Goal: Information Seeking & Learning: Compare options

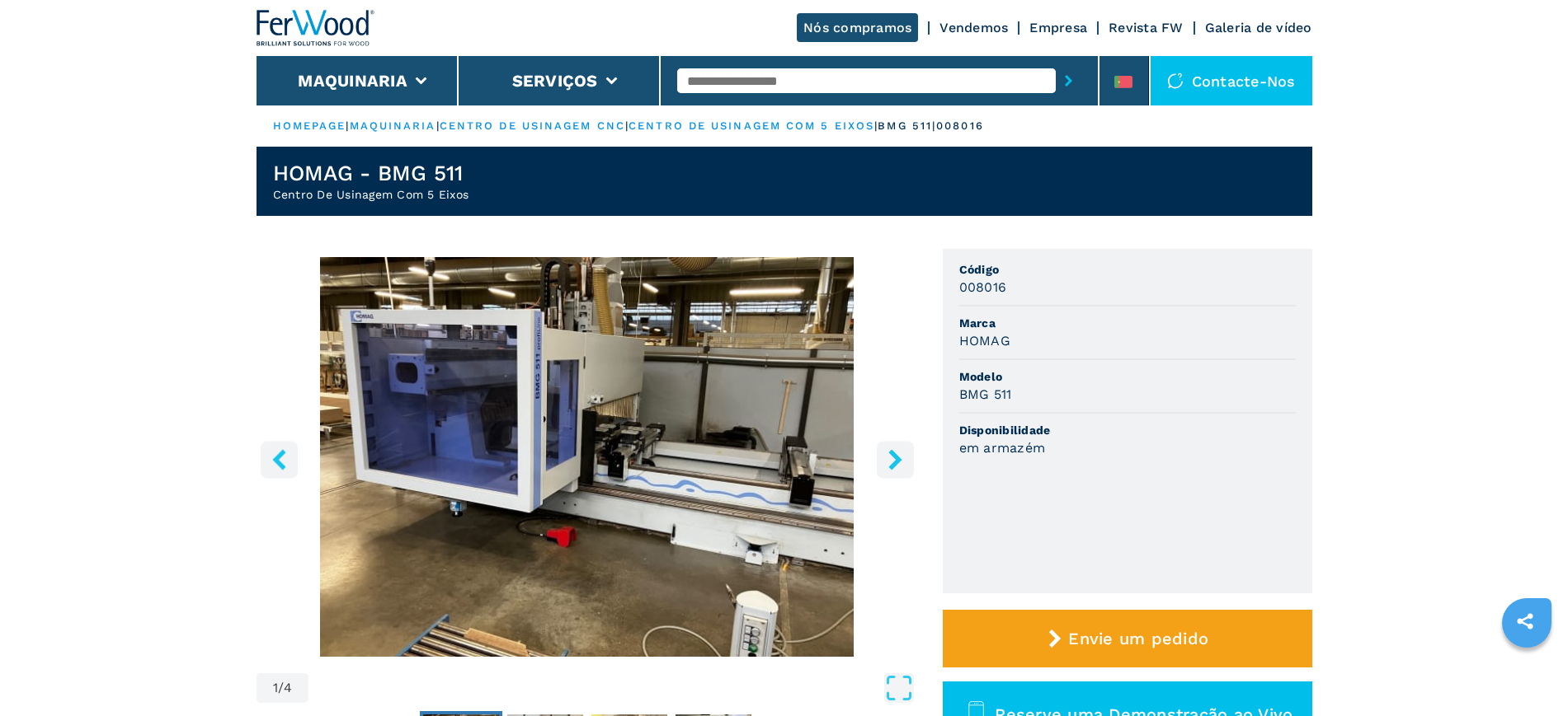
click at [1044, 22] on link "Empresa" at bounding box center [1058, 27] width 57 height 16
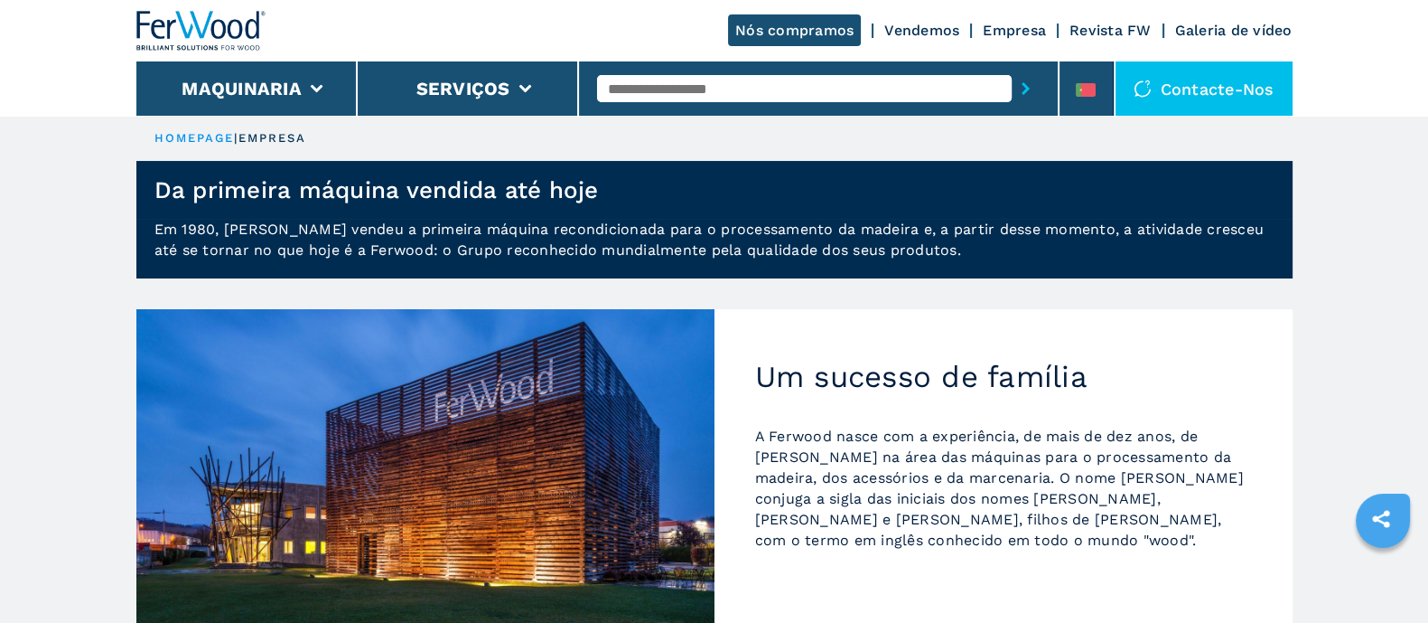
click at [666, 85] on input "text" at bounding box center [804, 88] width 415 height 27
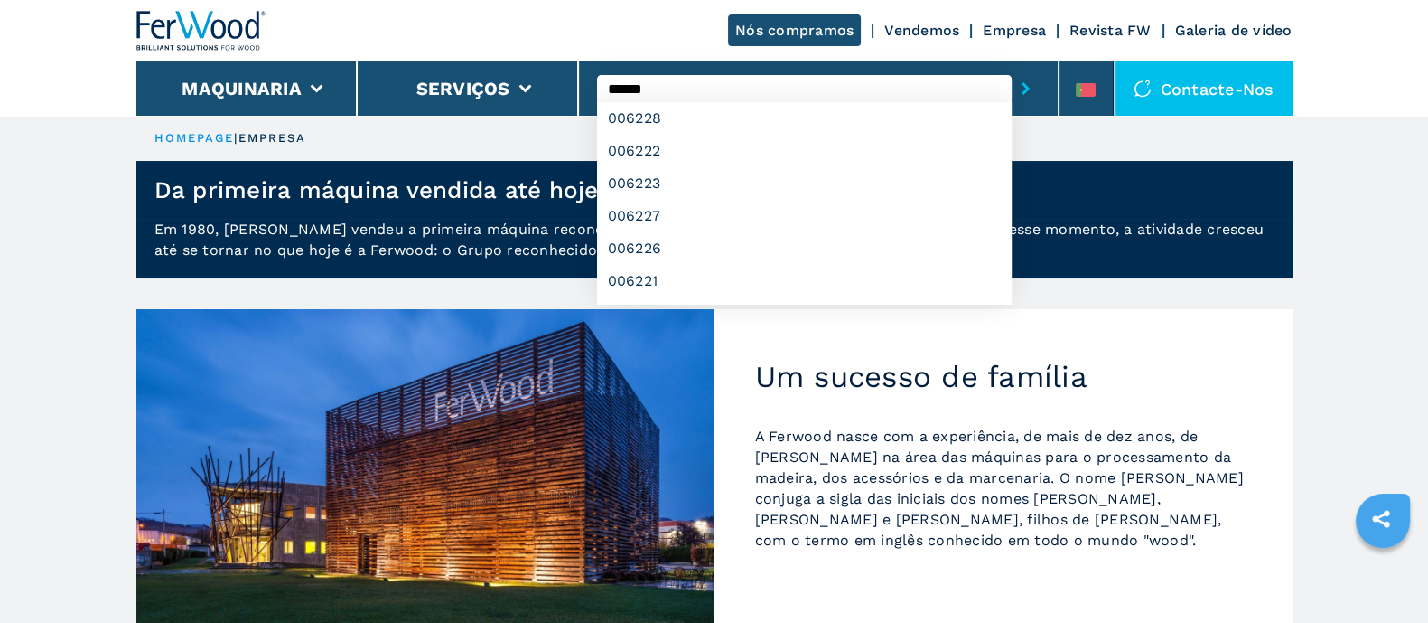
type input "******"
click at [1012, 68] on button "submit-button" at bounding box center [1026, 89] width 28 height 42
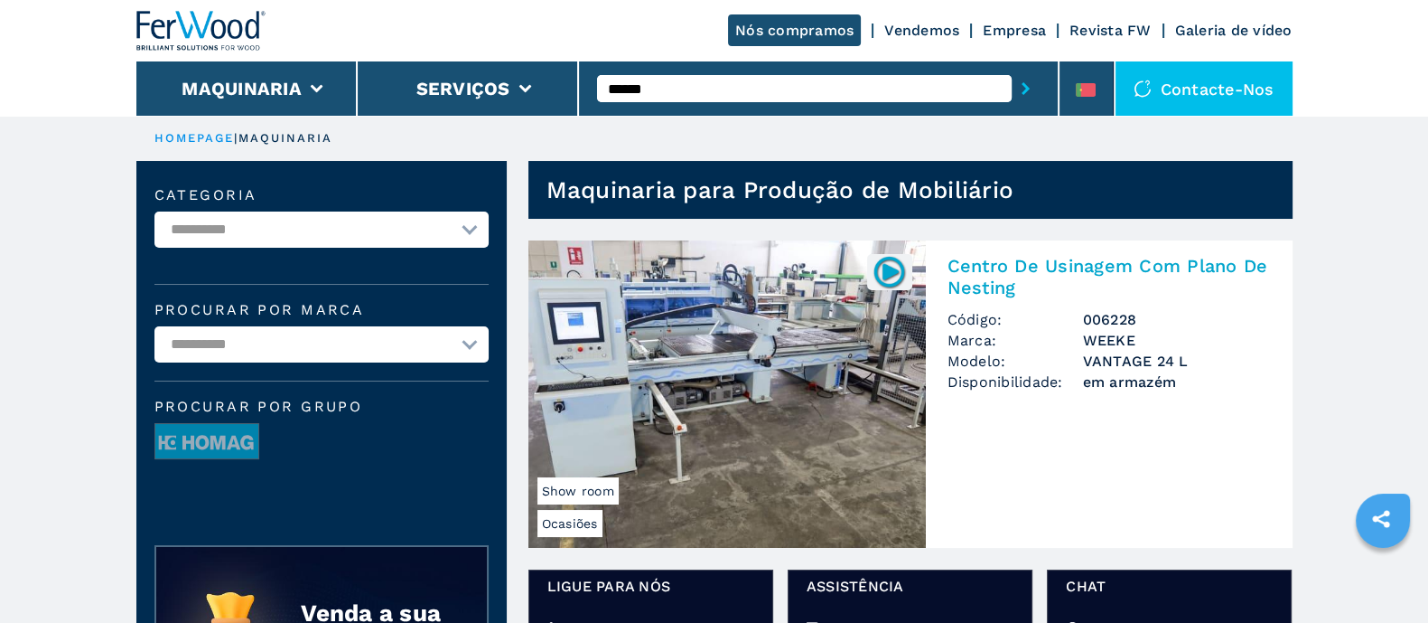
click at [741, 303] on img at bounding box center [728, 393] width 398 height 307
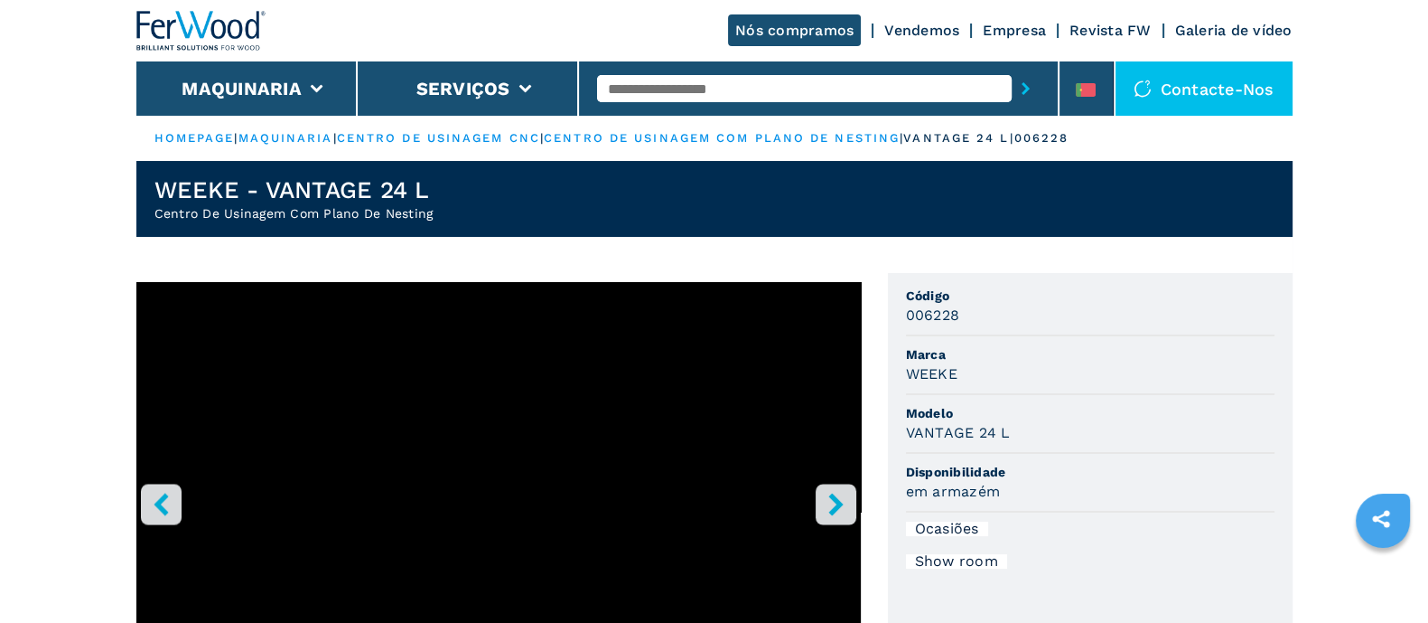
click at [642, 84] on input "text" at bounding box center [804, 88] width 415 height 27
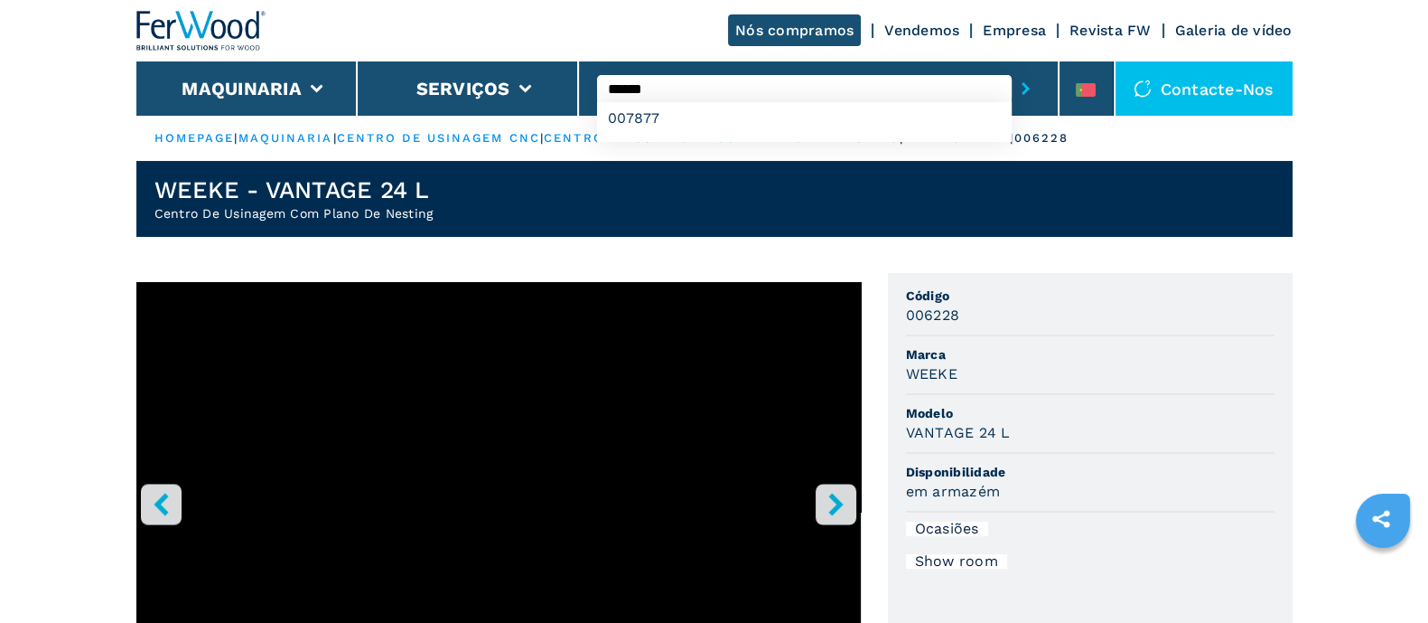
type input "******"
click at [1012, 68] on button "submit-button" at bounding box center [1026, 89] width 28 height 42
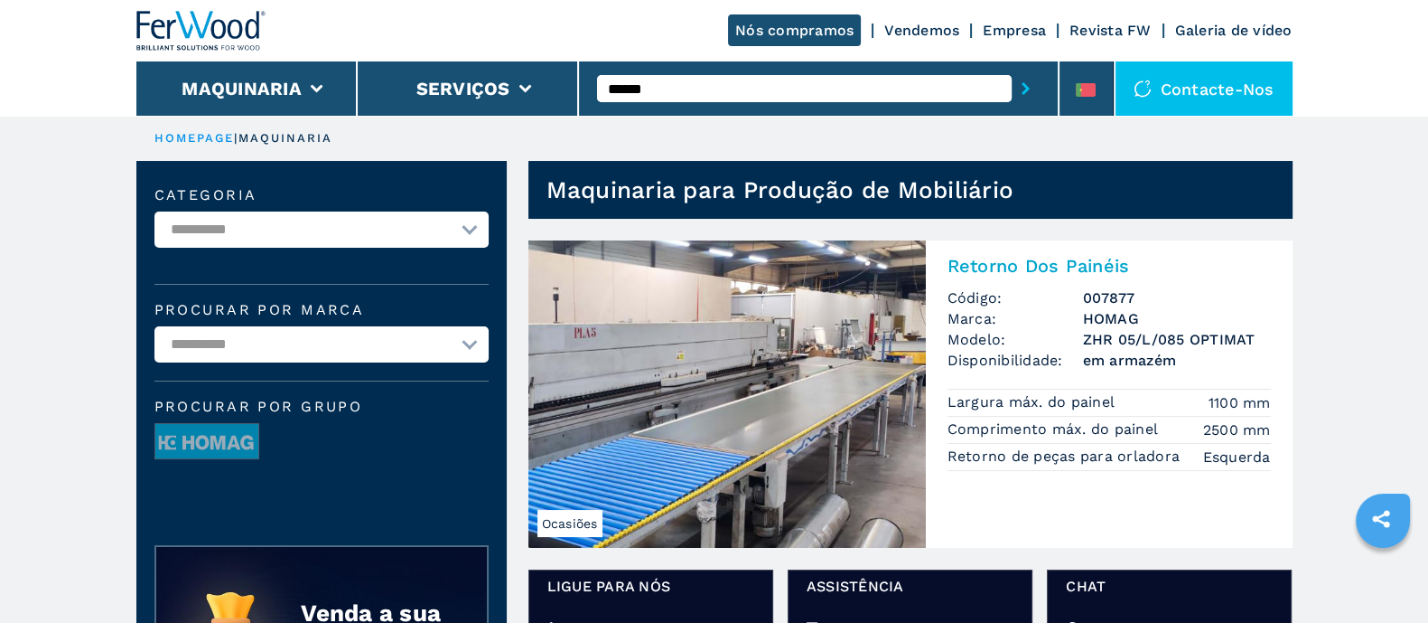
click at [795, 403] on img at bounding box center [728, 393] width 398 height 307
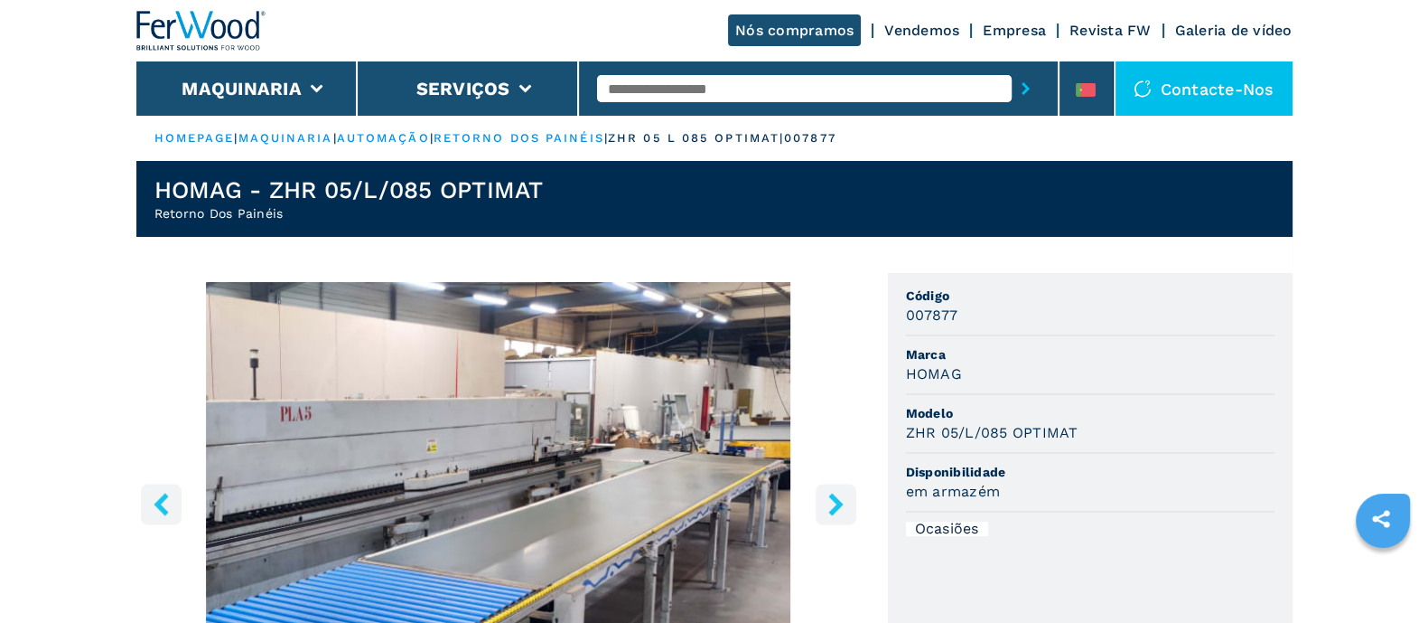
click at [641, 88] on input "text" at bounding box center [804, 88] width 415 height 27
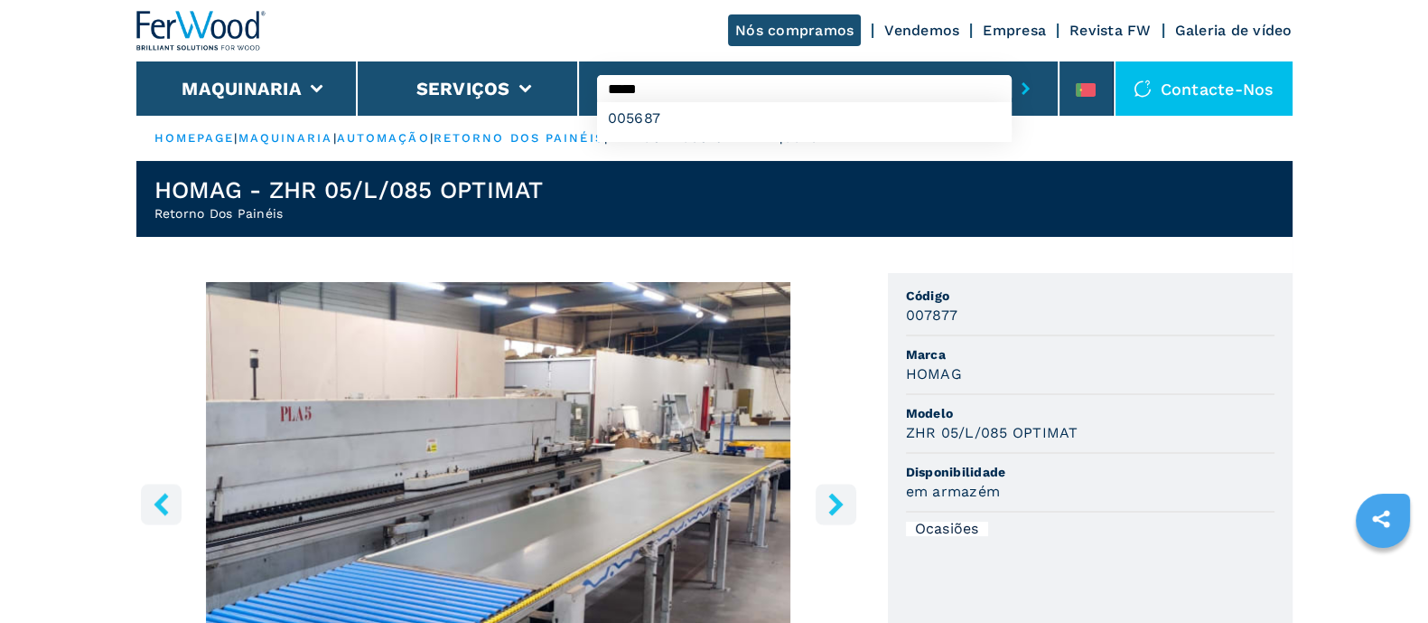
type input "*****"
click at [1012, 68] on button "submit-button" at bounding box center [1026, 89] width 28 height 42
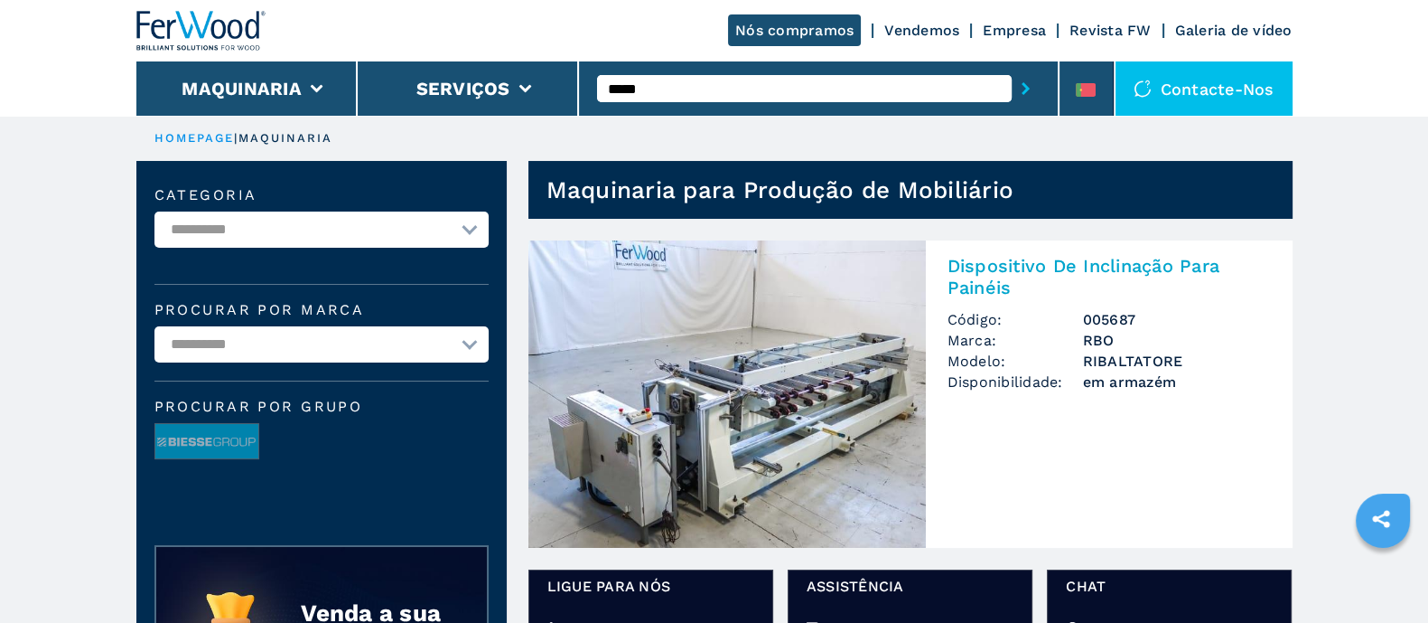
click at [776, 405] on img at bounding box center [728, 393] width 398 height 307
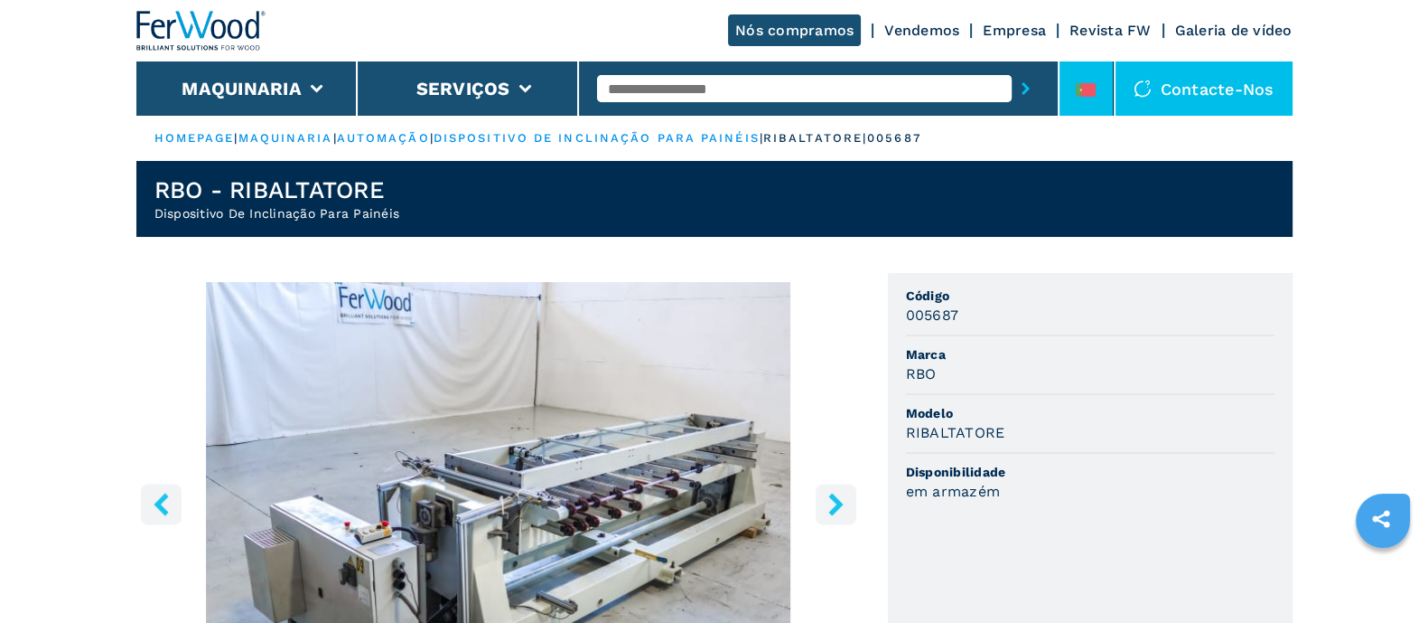
click at [1089, 99] on div at bounding box center [1086, 93] width 20 height 21
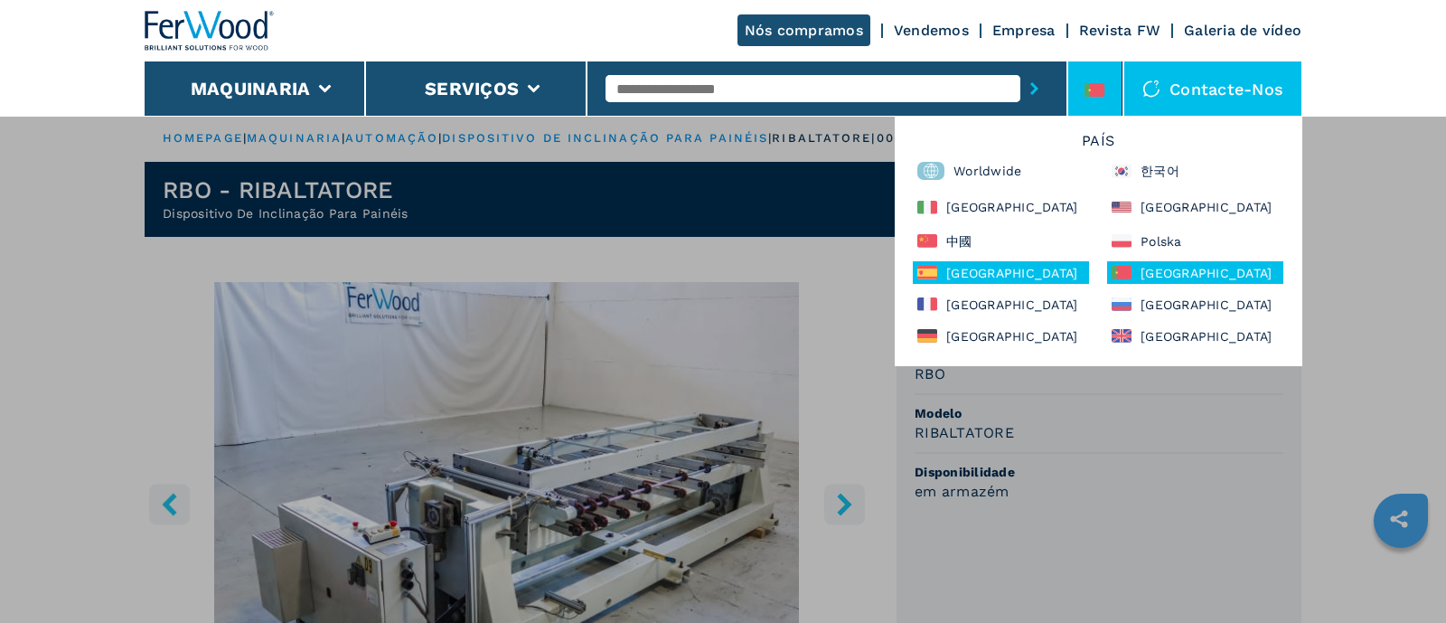
click at [989, 264] on div "España" at bounding box center [1001, 272] width 176 height 23
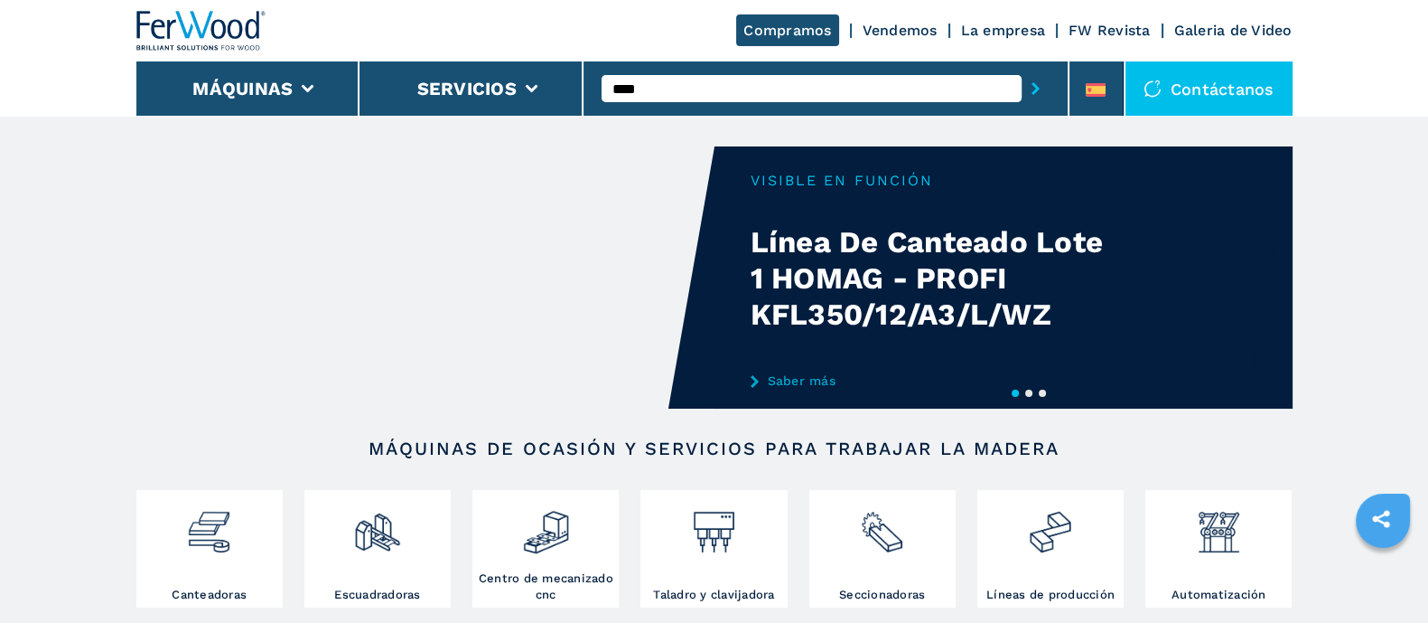
click at [1022, 68] on button "submit-button" at bounding box center [1036, 89] width 28 height 42
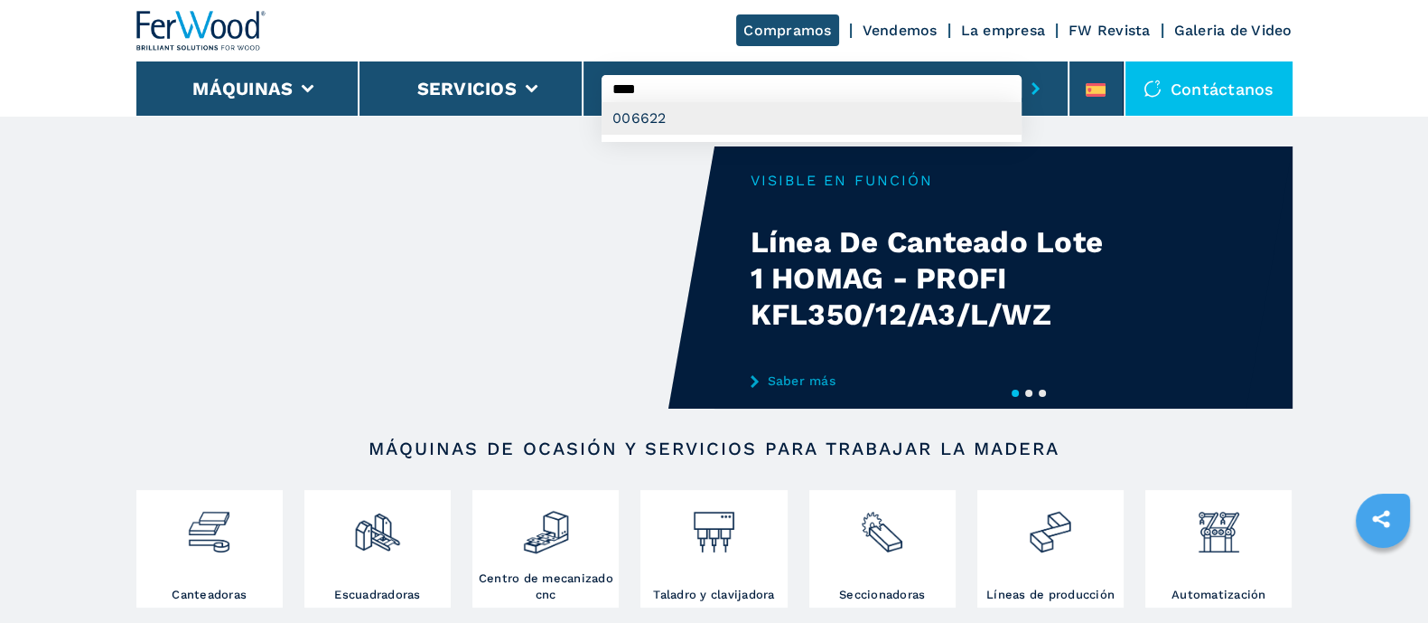
click at [660, 116] on div "006622" at bounding box center [812, 118] width 420 height 33
type input "******"
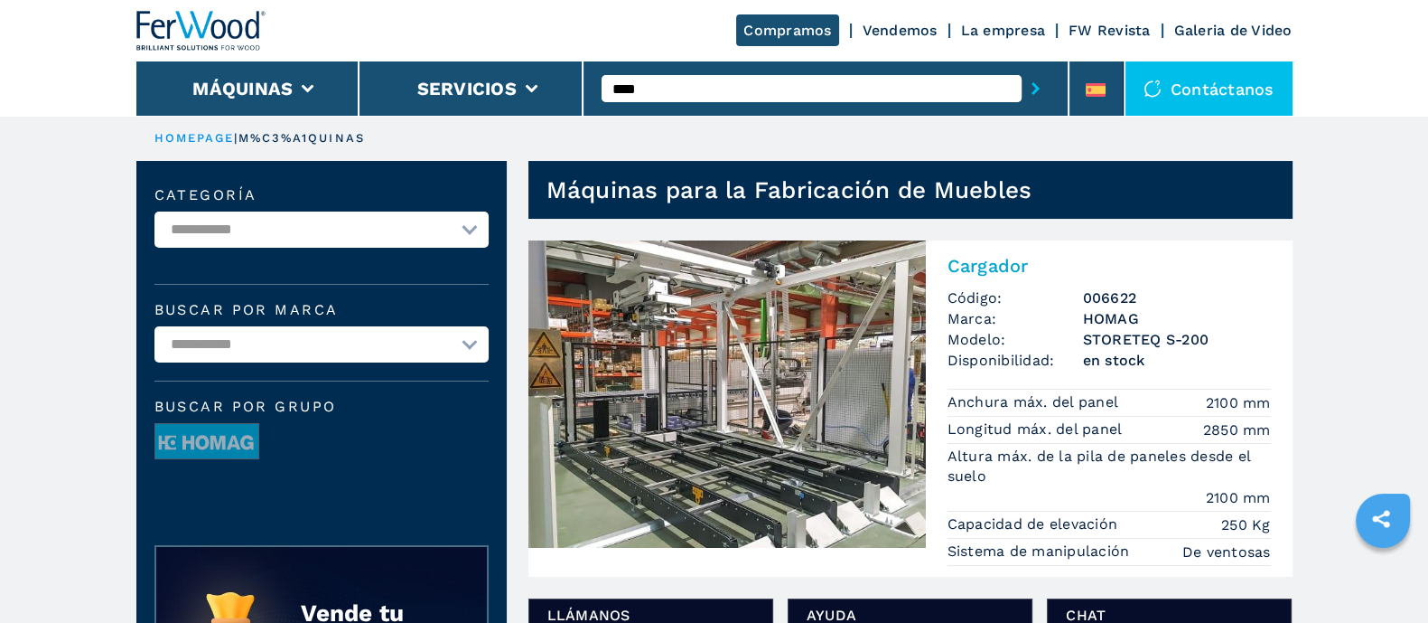
click at [726, 410] on img at bounding box center [728, 393] width 398 height 307
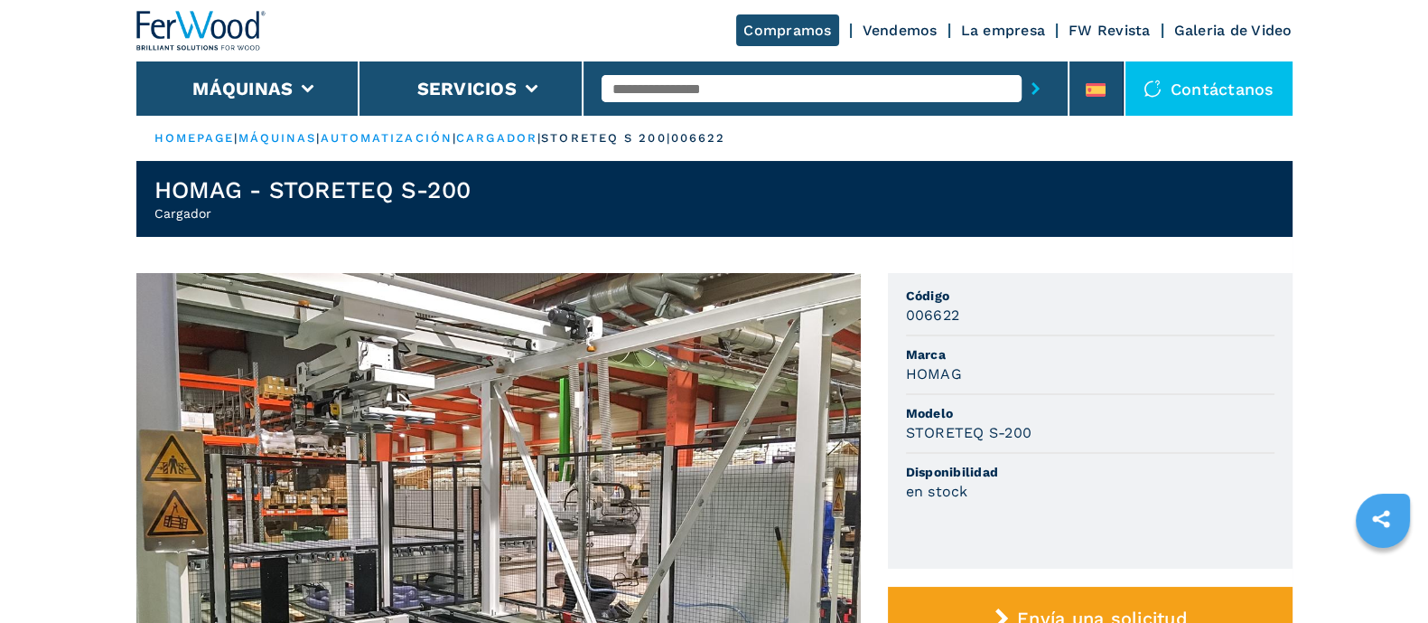
click at [638, 98] on input "text" at bounding box center [812, 88] width 420 height 27
type input "******"
click at [1022, 68] on button "submit-button" at bounding box center [1036, 89] width 28 height 42
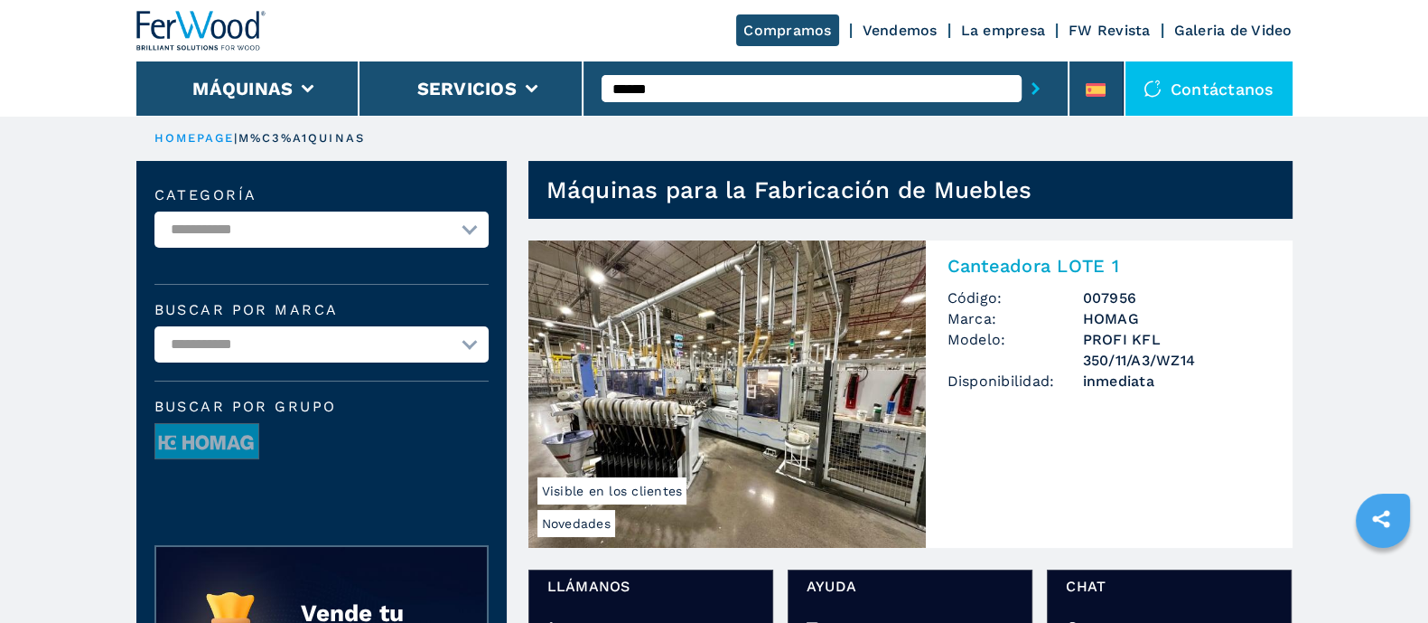
click at [730, 368] on img at bounding box center [728, 393] width 398 height 307
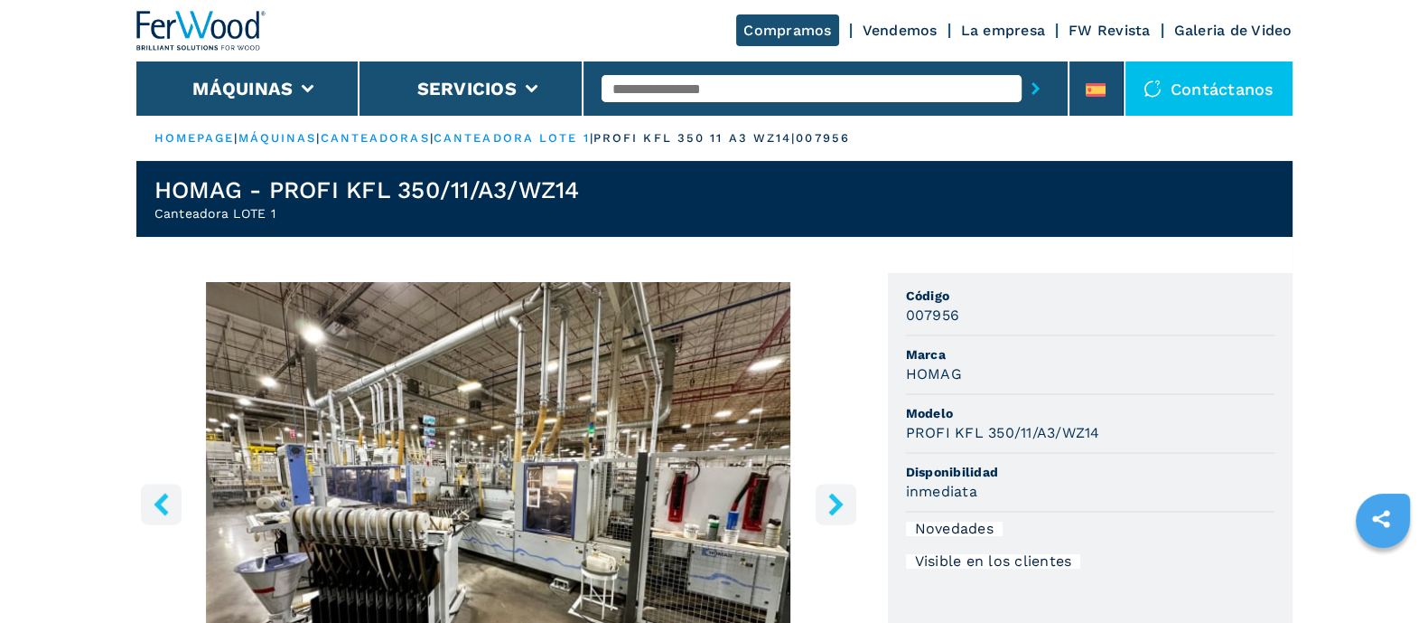
scroll to position [112, 0]
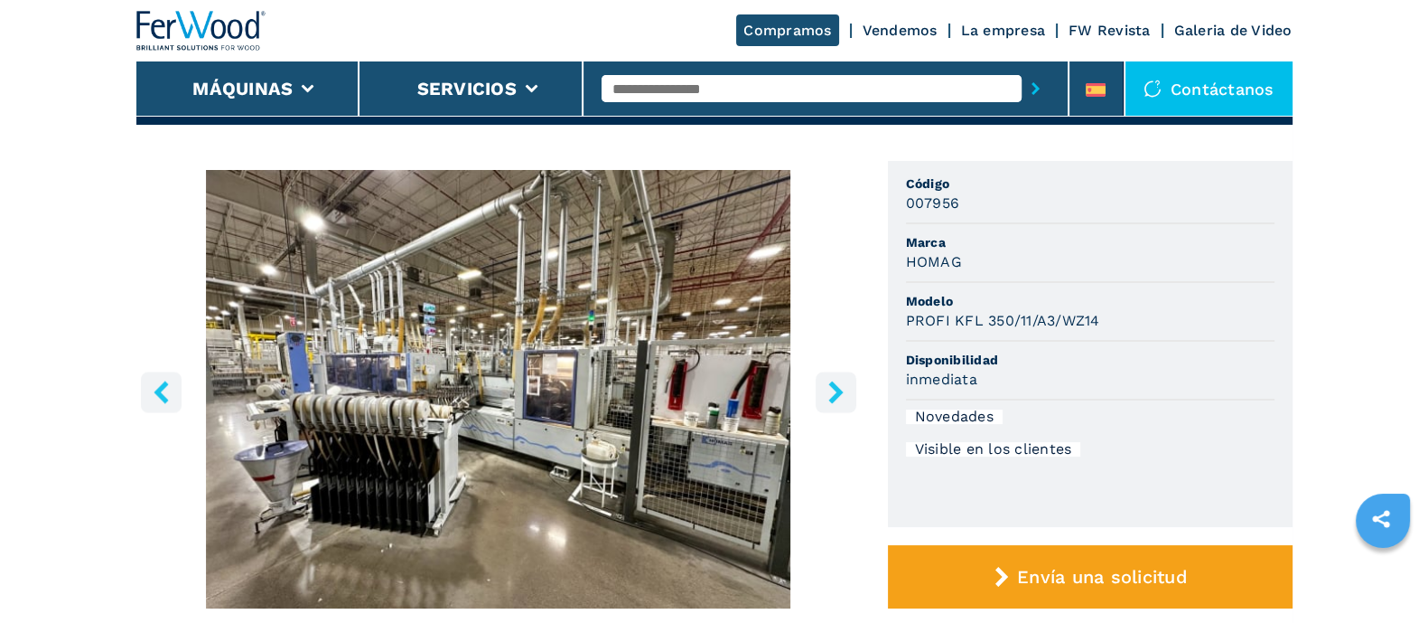
click at [829, 388] on icon "right-button" at bounding box center [836, 391] width 23 height 23
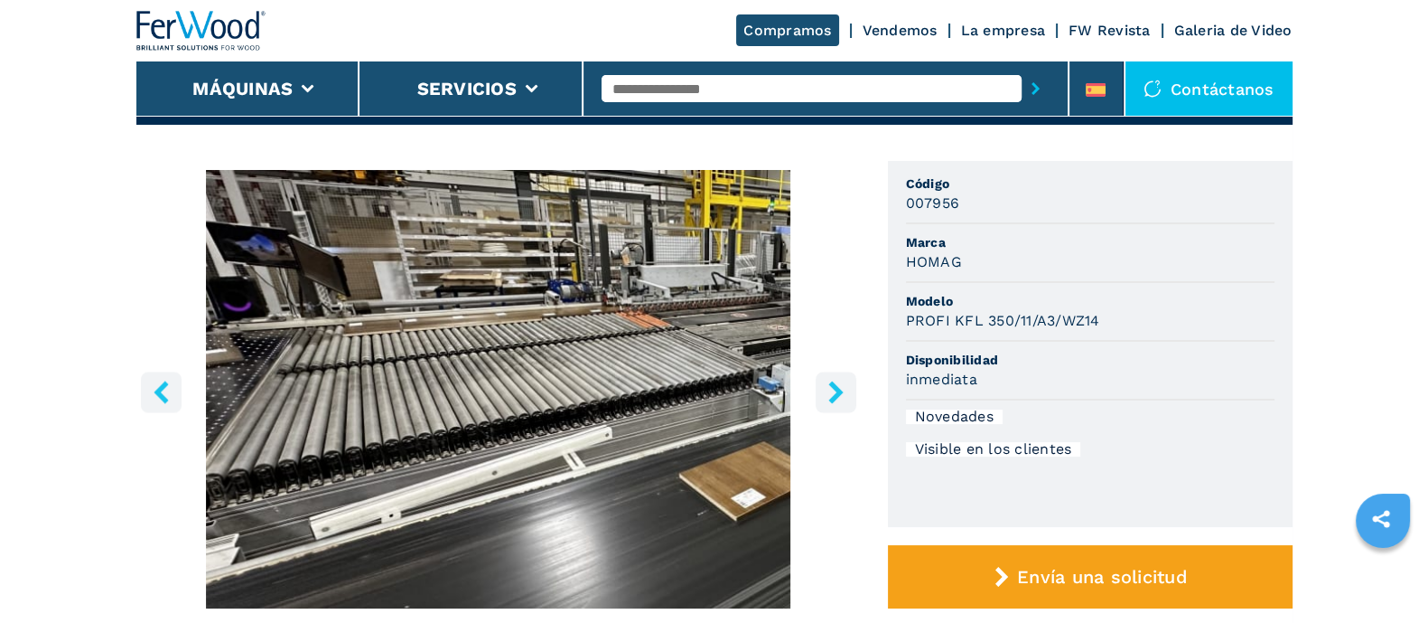
click at [833, 388] on icon "right-button" at bounding box center [836, 391] width 23 height 23
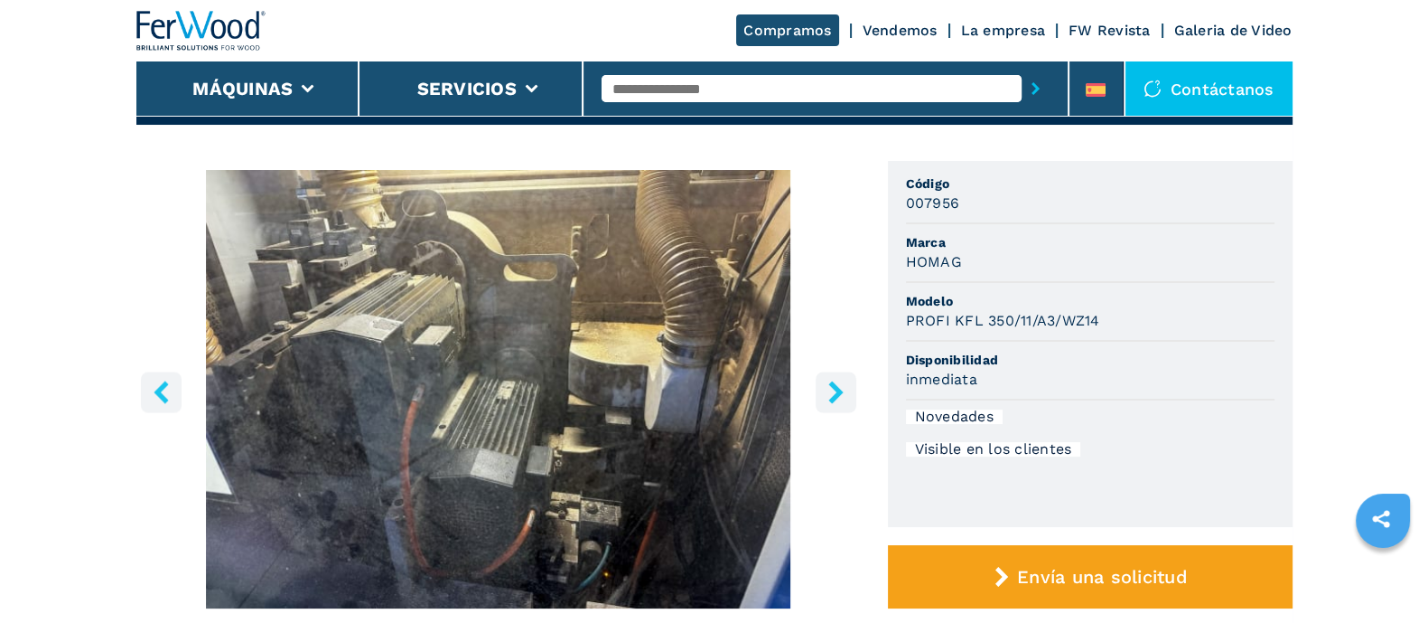
click at [833, 388] on icon "right-button" at bounding box center [836, 391] width 23 height 23
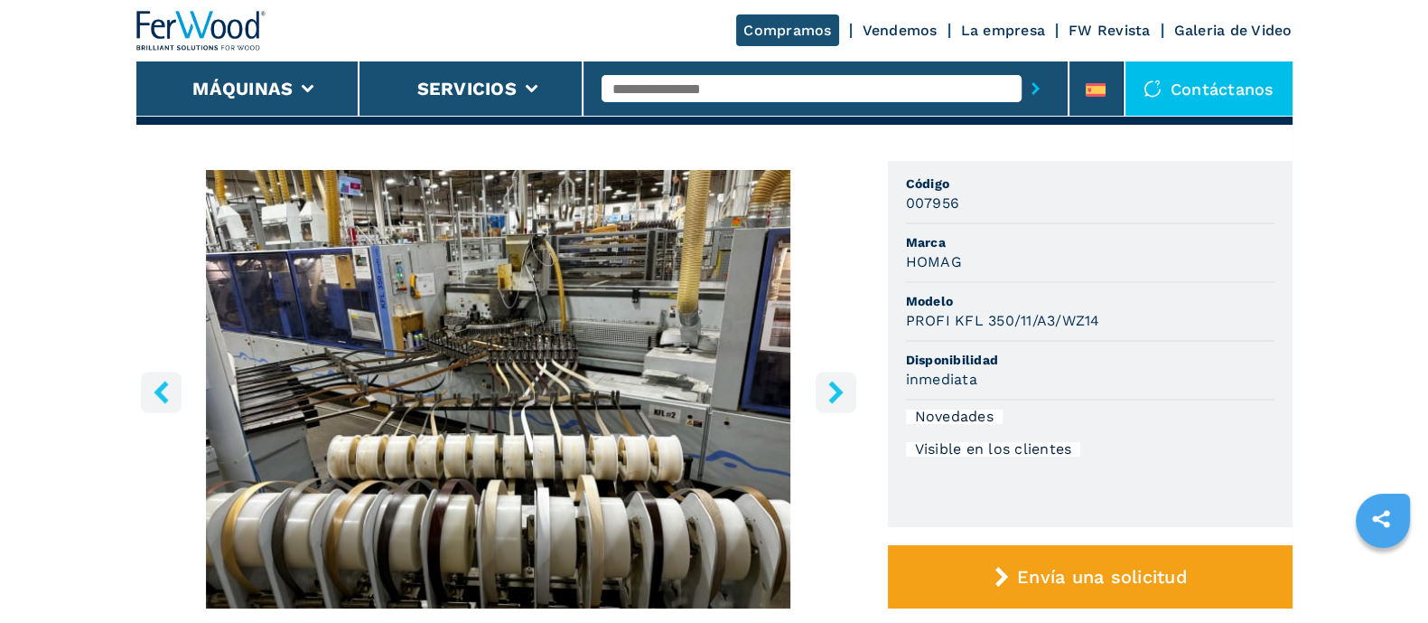
click at [833, 388] on icon "right-button" at bounding box center [836, 391] width 23 height 23
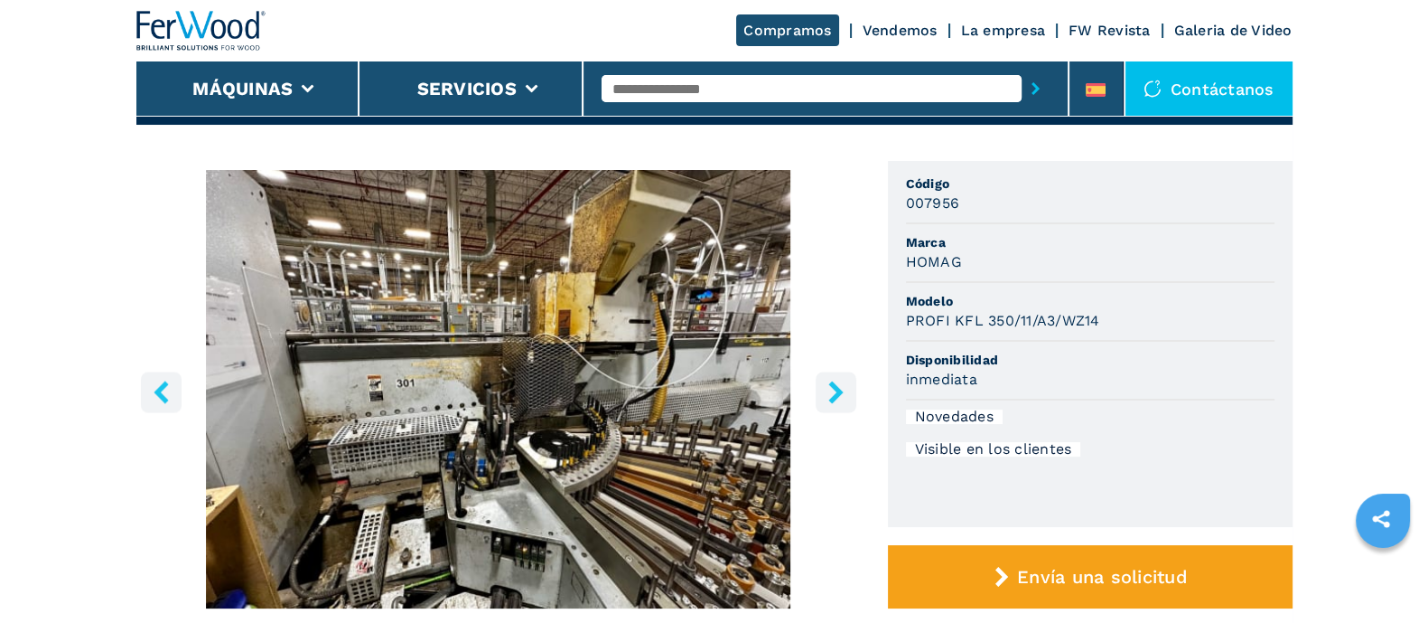
click at [833, 388] on icon "right-button" at bounding box center [836, 391] width 23 height 23
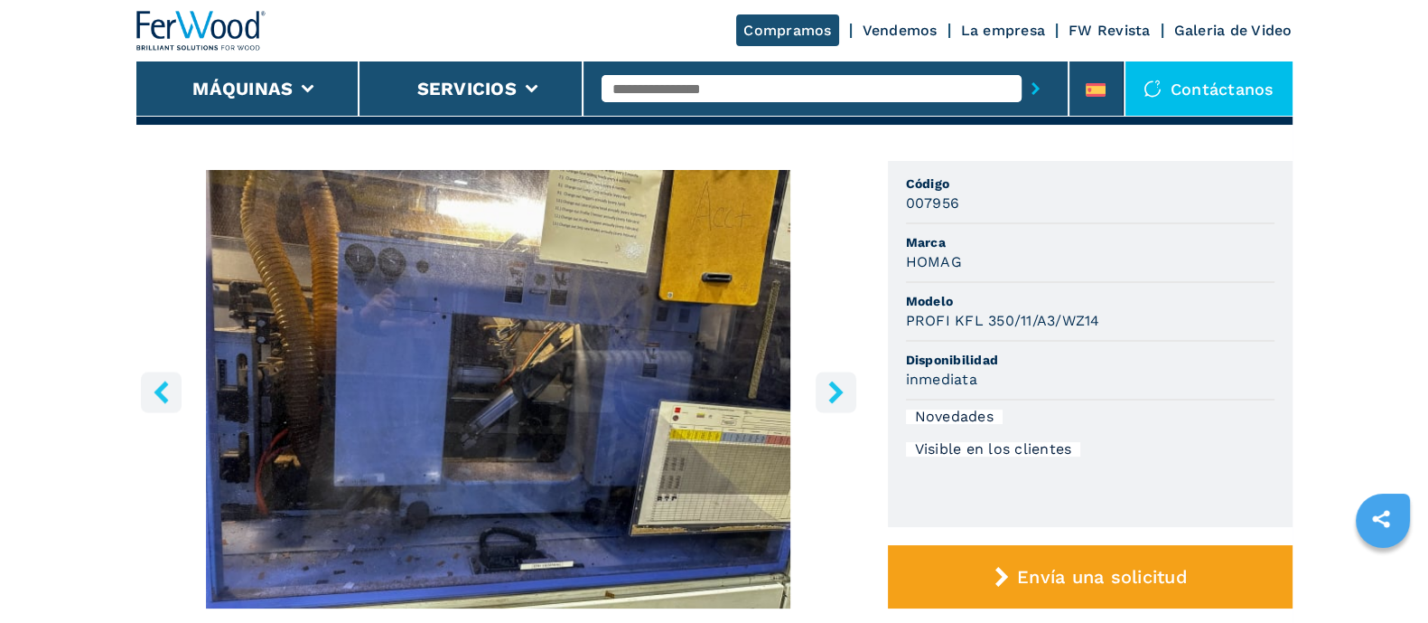
click at [833, 388] on icon "right-button" at bounding box center [836, 391] width 23 height 23
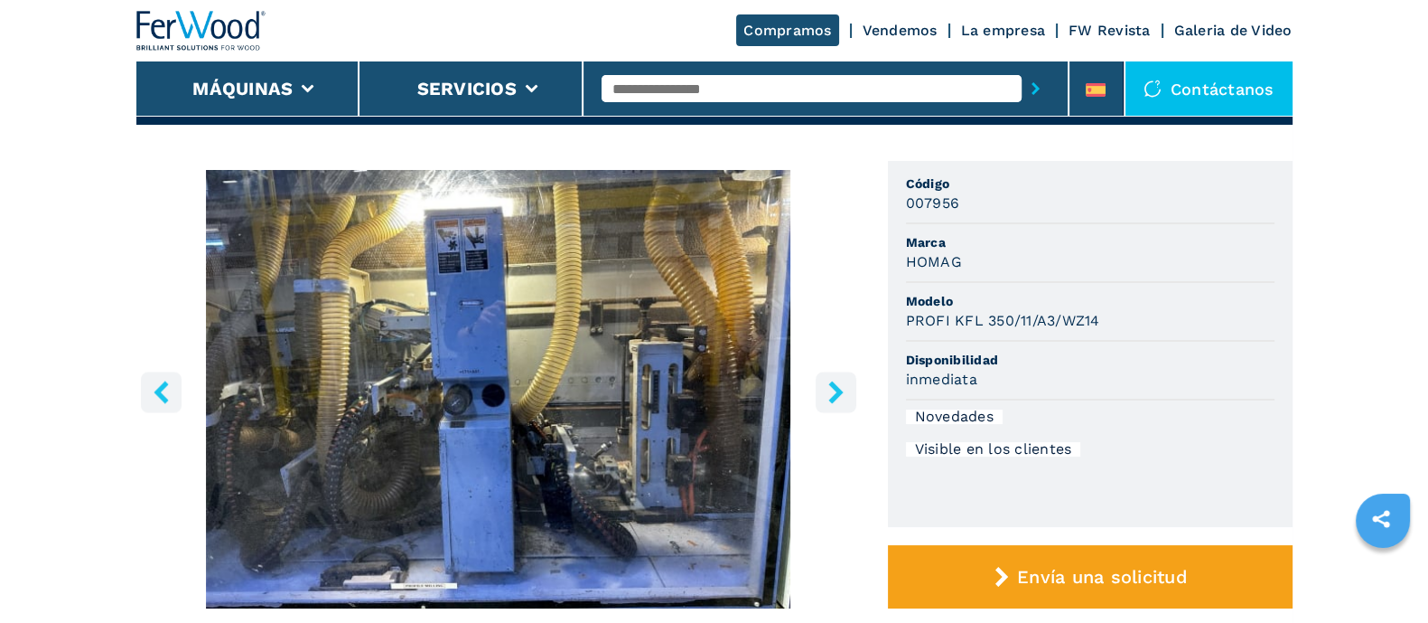
click at [833, 388] on icon "right-button" at bounding box center [836, 391] width 23 height 23
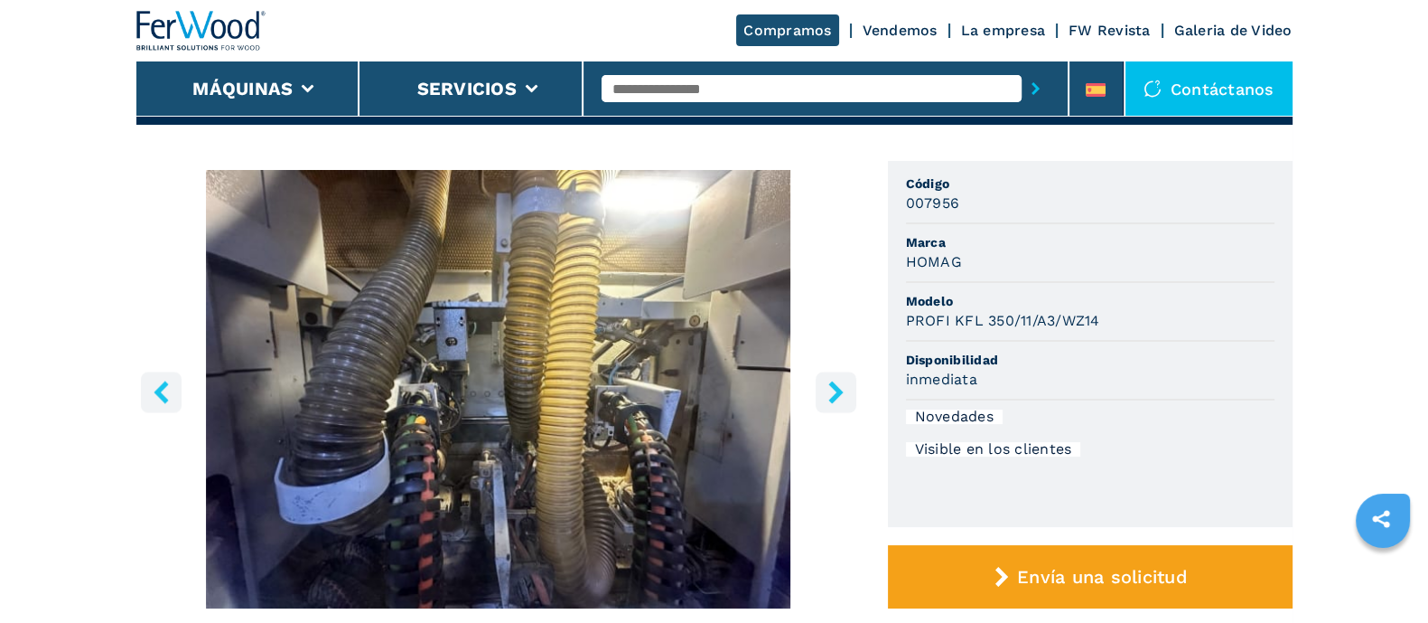
click at [833, 388] on icon "right-button" at bounding box center [836, 391] width 23 height 23
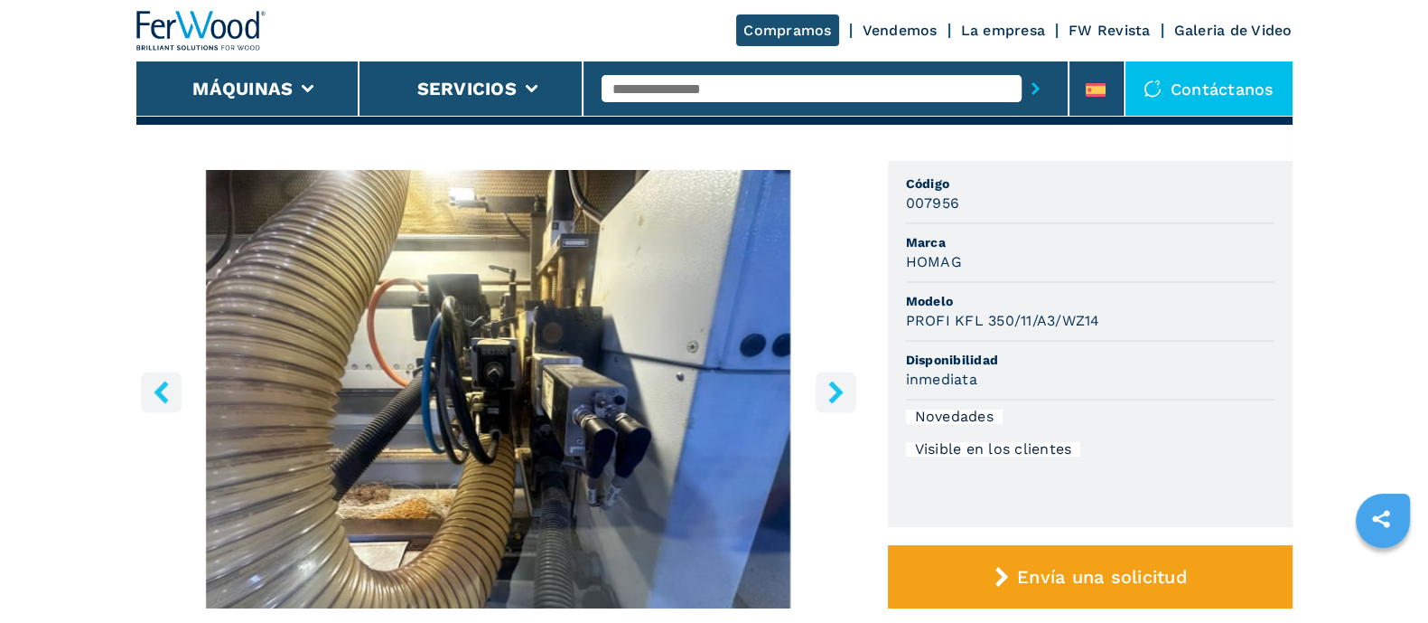
click at [833, 388] on icon "right-button" at bounding box center [836, 391] width 23 height 23
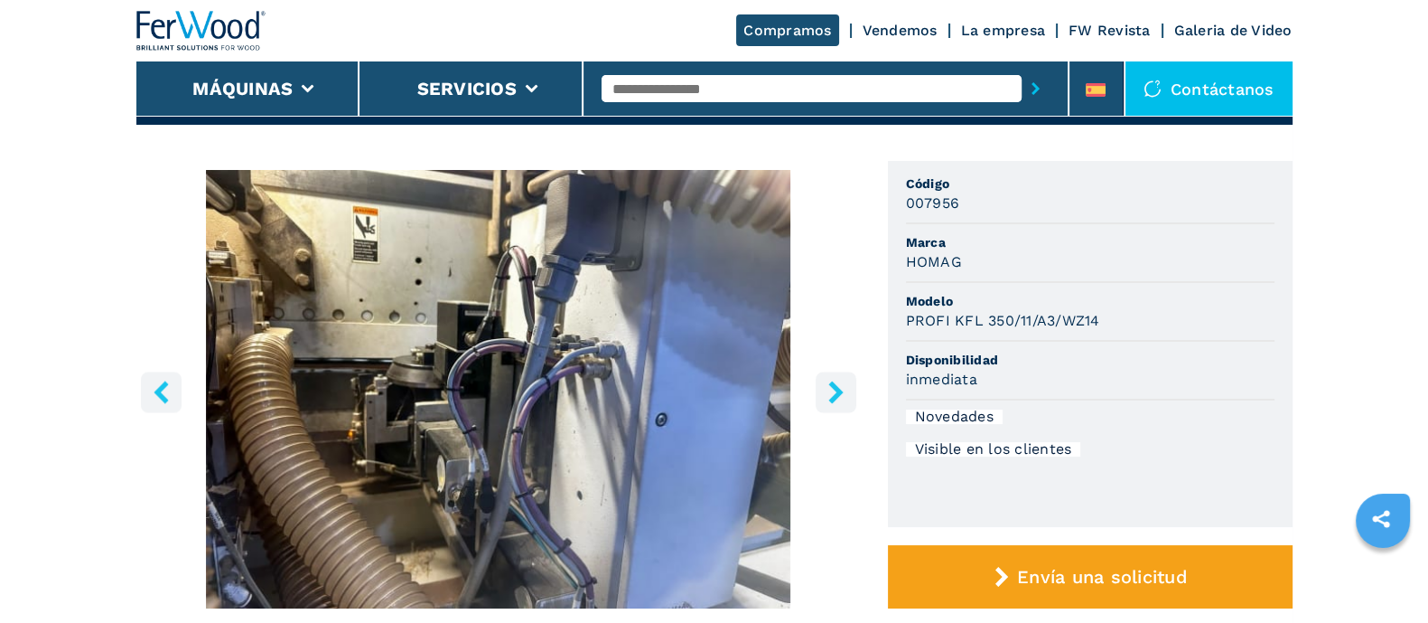
click at [833, 388] on icon "right-button" at bounding box center [836, 391] width 23 height 23
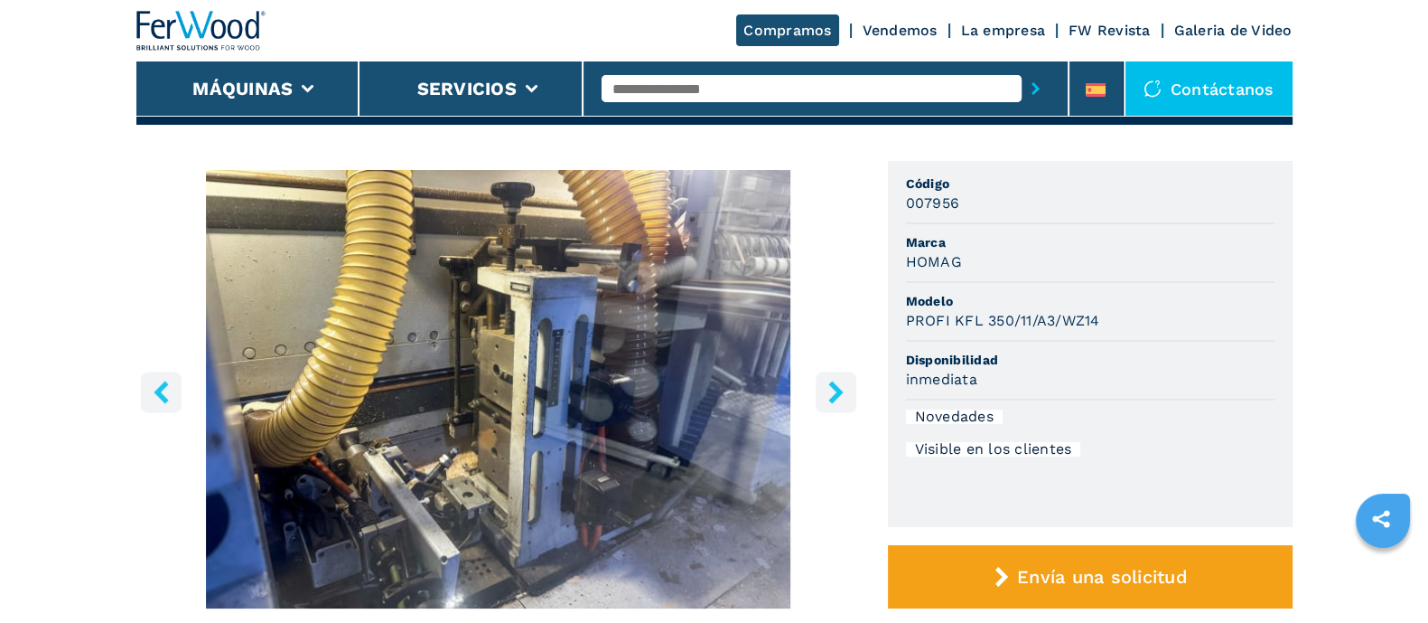
click at [833, 388] on icon "right-button" at bounding box center [836, 391] width 23 height 23
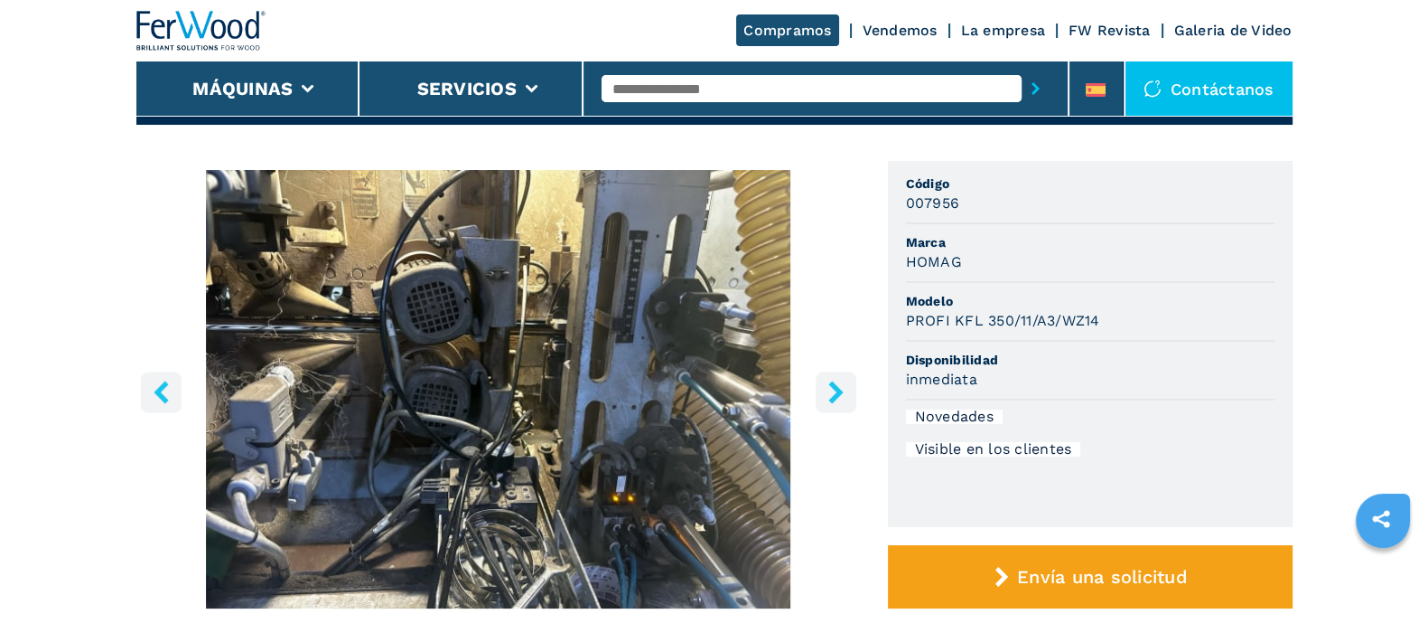
click at [833, 388] on icon "right-button" at bounding box center [836, 391] width 23 height 23
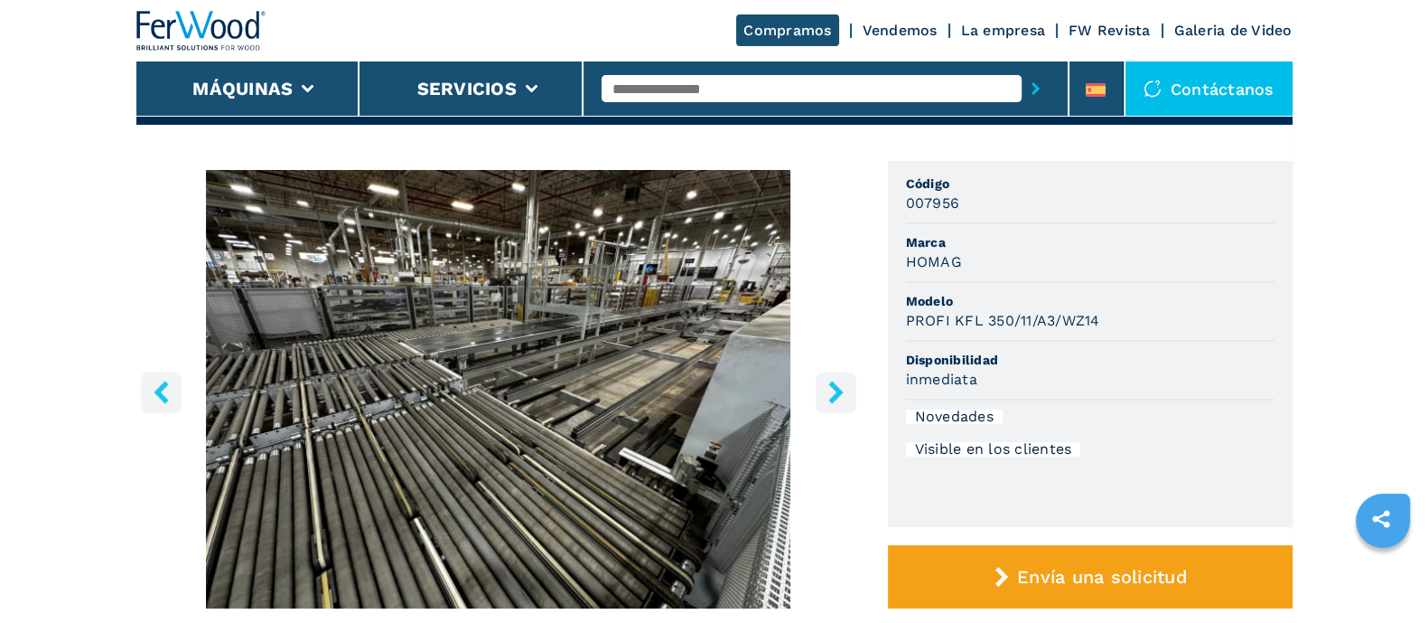
click at [833, 388] on icon "right-button" at bounding box center [836, 391] width 23 height 23
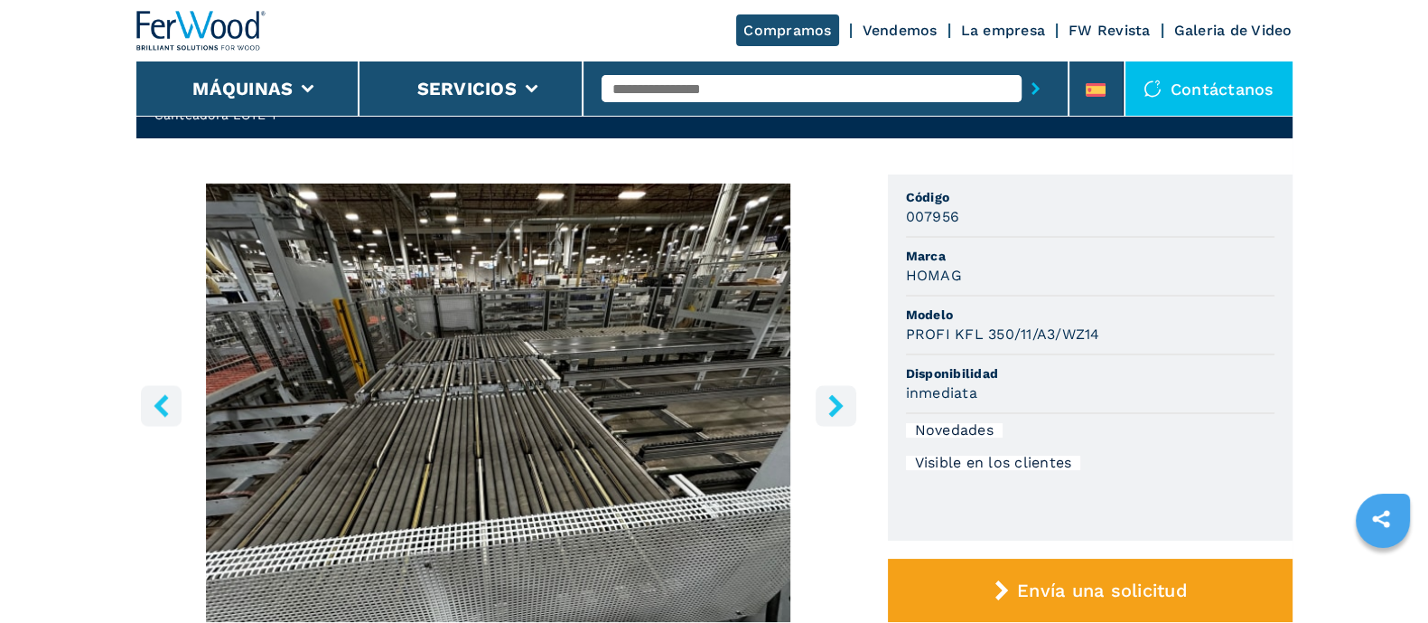
scroll to position [0, 0]
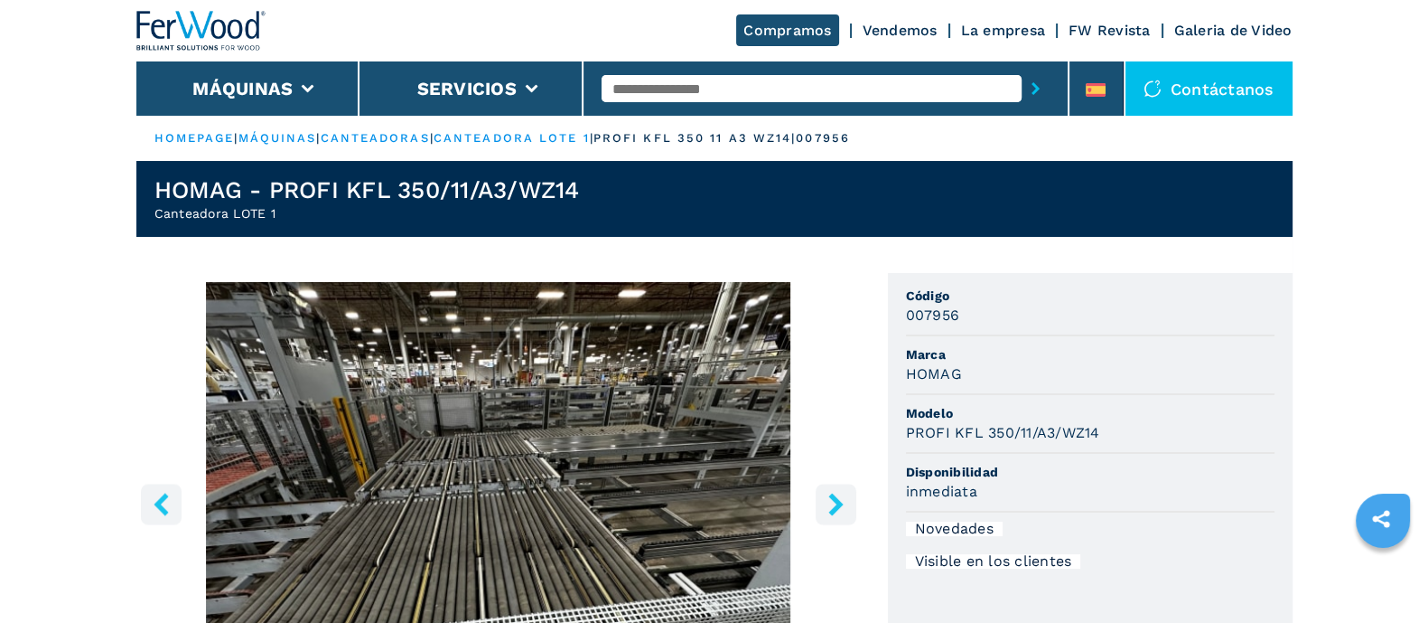
click at [647, 83] on input "text" at bounding box center [812, 88] width 420 height 27
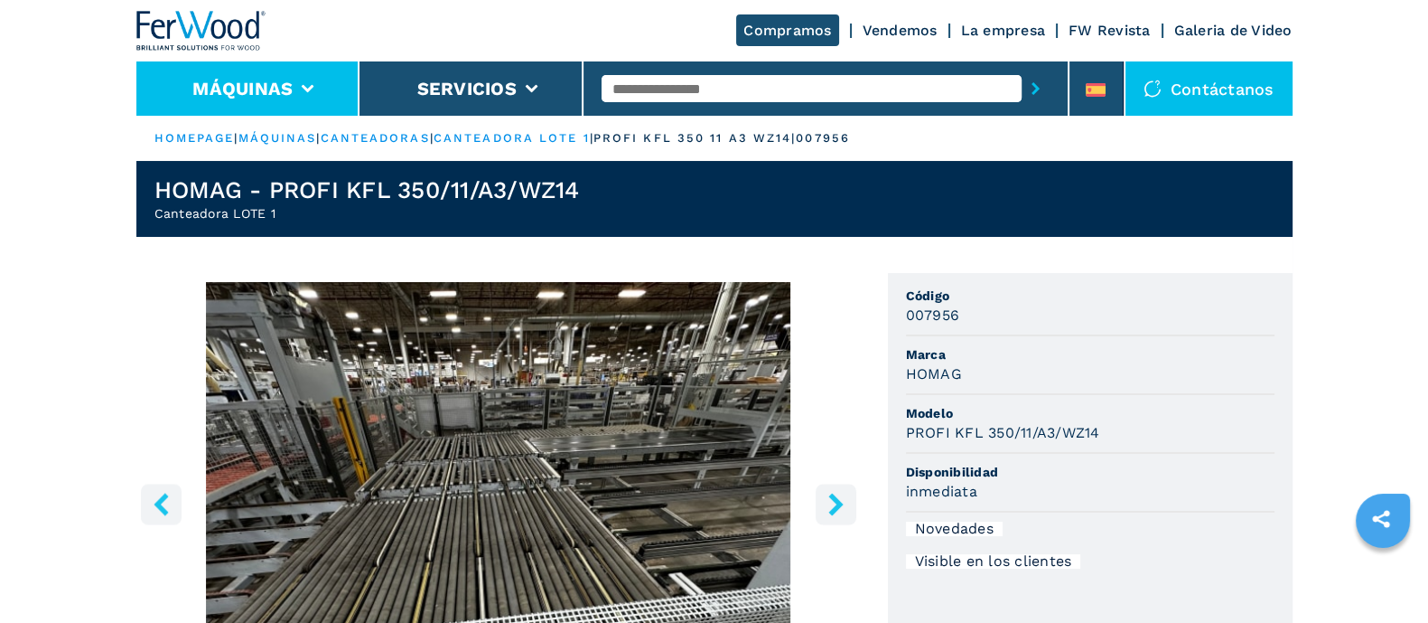
click at [271, 92] on button "Máquinas" at bounding box center [242, 89] width 100 height 22
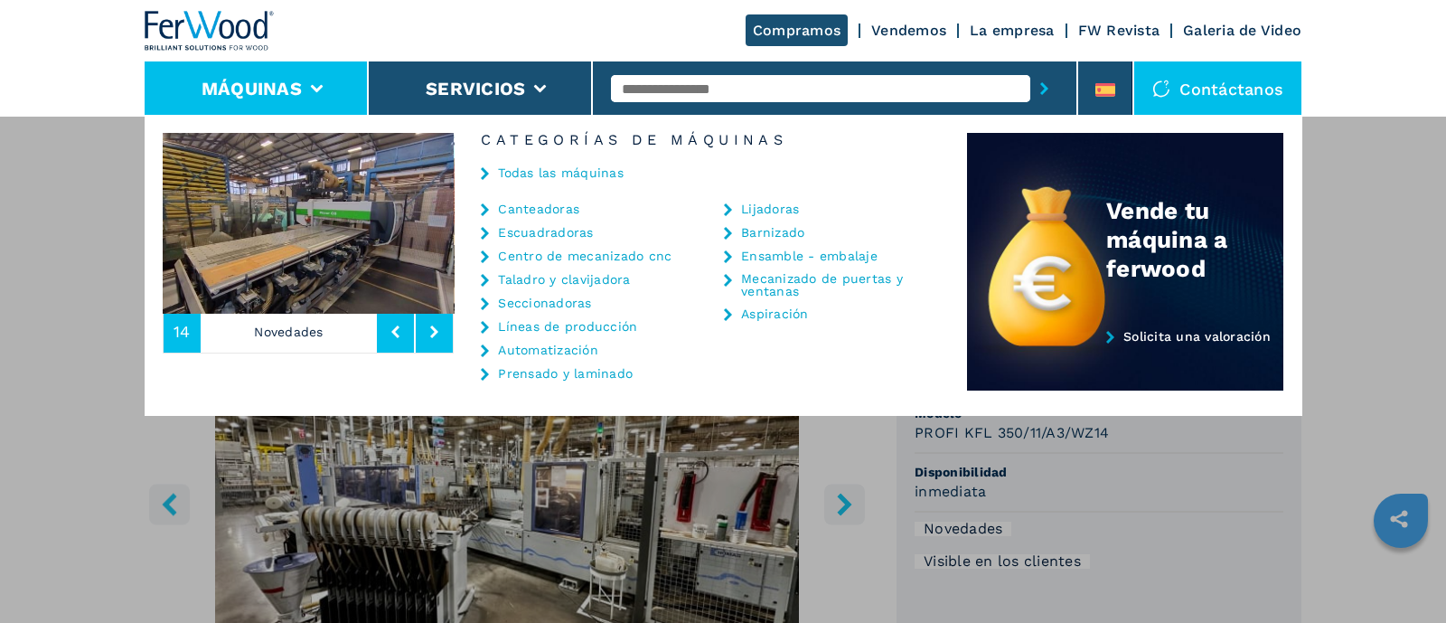
click at [548, 204] on link "Canteadoras" at bounding box center [538, 208] width 81 height 13
click at [63, 452] on div "Máquinas Canteadoras Escuadradoras Centro de mecanizado cnc Taladro y clavijado…" at bounding box center [723, 426] width 1446 height 623
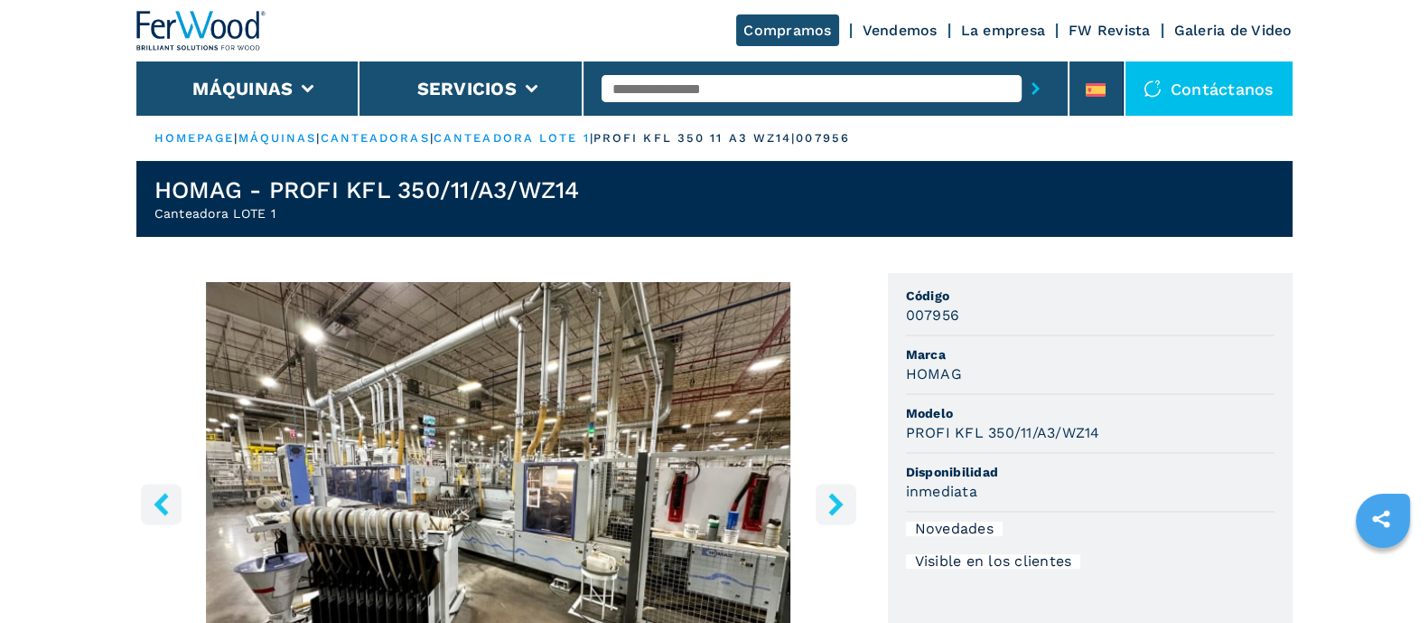
drag, startPoint x: 611, startPoint y: 445, endPoint x: 605, endPoint y: 432, distance: 13.8
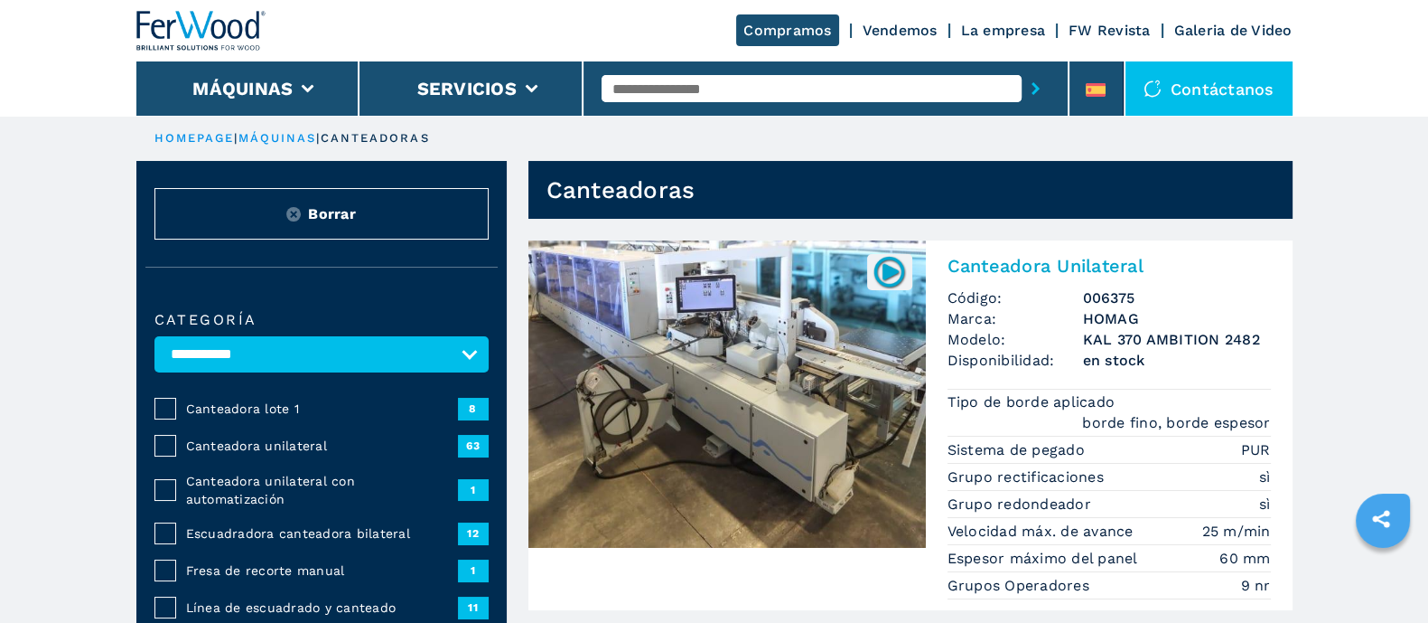
click at [197, 402] on span "Canteadora lote 1" at bounding box center [321, 408] width 272 height 18
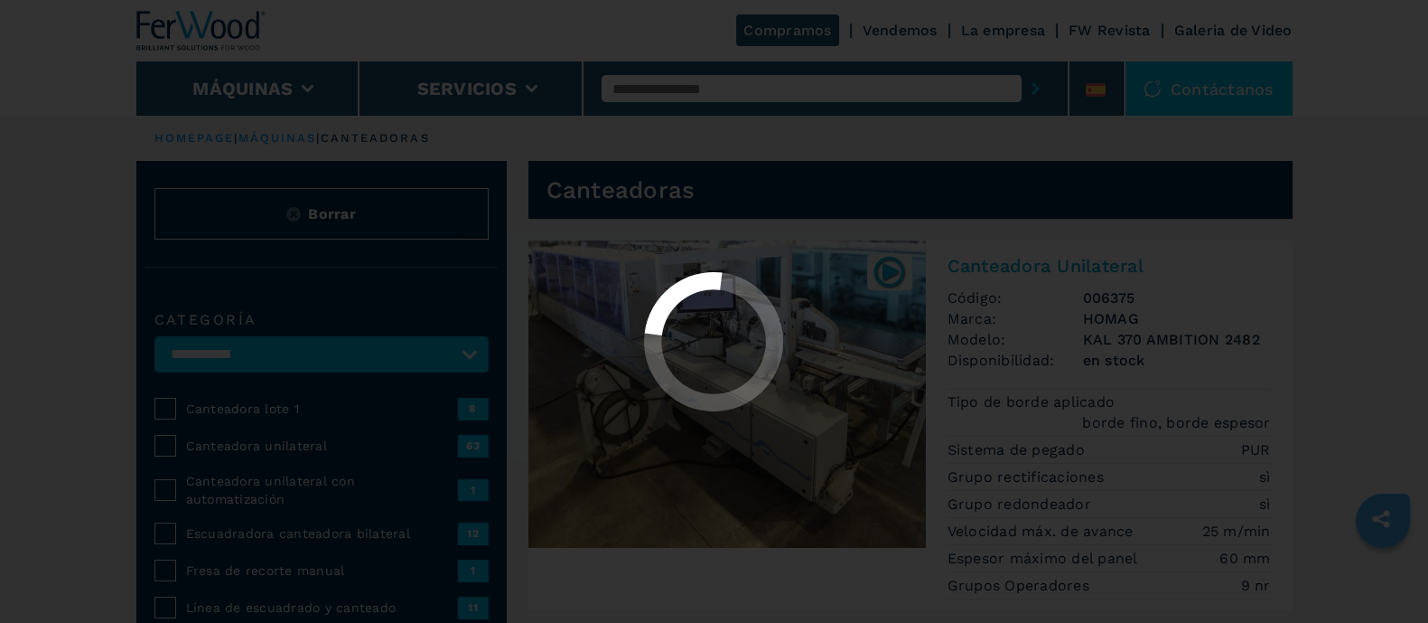
select select "**********"
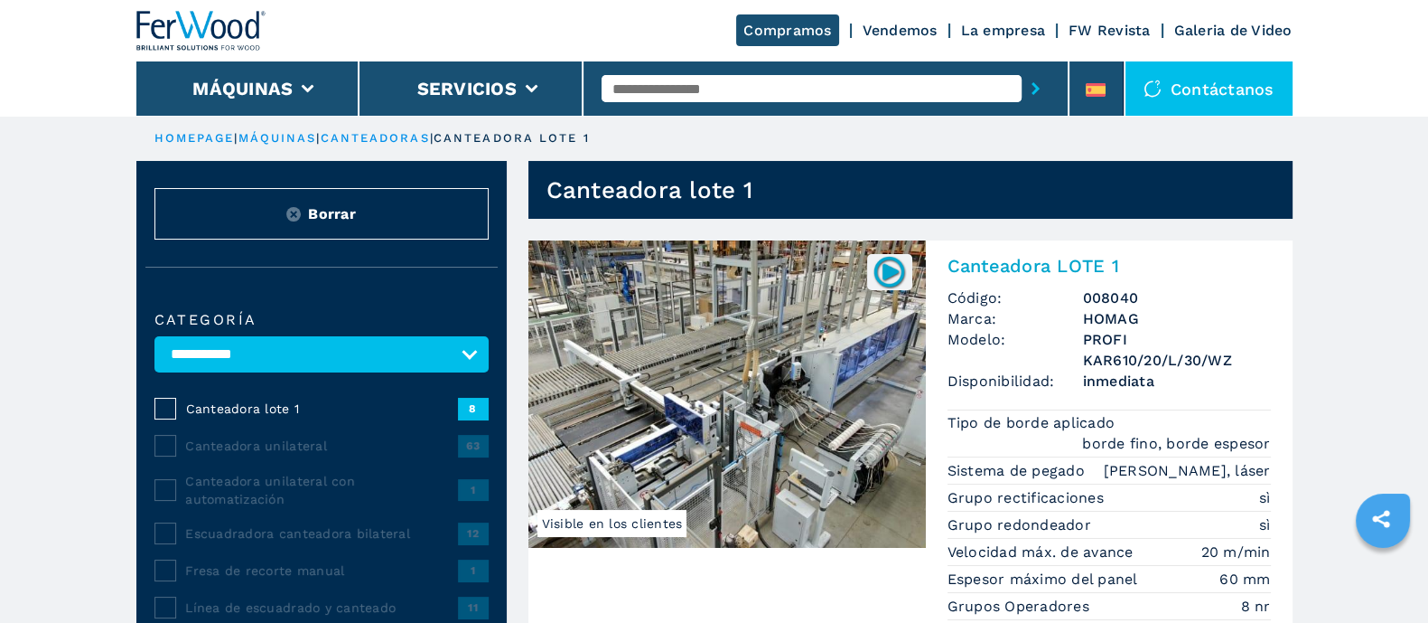
click at [829, 360] on img at bounding box center [728, 393] width 398 height 307
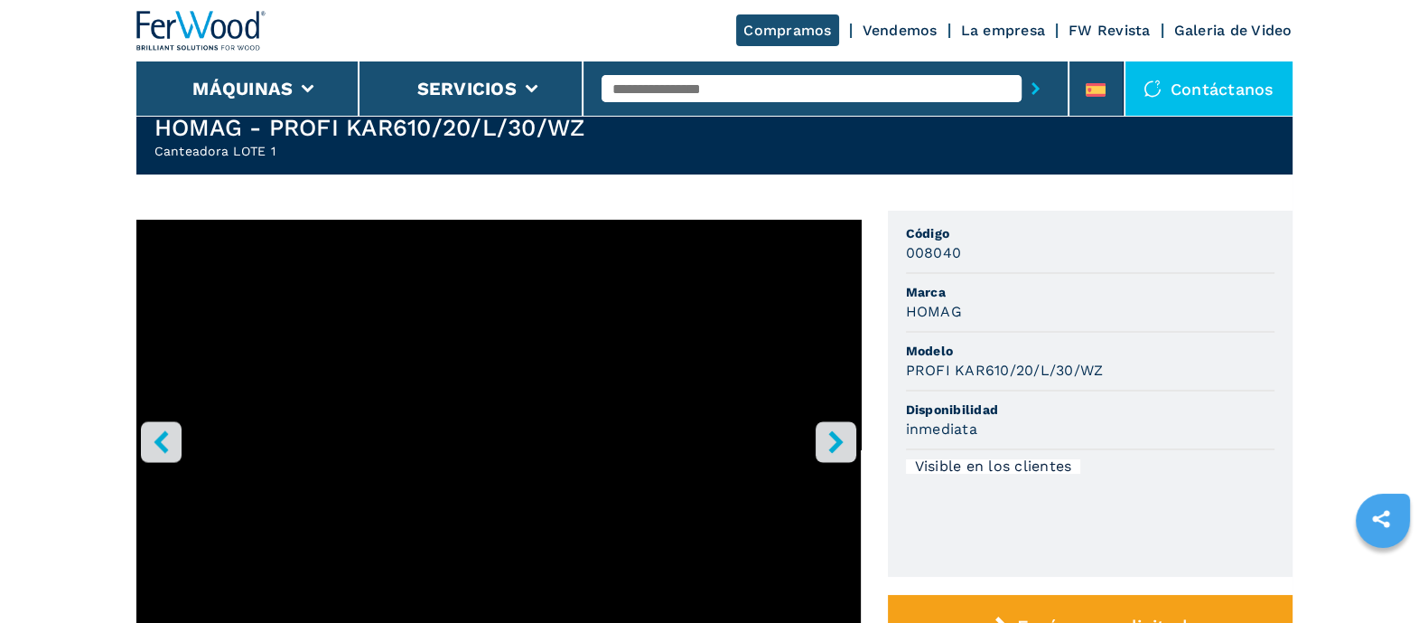
scroll to position [112, 0]
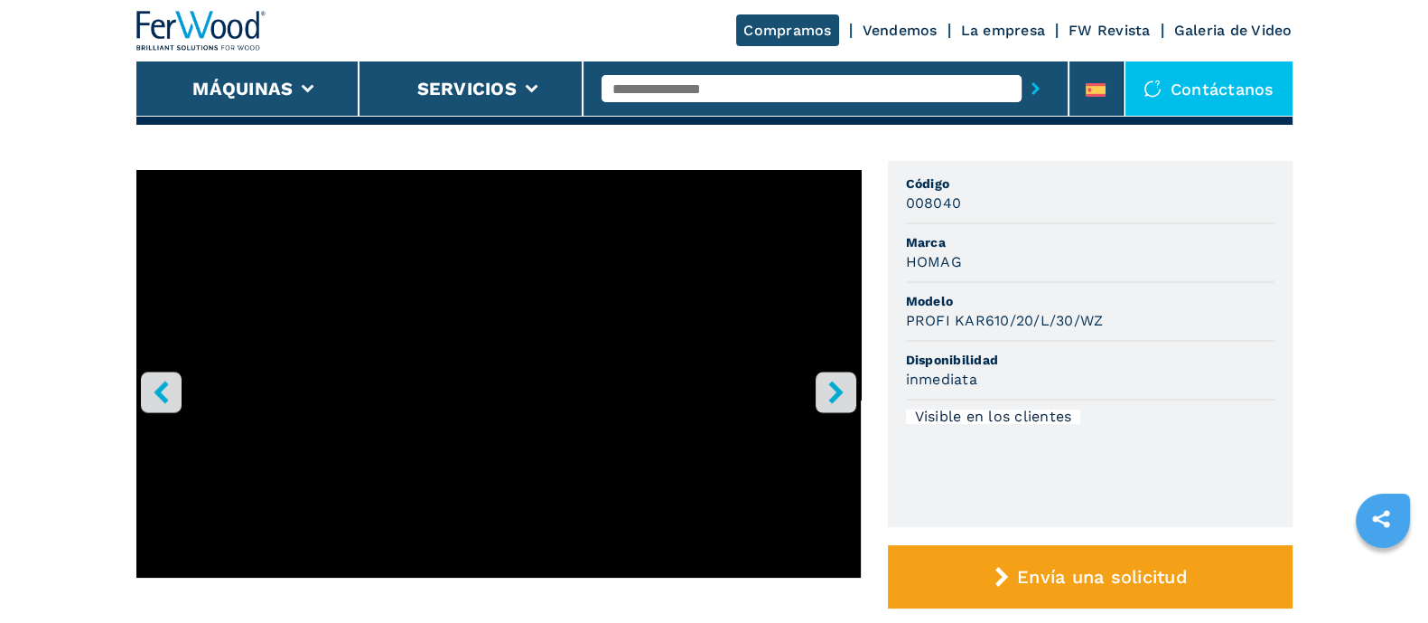
click at [838, 394] on icon "right-button" at bounding box center [835, 391] width 14 height 23
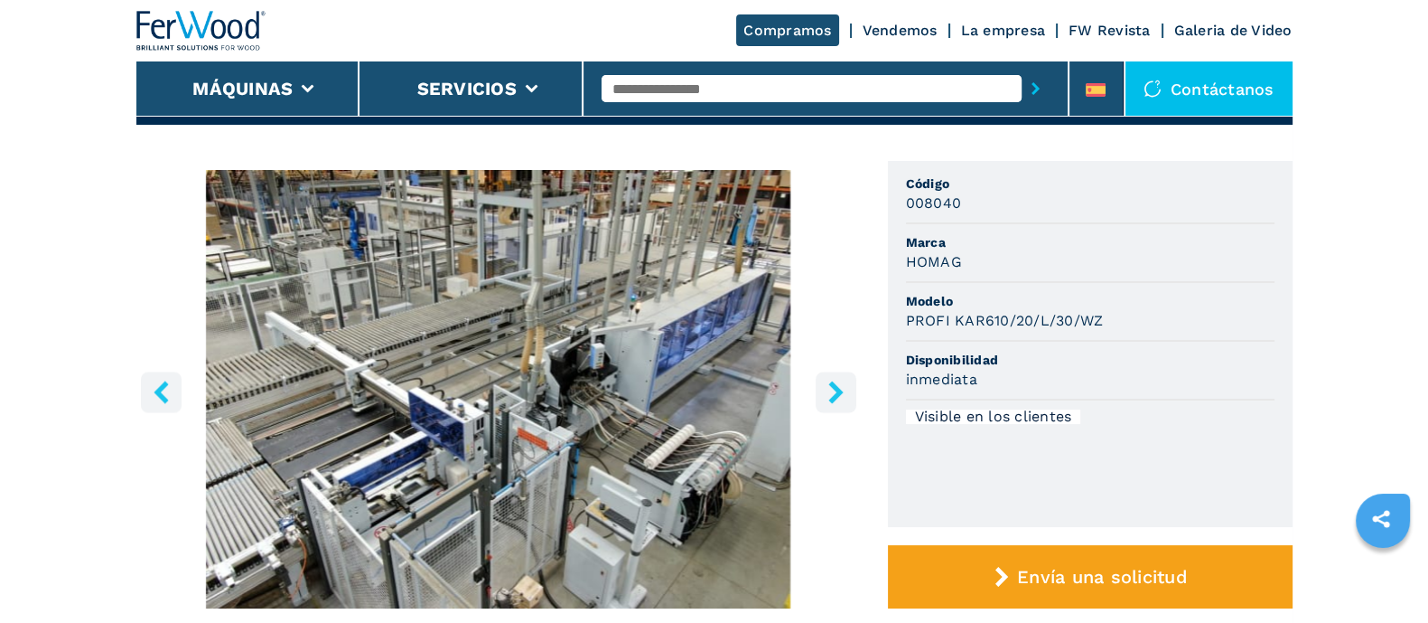
click at [838, 394] on icon "right-button" at bounding box center [835, 391] width 14 height 23
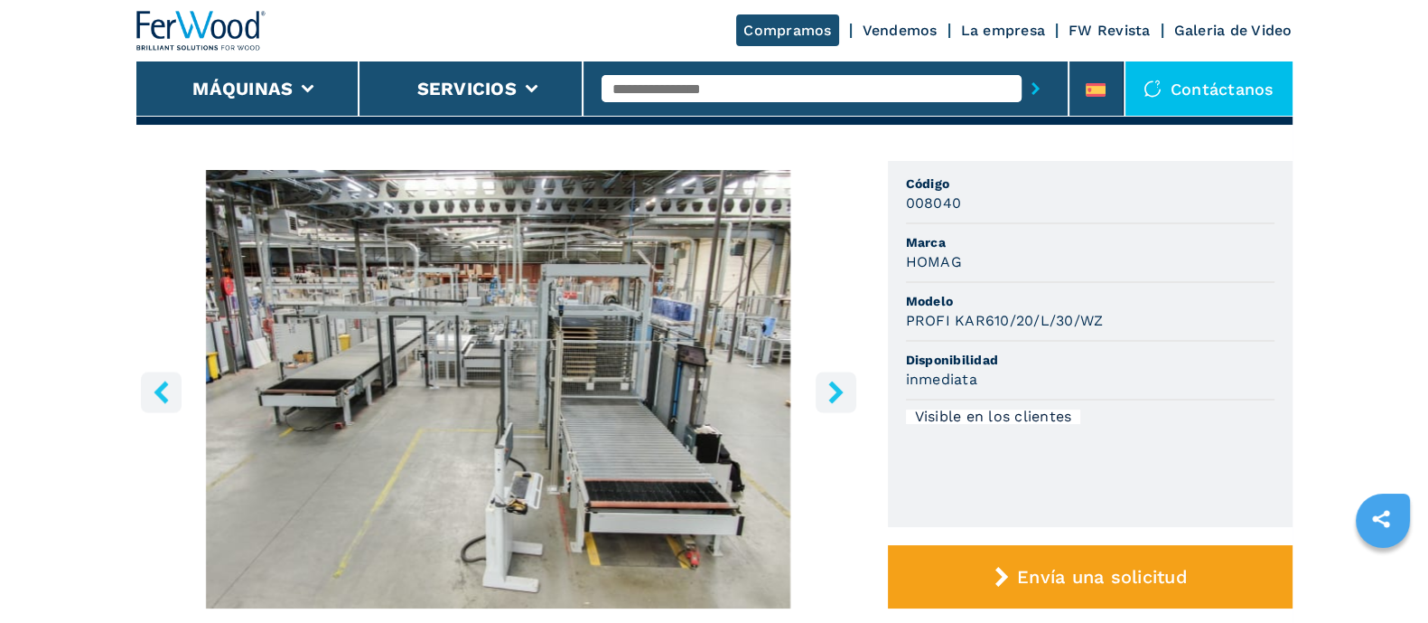
click at [838, 394] on icon "right-button" at bounding box center [835, 391] width 14 height 23
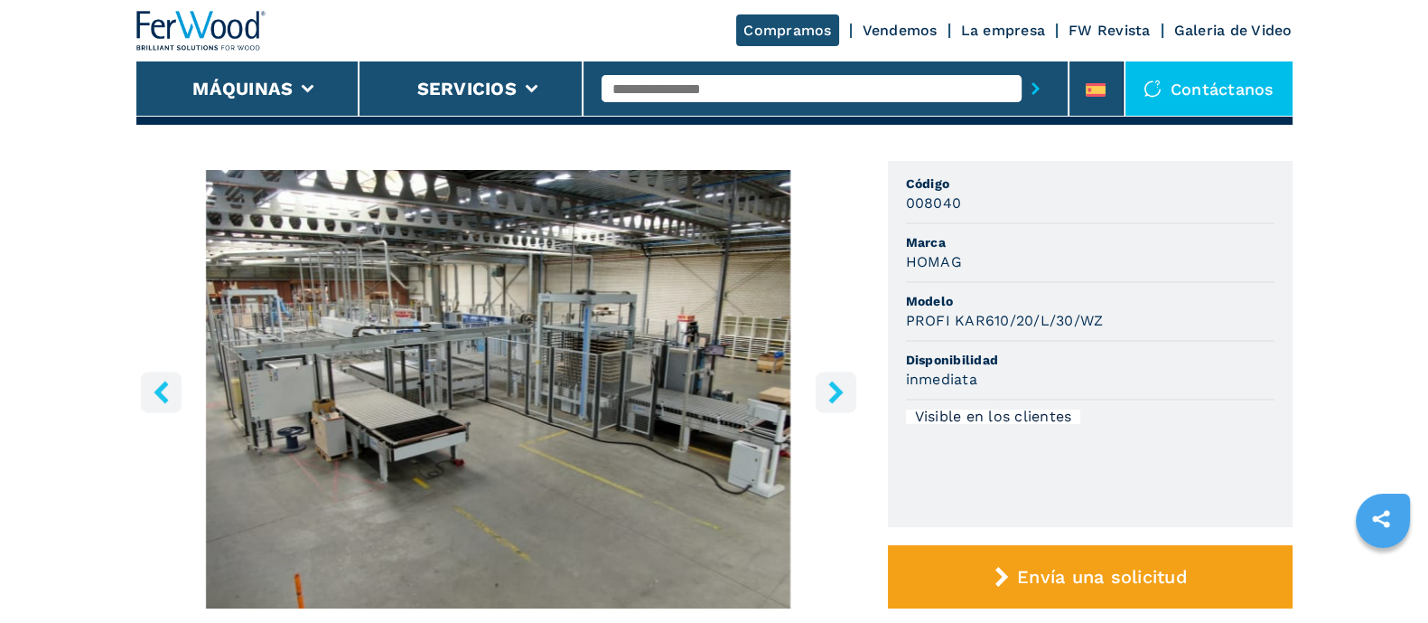
drag, startPoint x: 629, startPoint y: 386, endPoint x: 605, endPoint y: 335, distance: 55.8
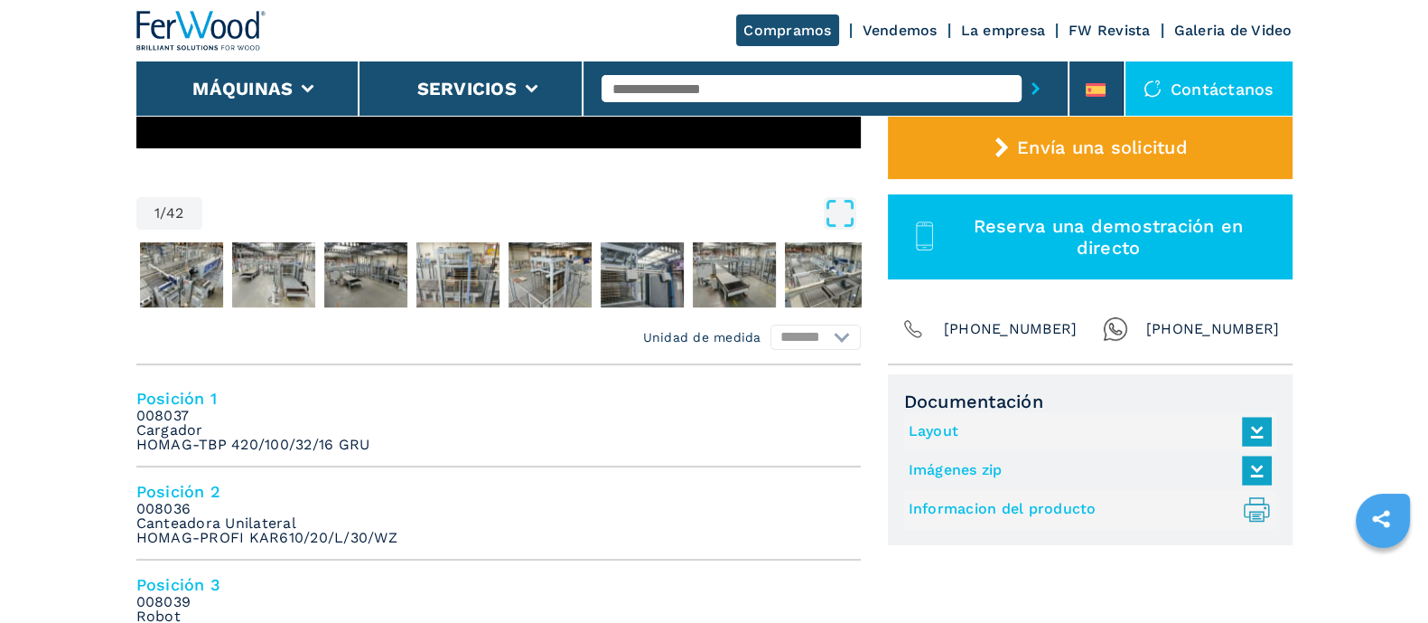
scroll to position [565, 0]
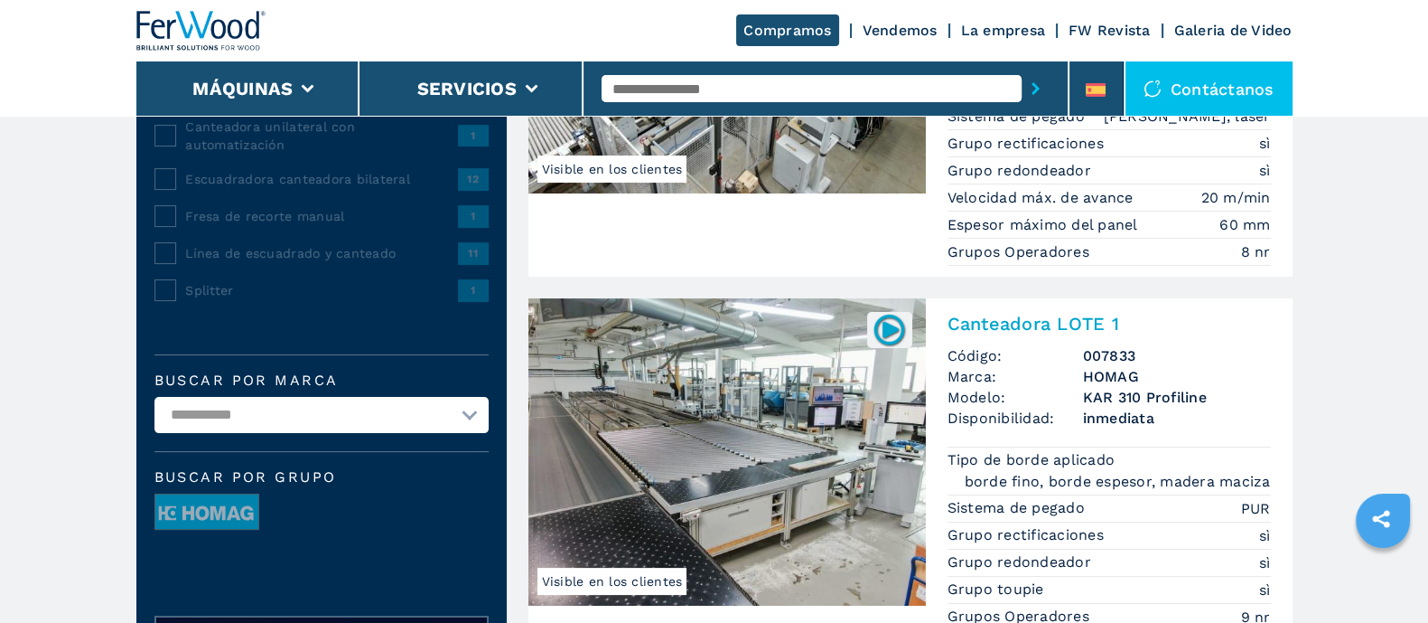
scroll to position [339, 0]
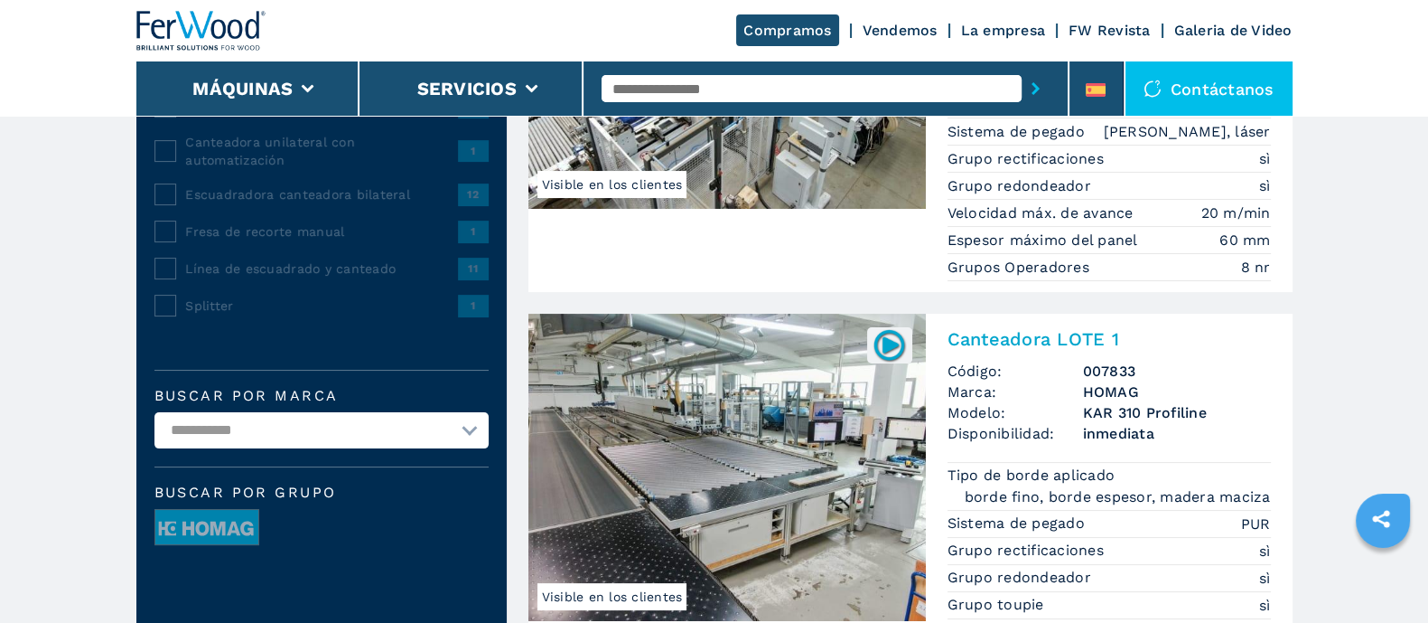
click at [744, 407] on img at bounding box center [728, 467] width 398 height 307
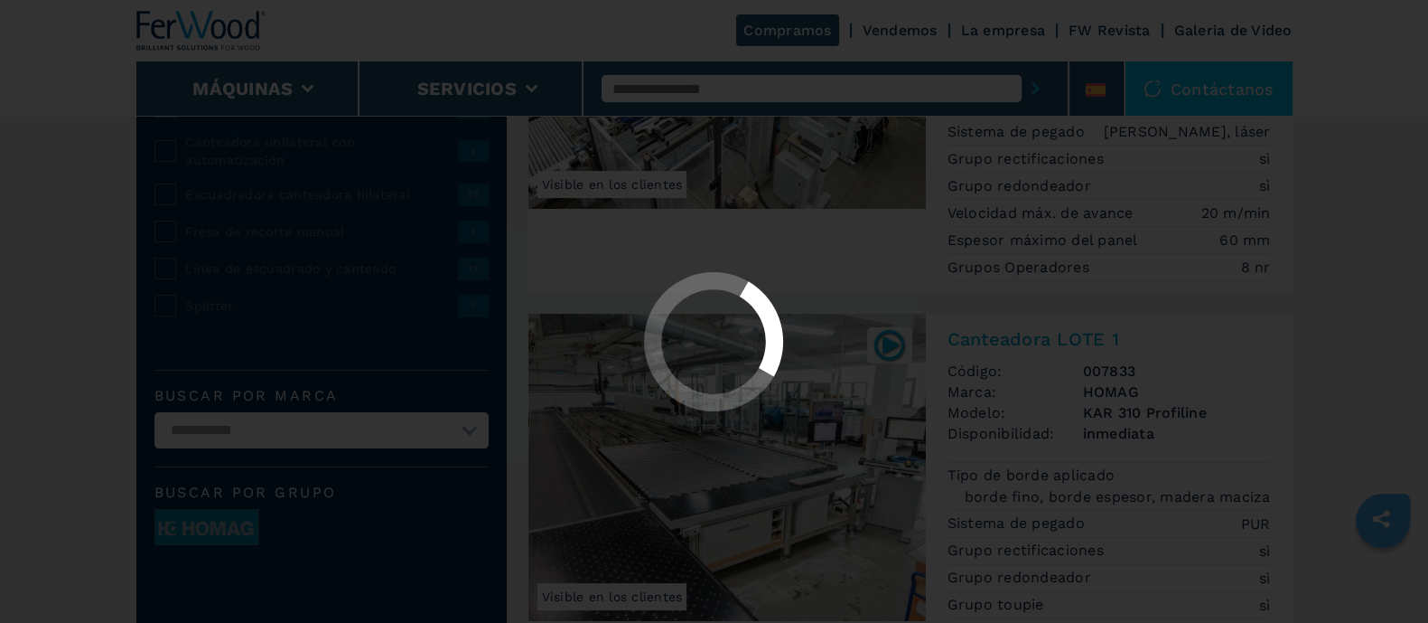
scroll to position [0, 0]
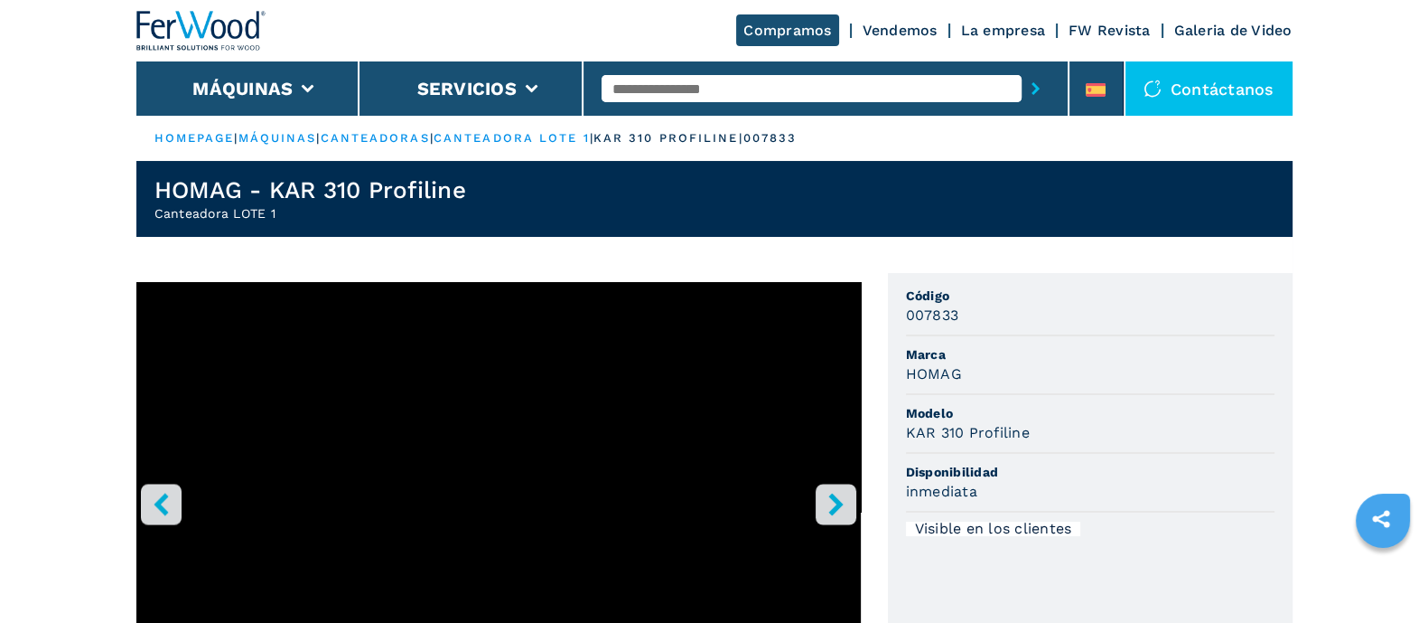
click at [825, 502] on icon "right-button" at bounding box center [836, 503] width 23 height 23
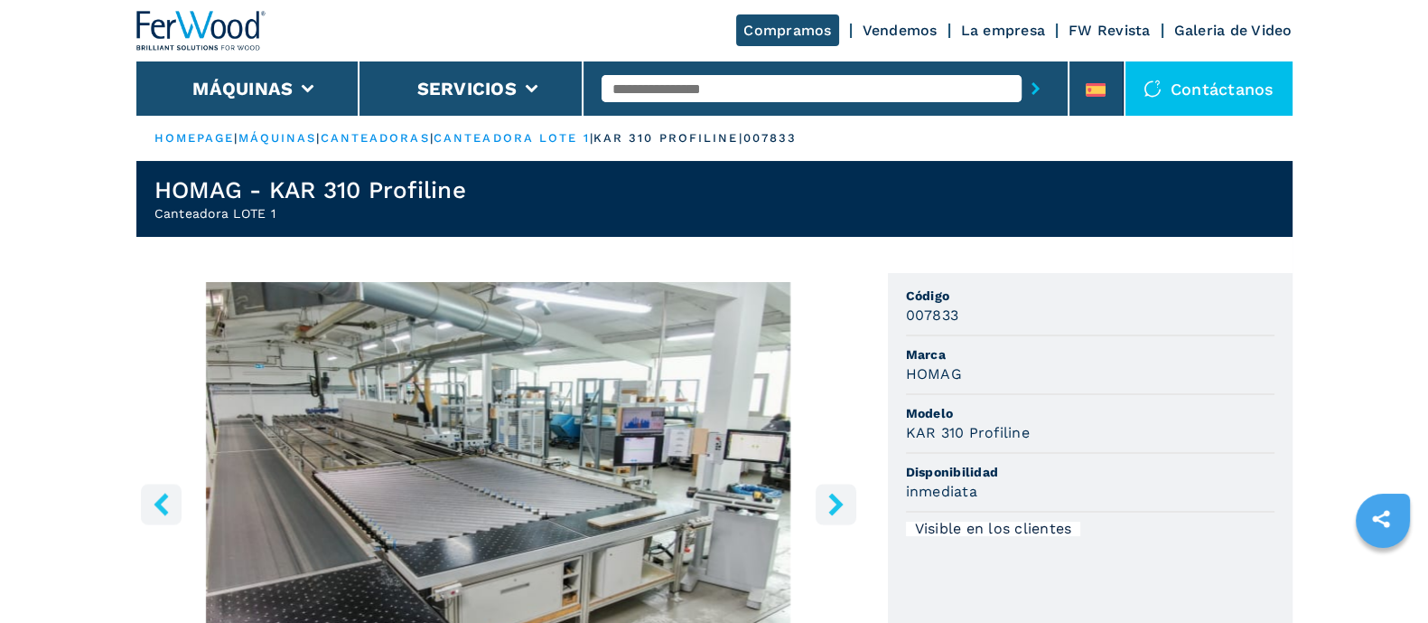
click at [825, 500] on icon "right-button" at bounding box center [836, 503] width 23 height 23
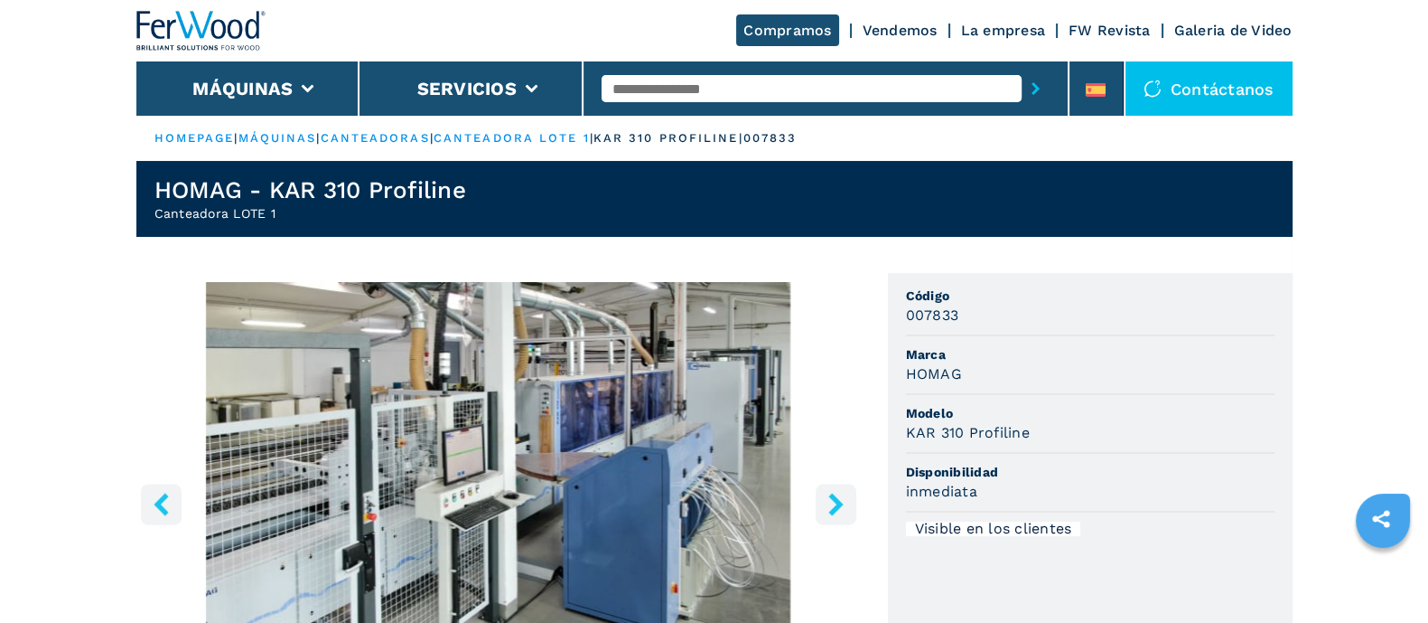
click at [825, 500] on icon "right-button" at bounding box center [836, 503] width 23 height 23
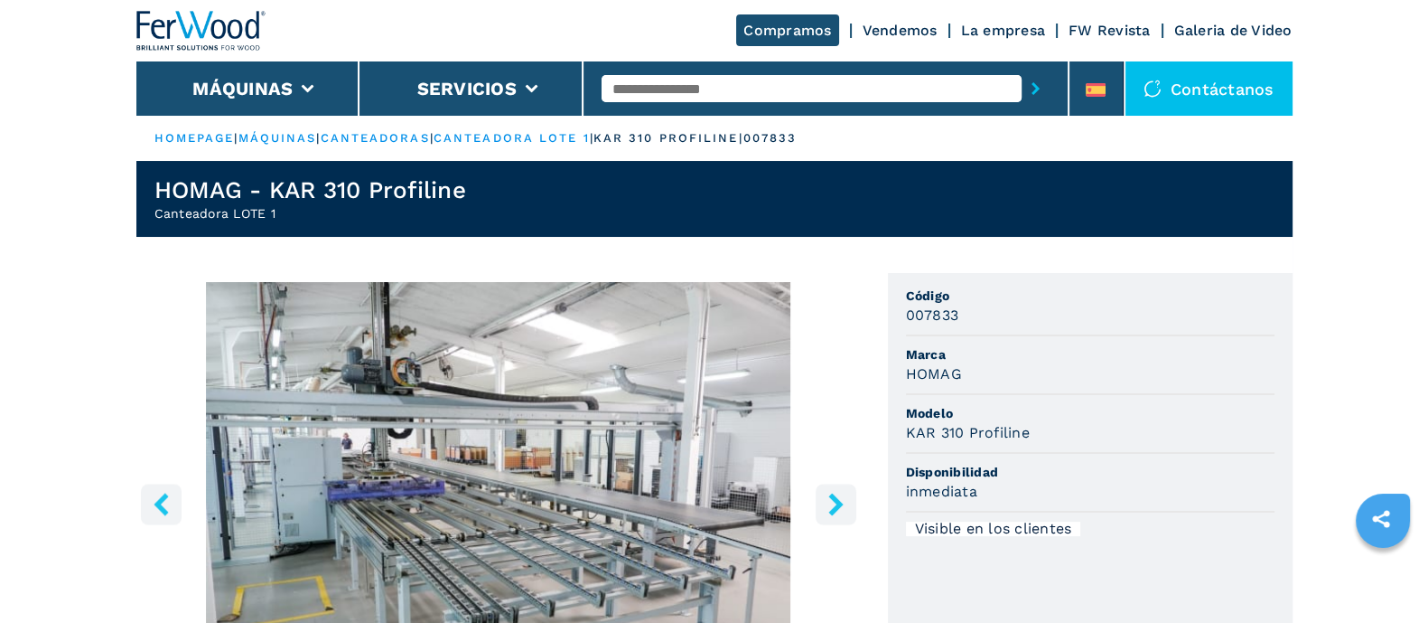
click at [977, 30] on link "La empresa" at bounding box center [1003, 30] width 85 height 17
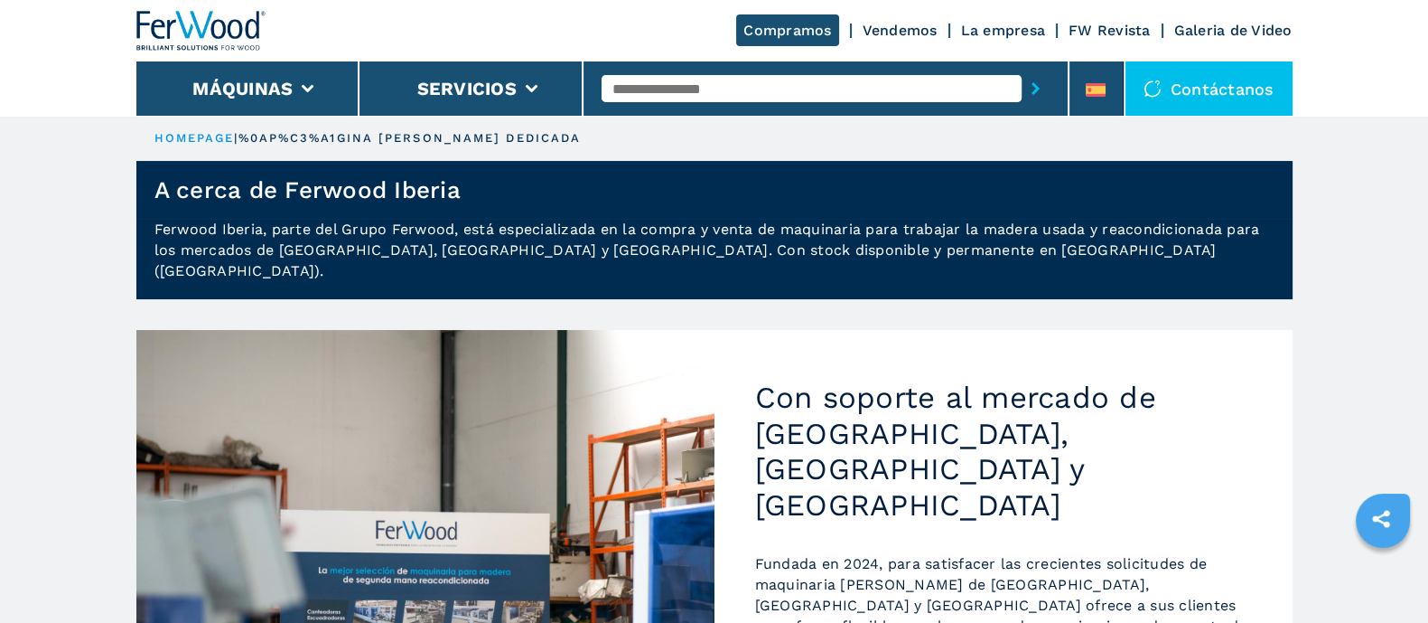
click at [1225, 31] on link "Galeria de Video" at bounding box center [1234, 30] width 118 height 17
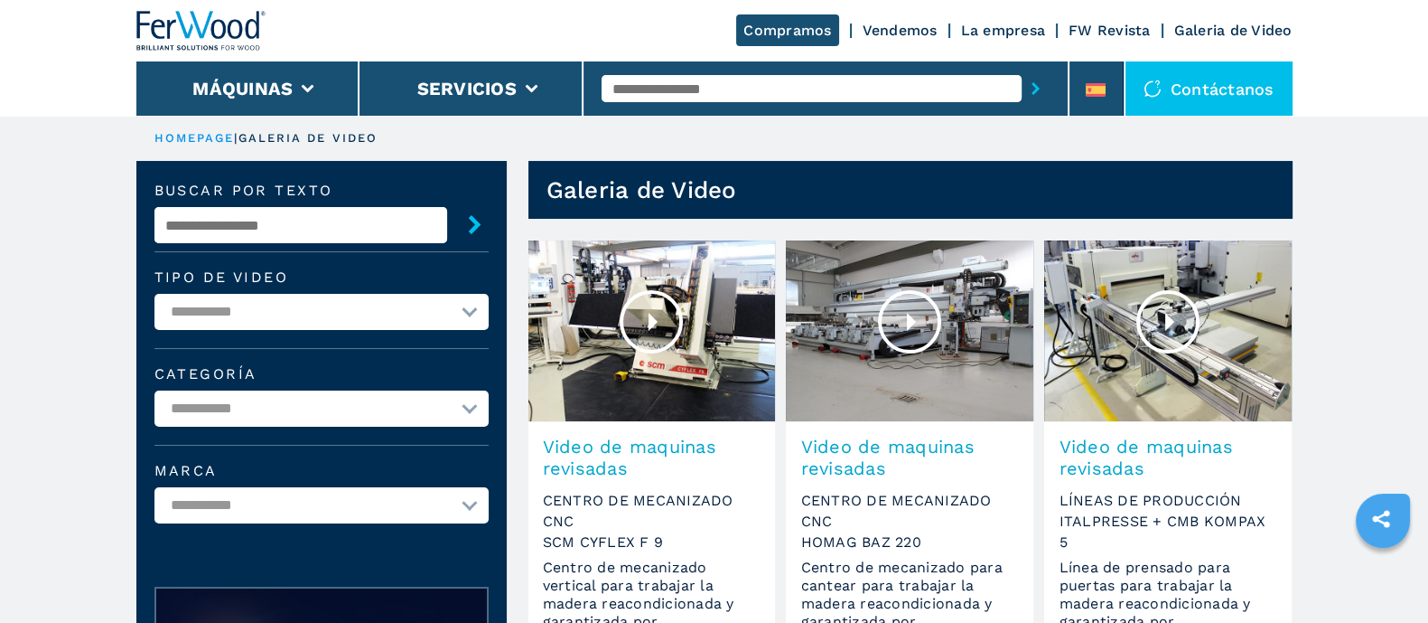
click at [903, 18] on div "Compramos Vendemos La empresa FW Revista Galeria de Video" at bounding box center [714, 30] width 1156 height 61
click at [895, 31] on link "Vendemos" at bounding box center [900, 30] width 75 height 17
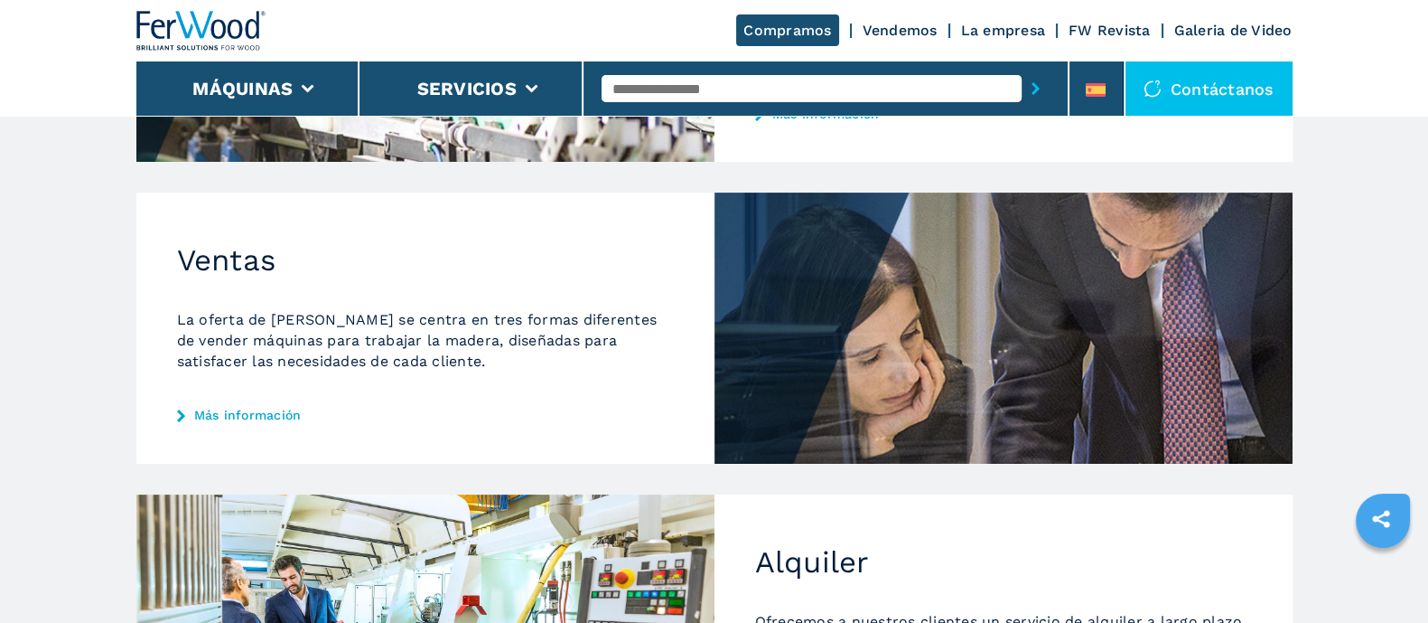
scroll to position [473, 0]
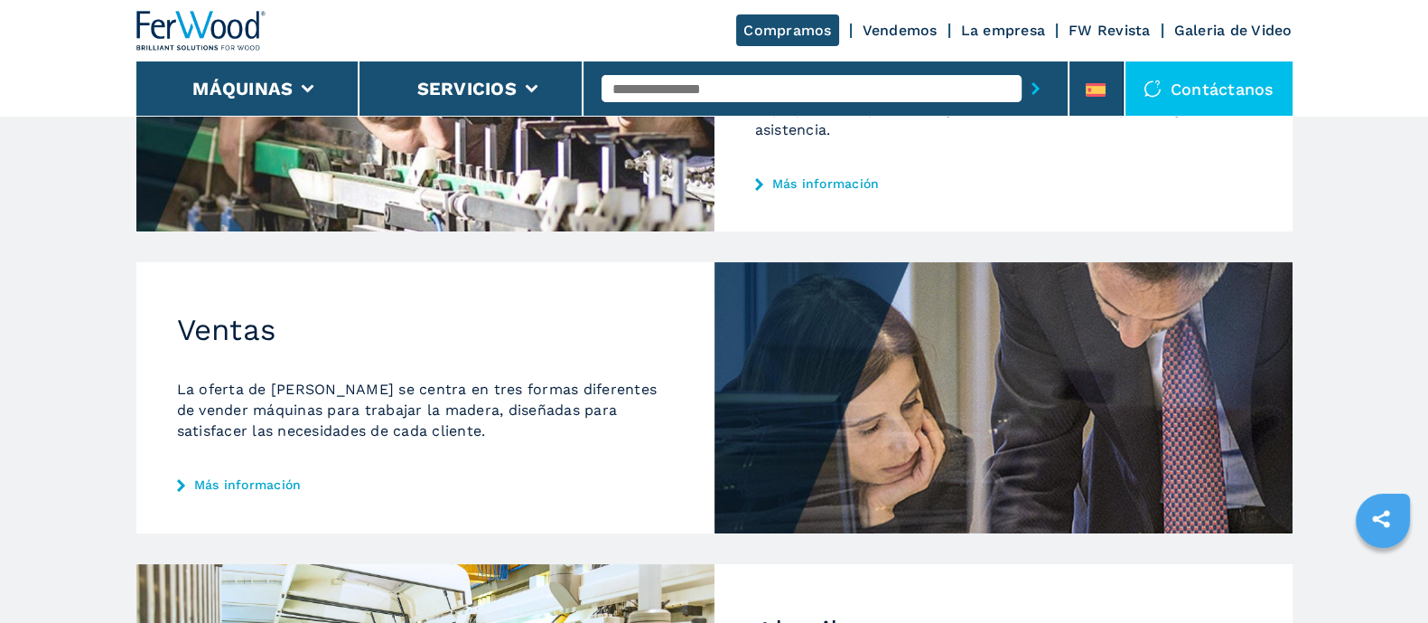
click at [267, 477] on link "Más información" at bounding box center [425, 484] width 497 height 14
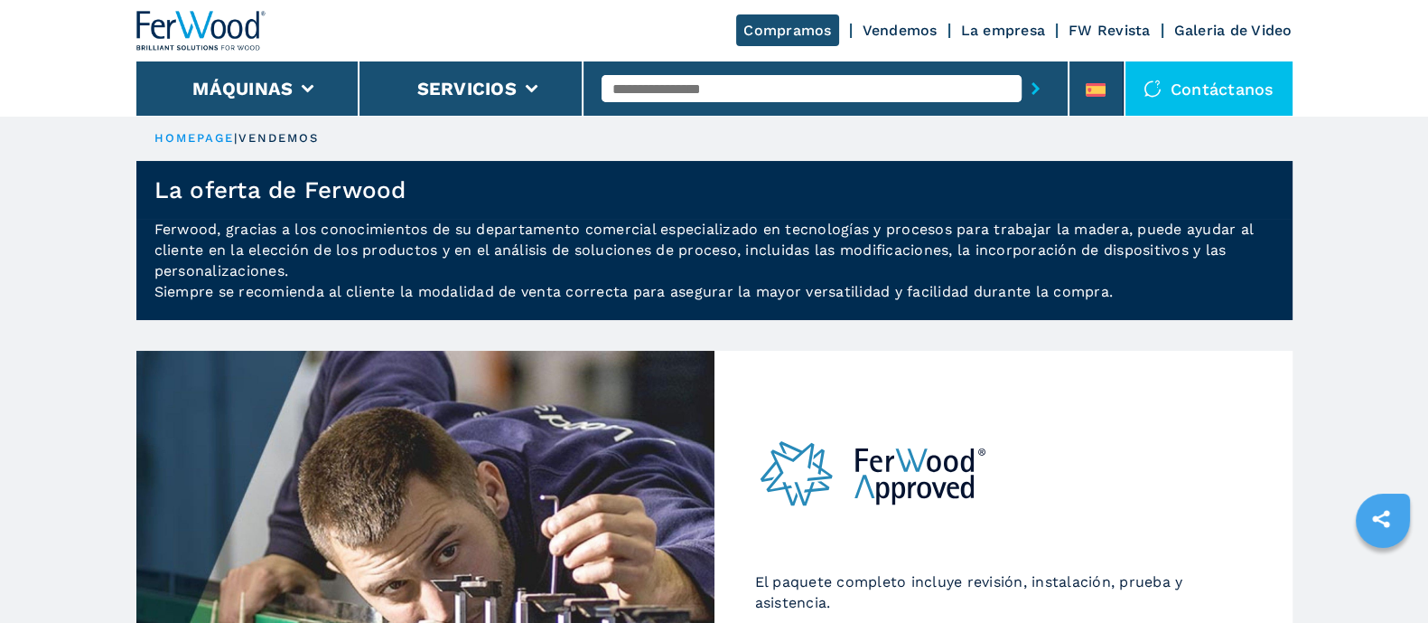
scroll to position [15, 0]
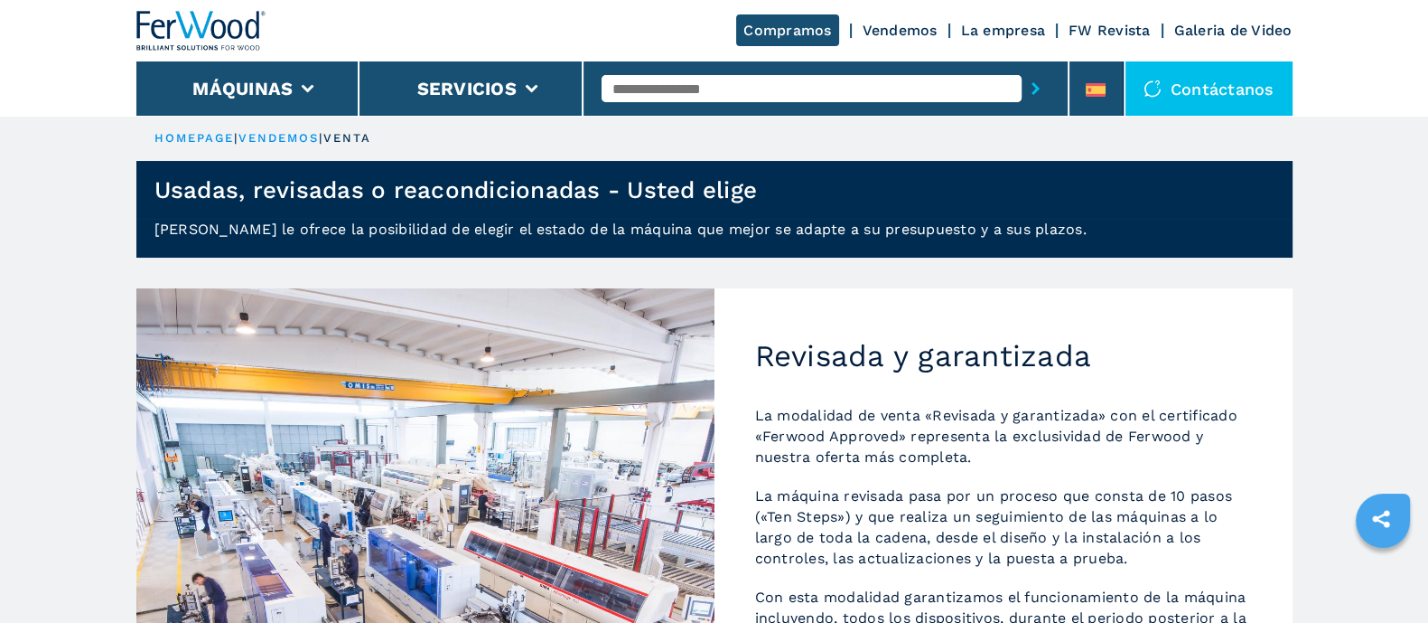
click at [136, 31] on img at bounding box center [201, 31] width 130 height 40
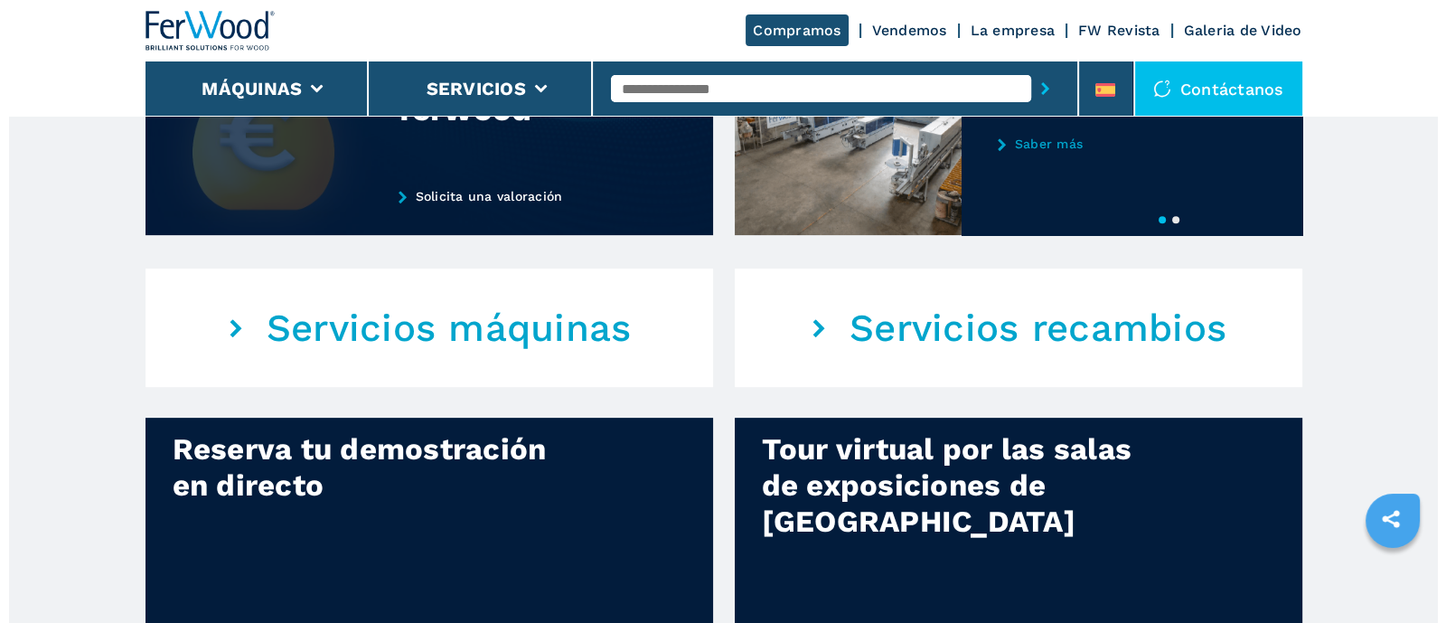
scroll to position [1129, 0]
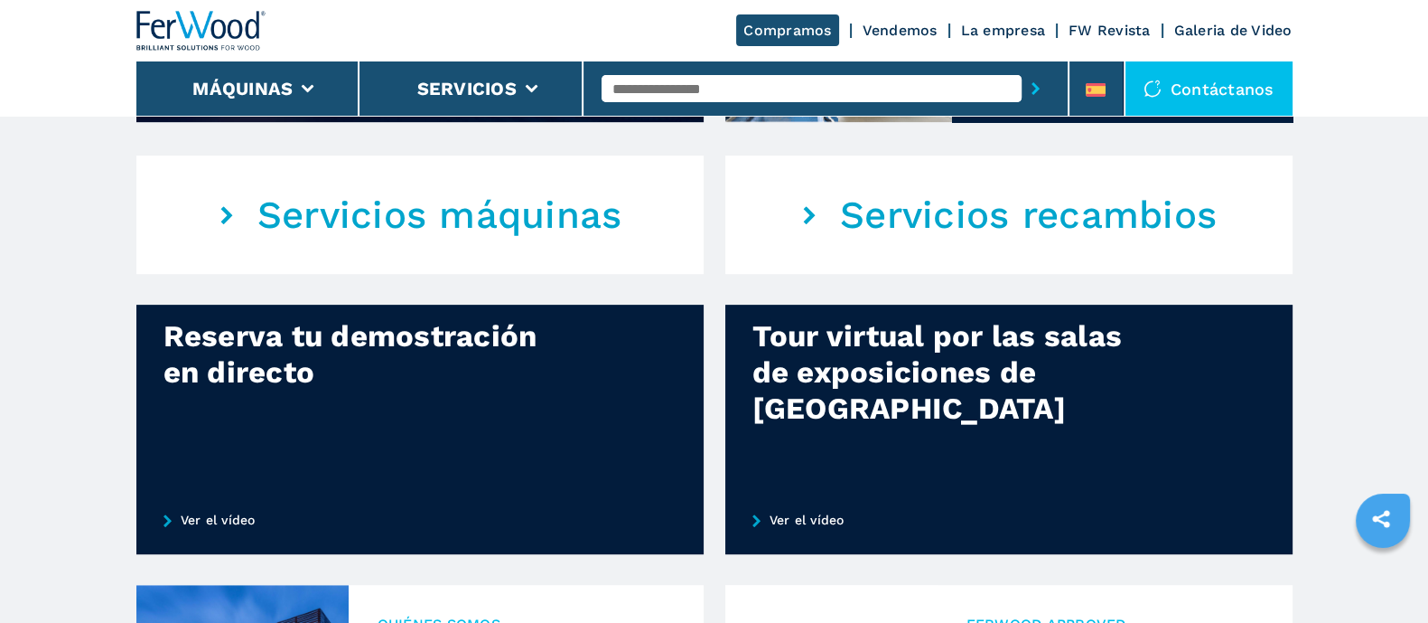
click at [801, 511] on link "Ver el vídeo" at bounding box center [1008, 519] width 567 height 69
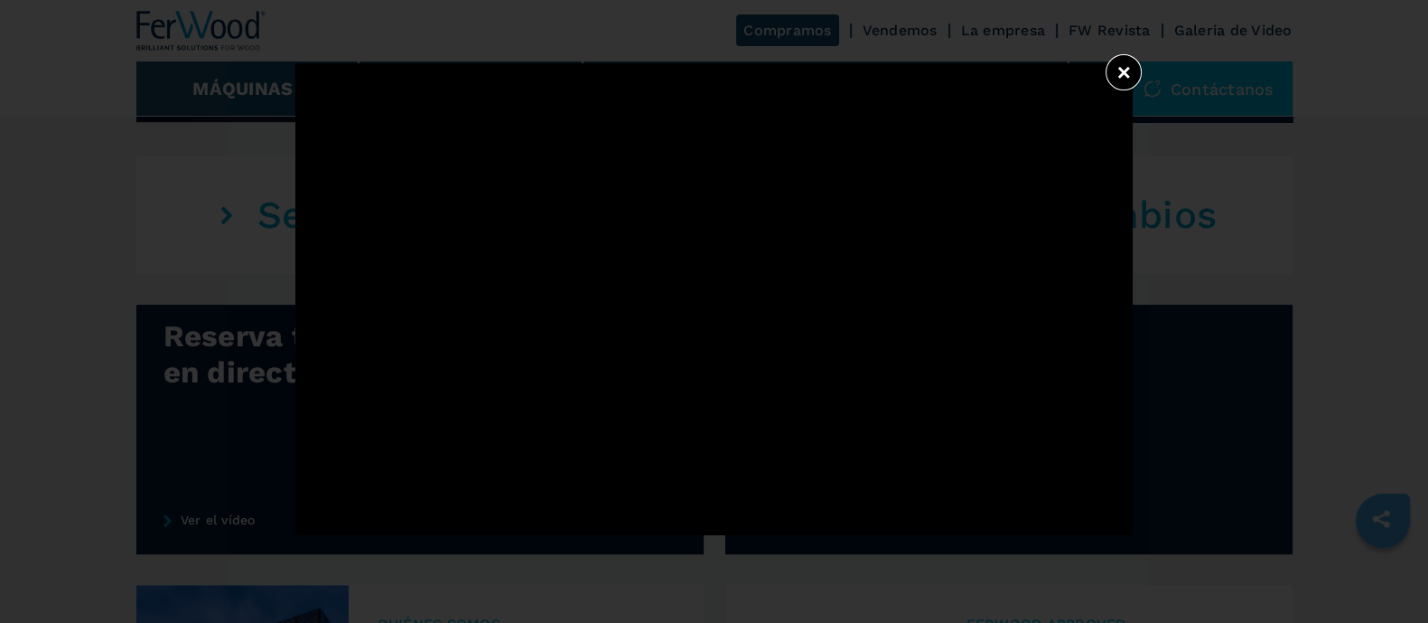
click at [1124, 74] on button "×" at bounding box center [1124, 72] width 36 height 36
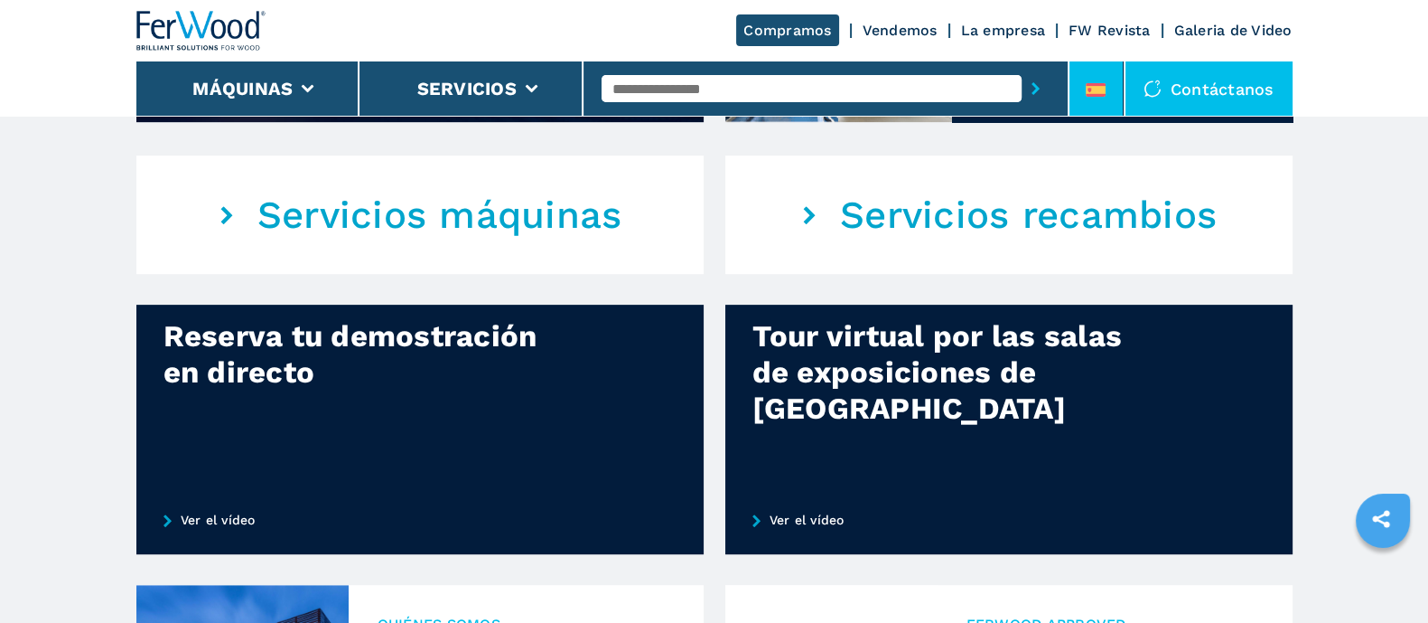
click at [1100, 92] on icon at bounding box center [1096, 90] width 20 height 14
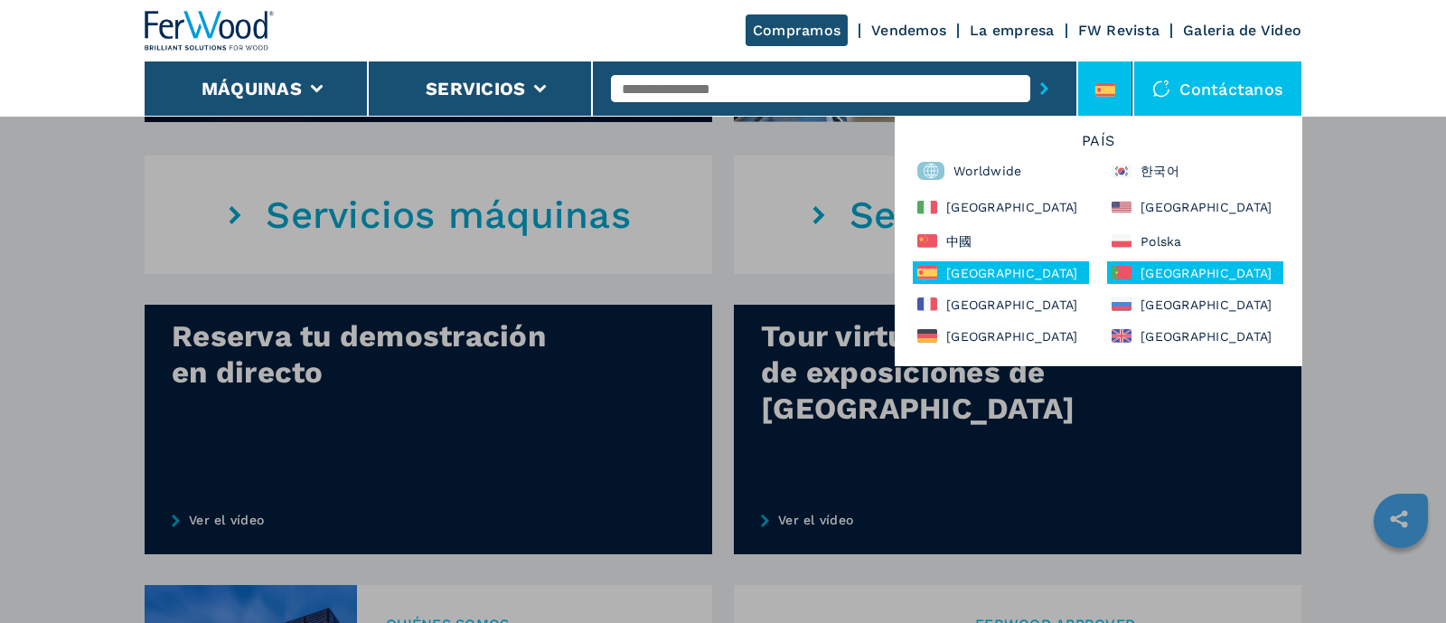
click at [1163, 268] on div "Portugal" at bounding box center [1195, 272] width 176 height 23
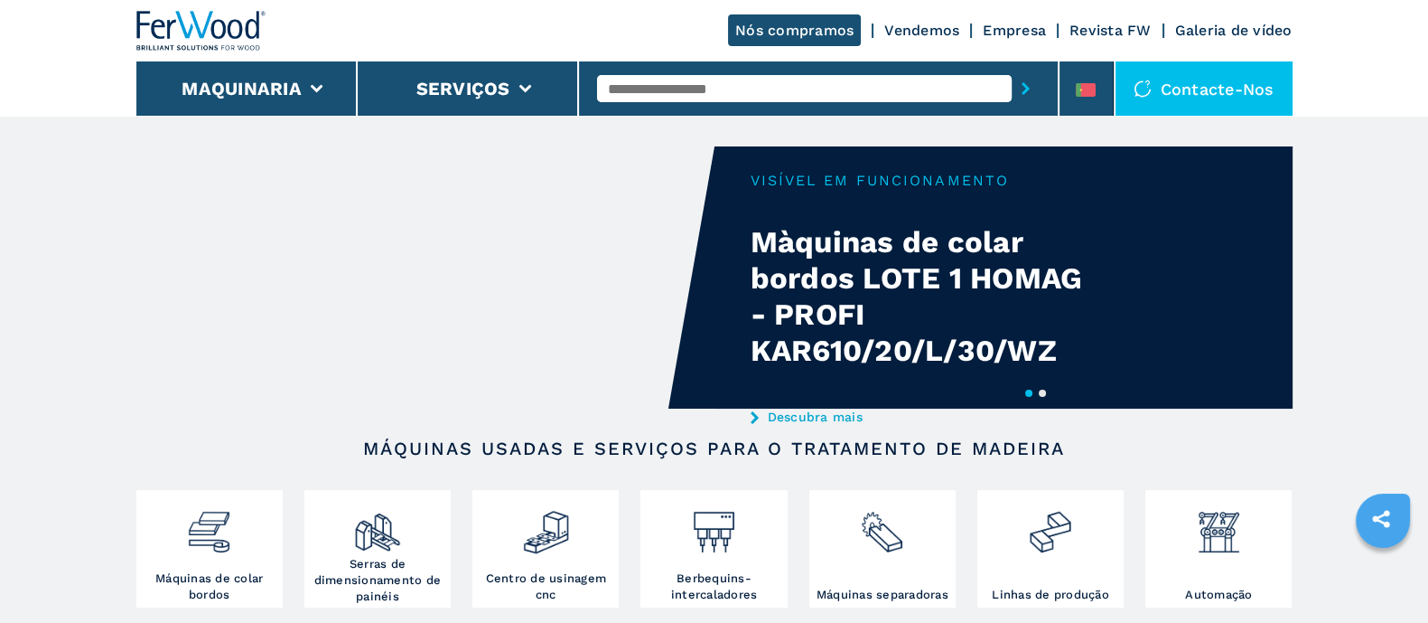
click at [670, 82] on input "text" at bounding box center [804, 88] width 415 height 27
type input "******"
click at [1012, 68] on button "submit-button" at bounding box center [1026, 89] width 28 height 42
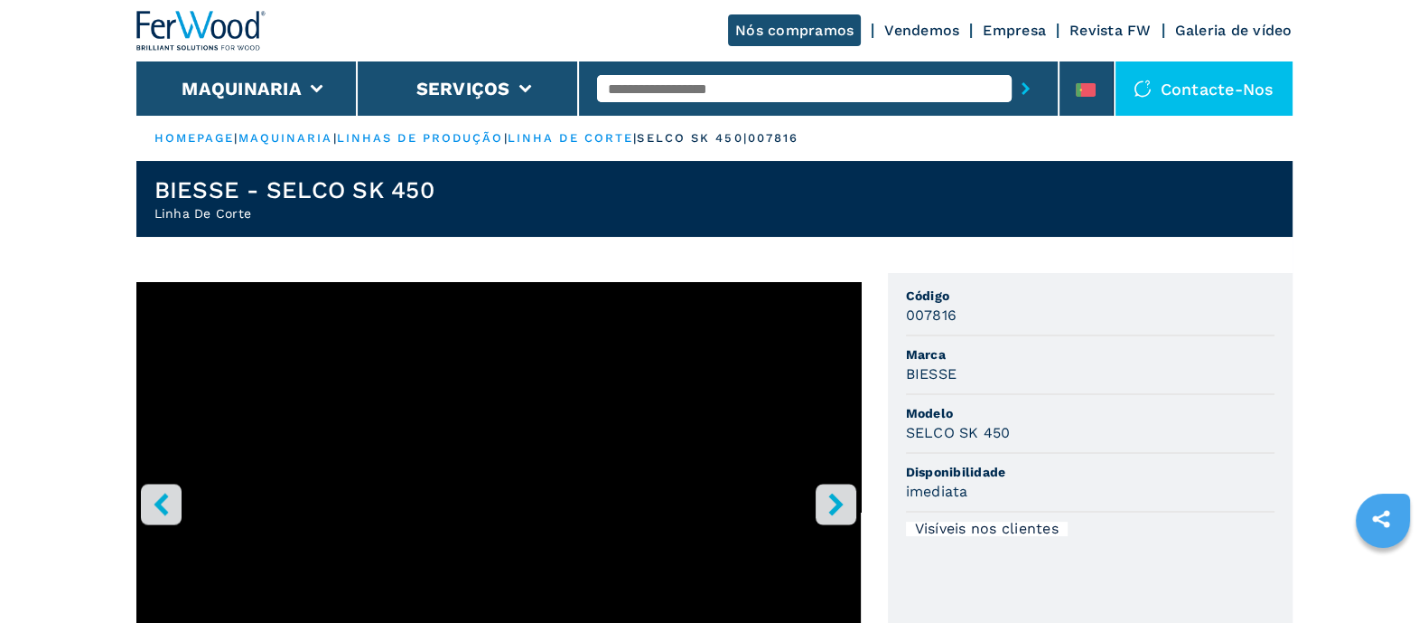
click at [296, 135] on link "maquinaria" at bounding box center [286, 138] width 95 height 14
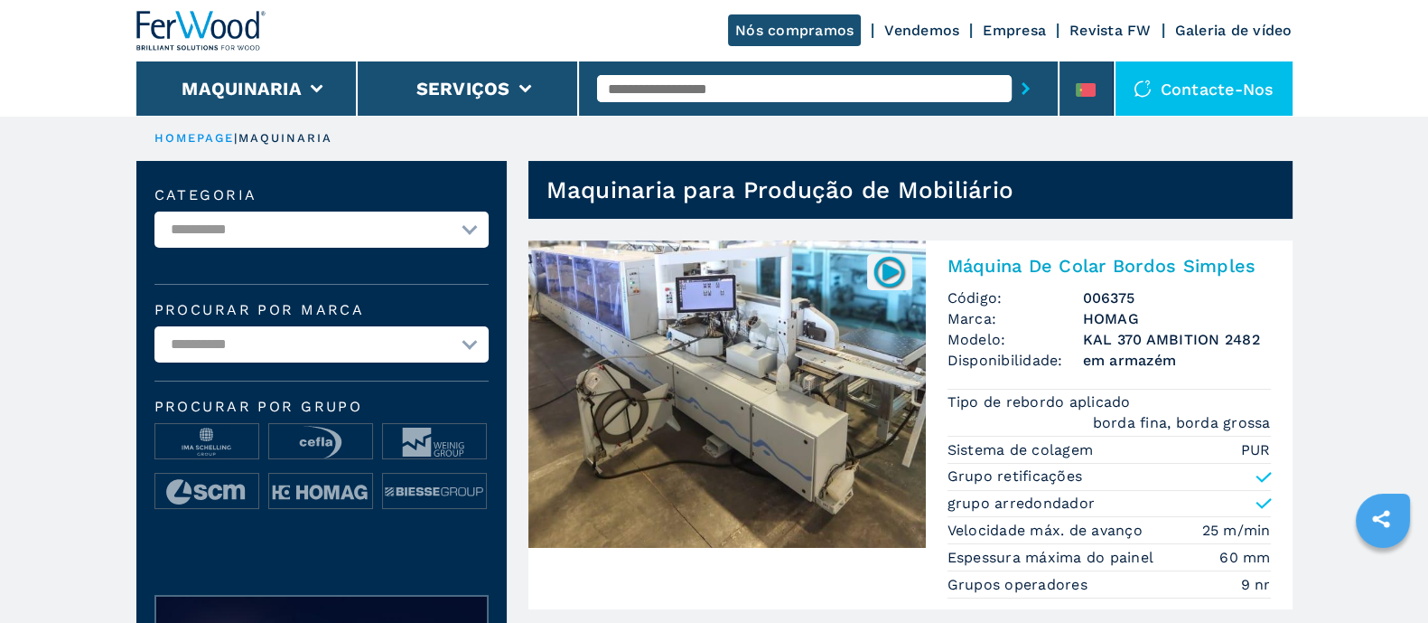
click at [351, 237] on select "**********" at bounding box center [321, 229] width 334 height 36
select select "**********"
click at [154, 211] on select "**********" at bounding box center [321, 229] width 334 height 36
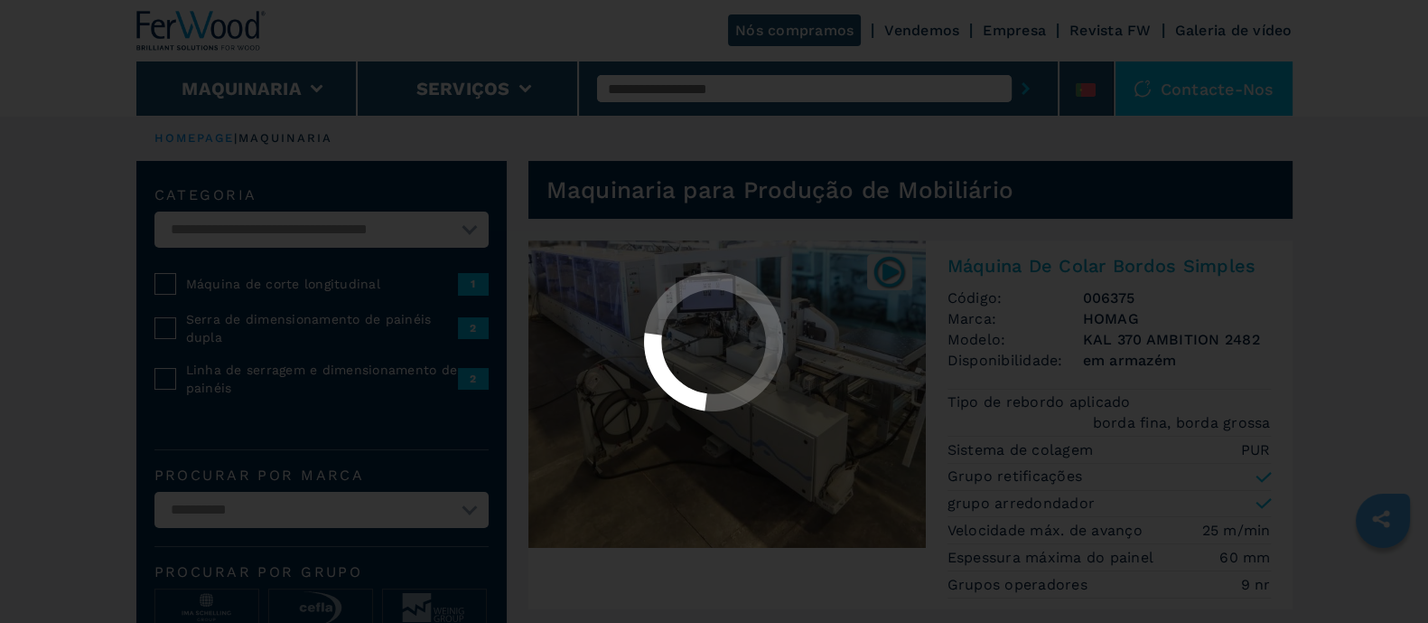
select select "**********"
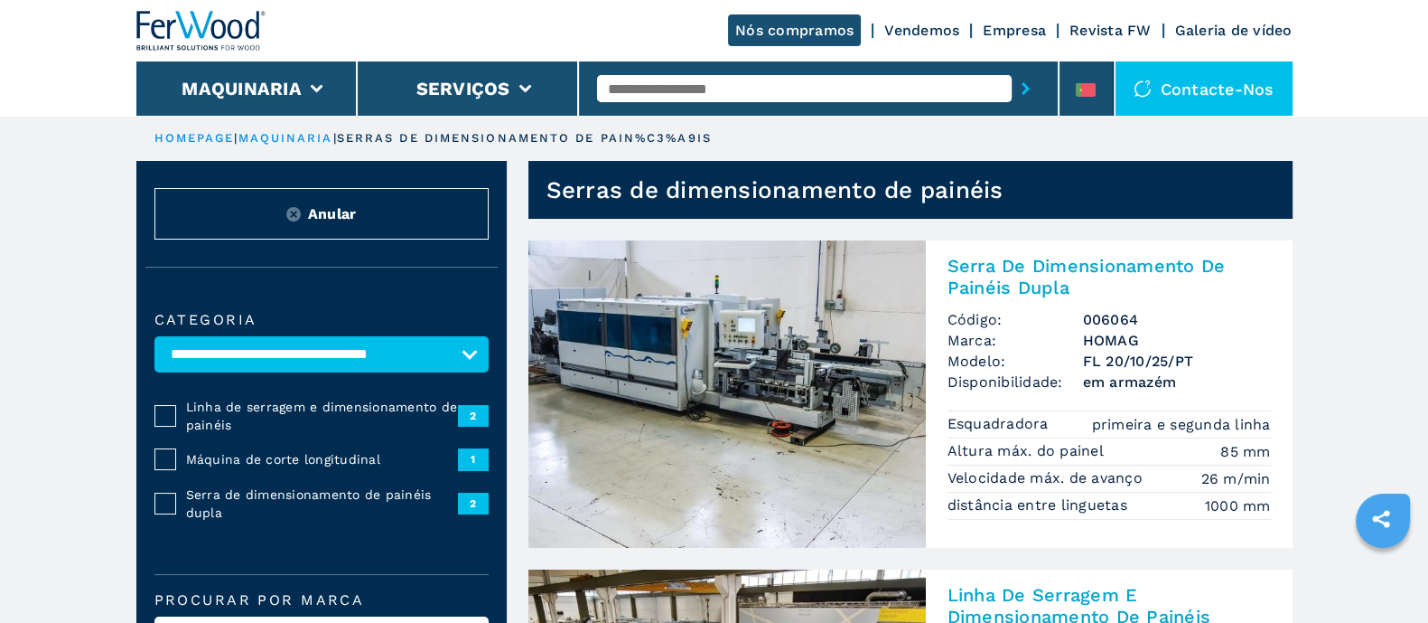
click at [334, 208] on span "Anular" at bounding box center [332, 213] width 49 height 21
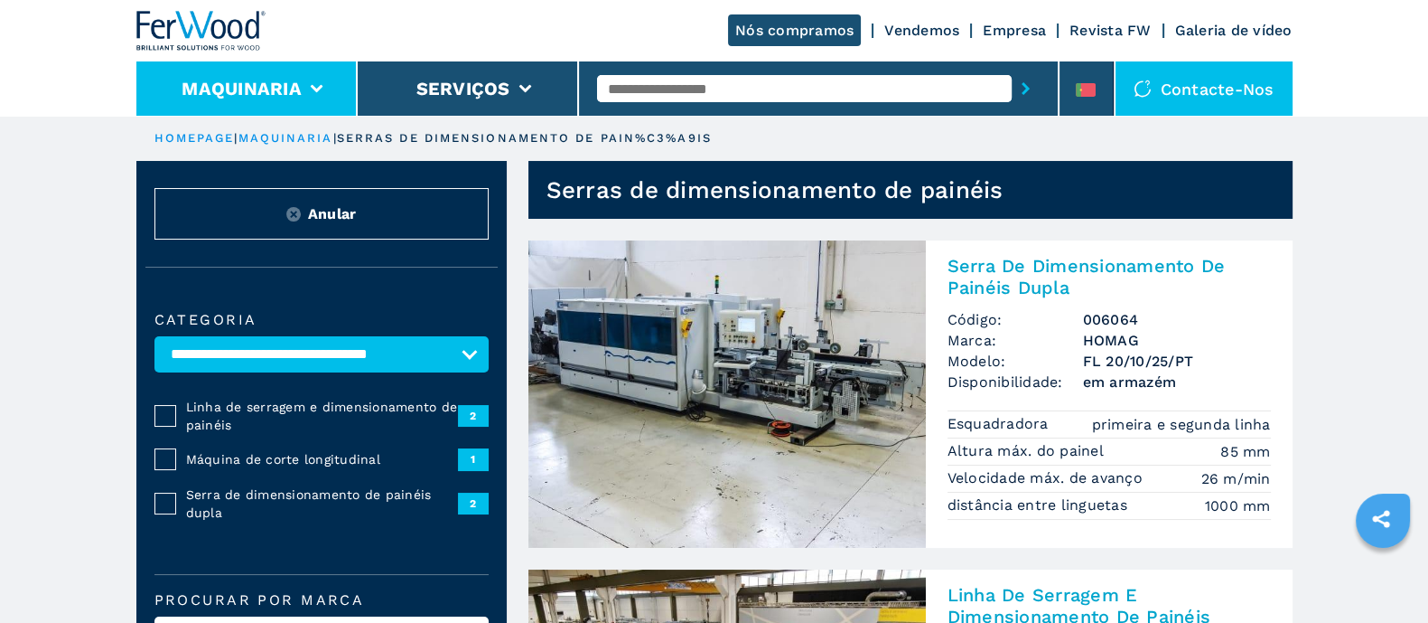
click at [254, 71] on li "Maquinaria" at bounding box center [246, 88] width 221 height 54
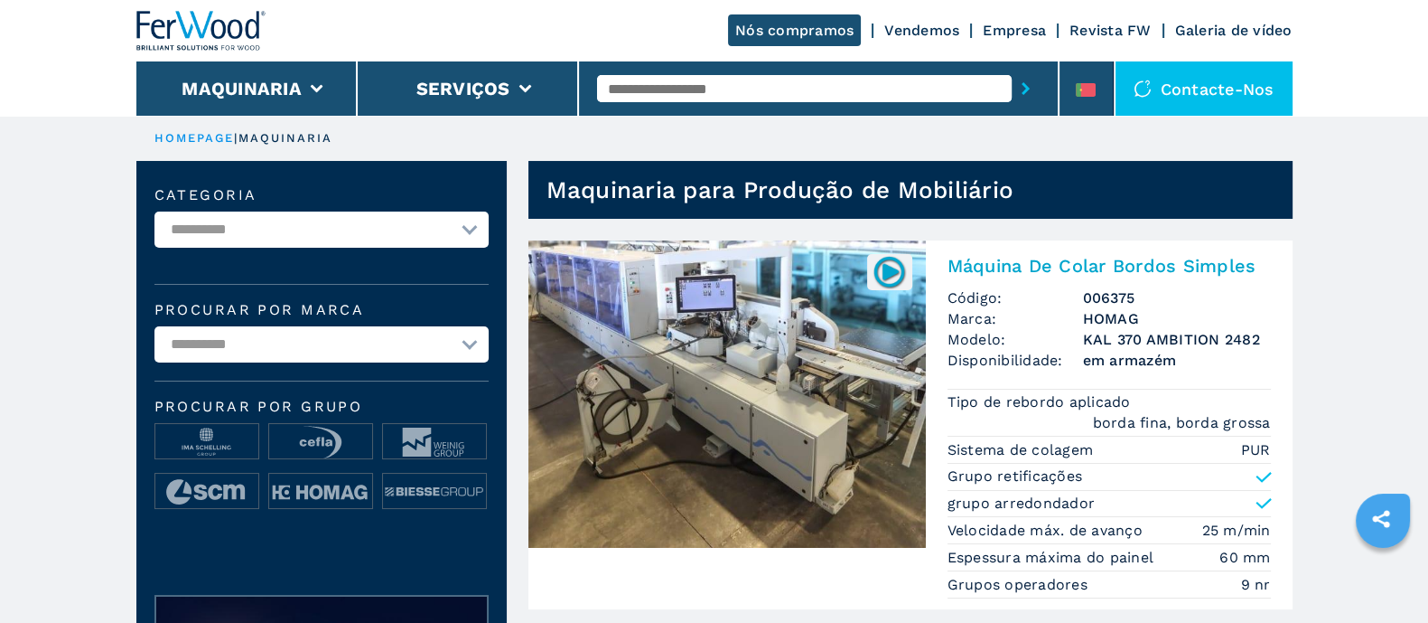
select select "**********"
click at [154, 211] on select "**********" at bounding box center [321, 229] width 334 height 36
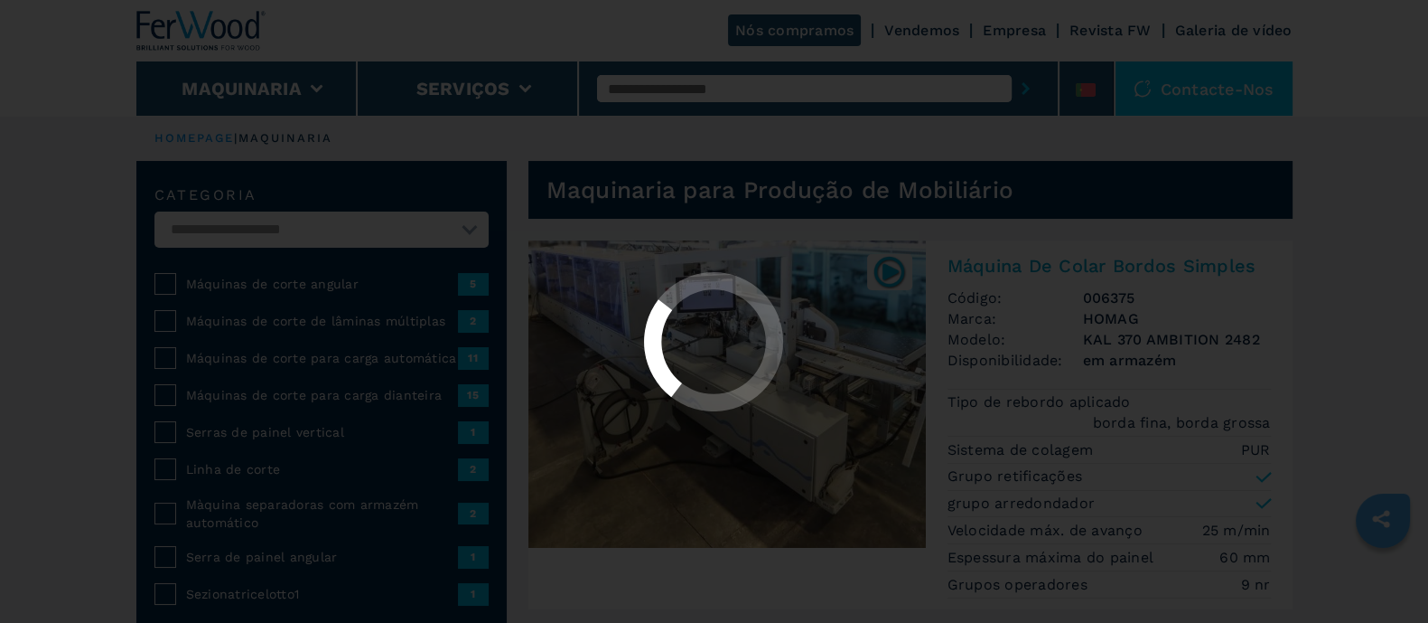
select select "**********"
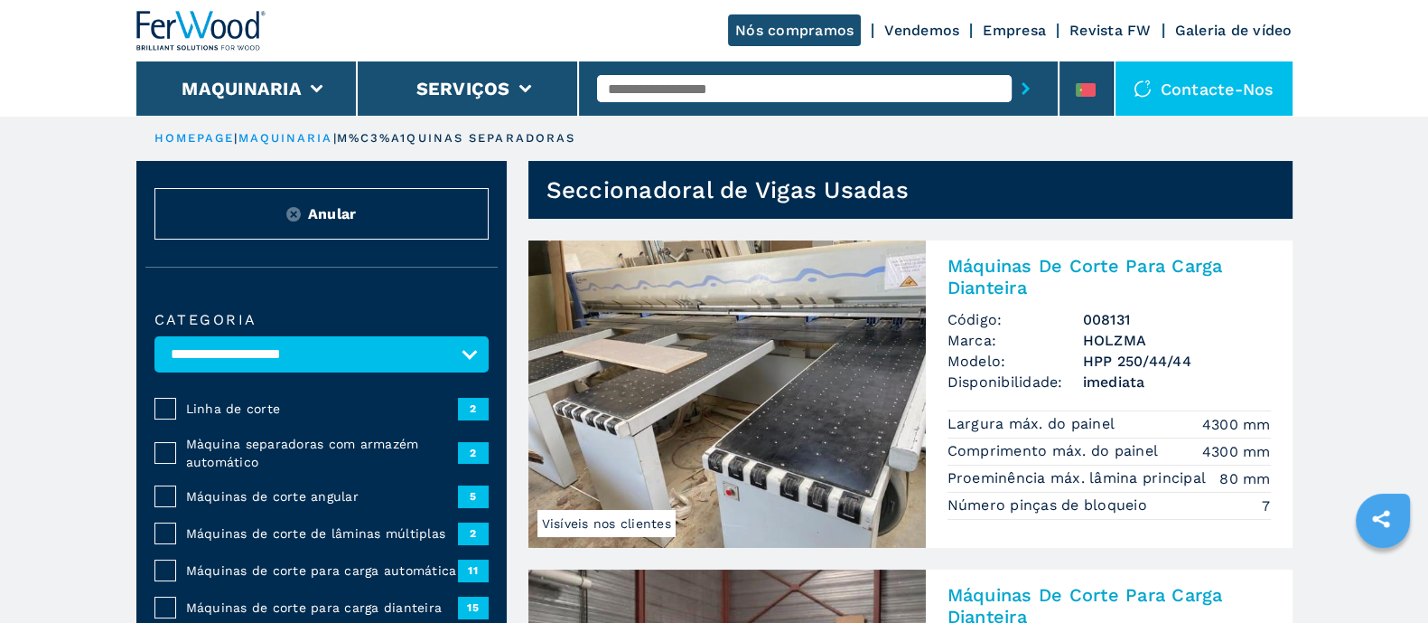
click at [849, 390] on img at bounding box center [728, 393] width 398 height 307
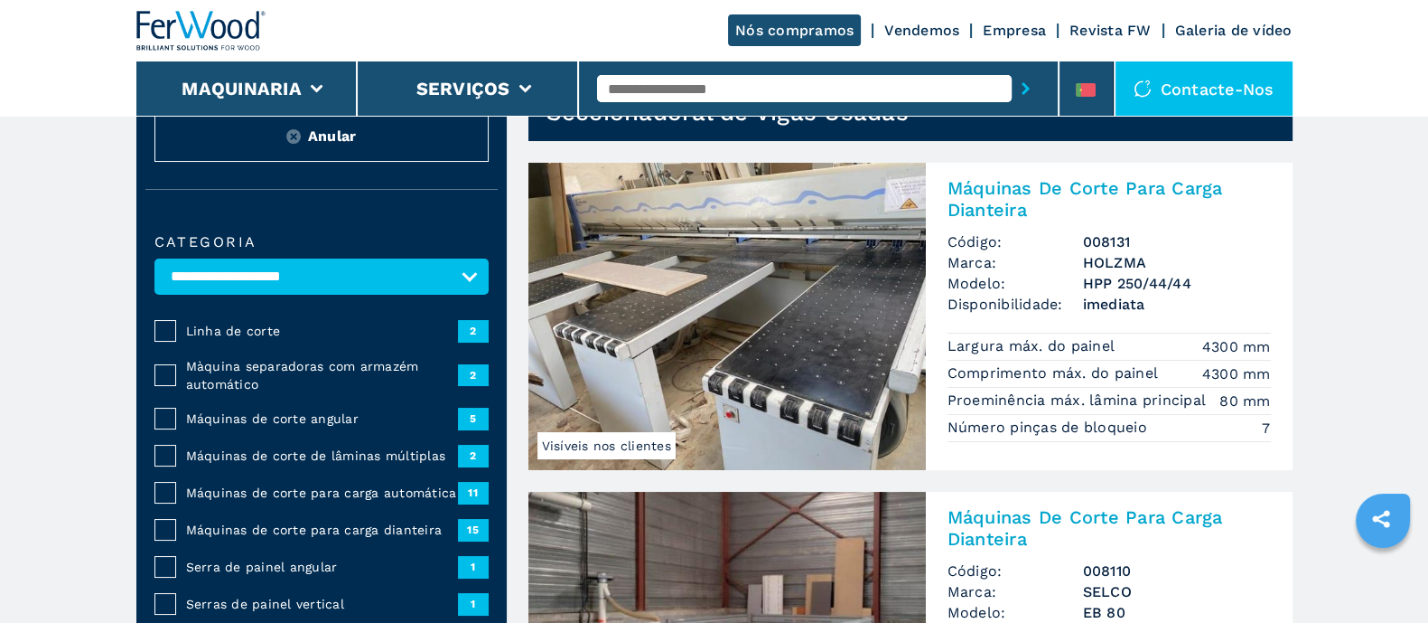
scroll to position [112, 0]
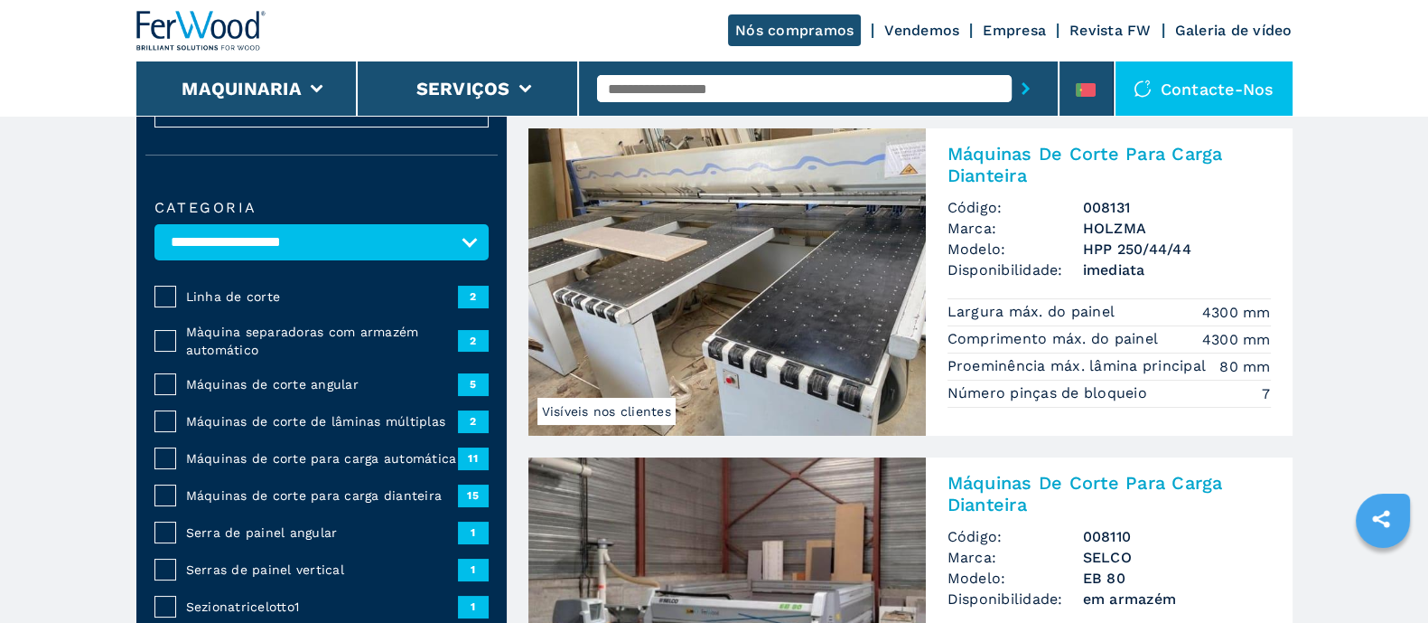
click at [330, 493] on span "Máquinas de corte para carga dianteira" at bounding box center [321, 495] width 272 height 18
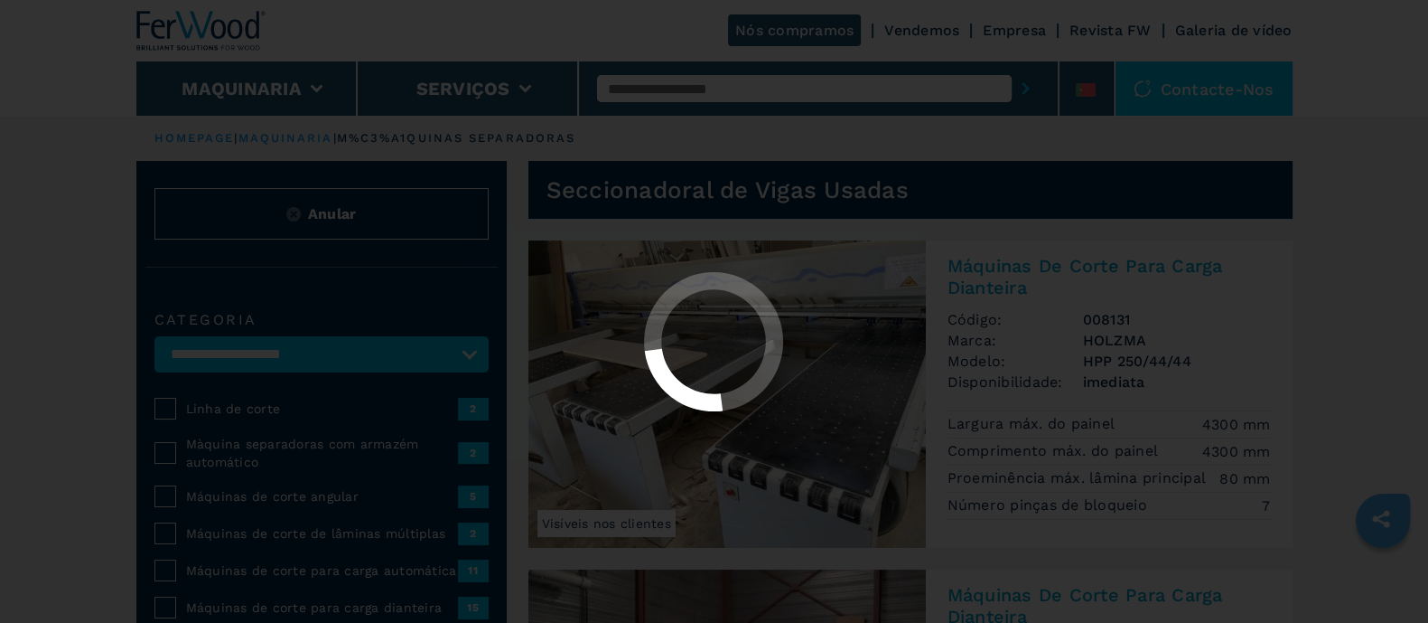
select select "**********"
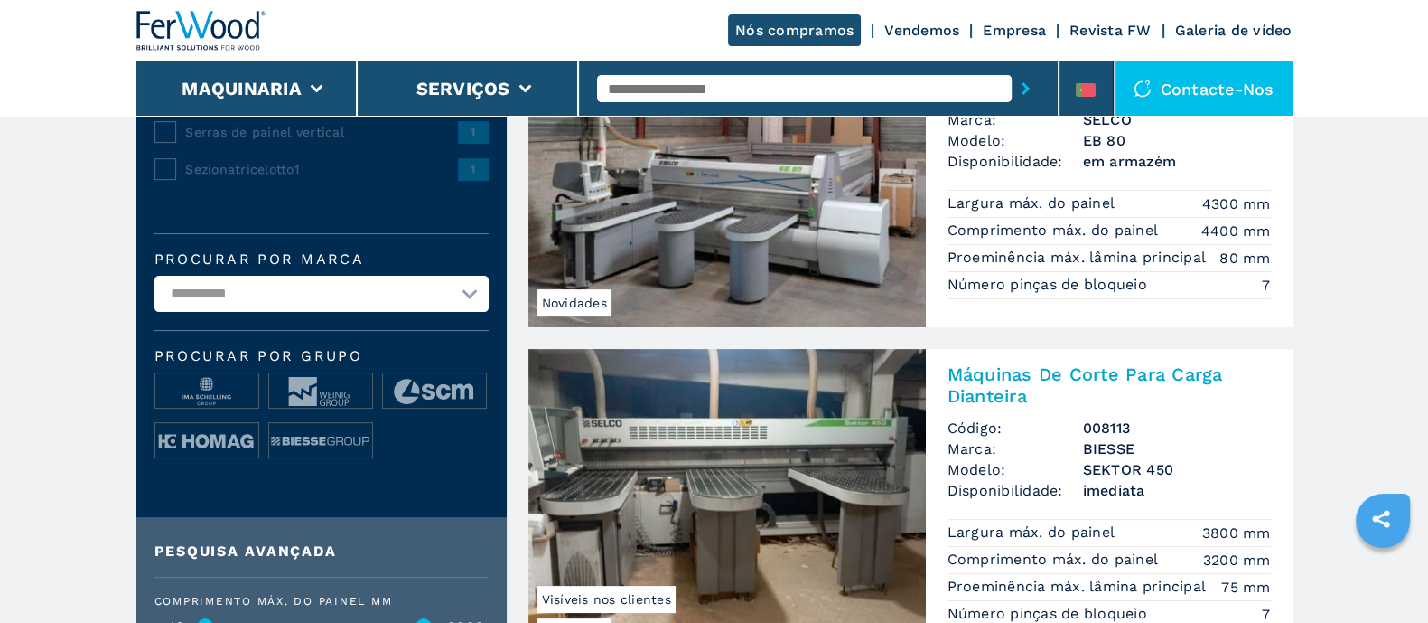
scroll to position [451, 0]
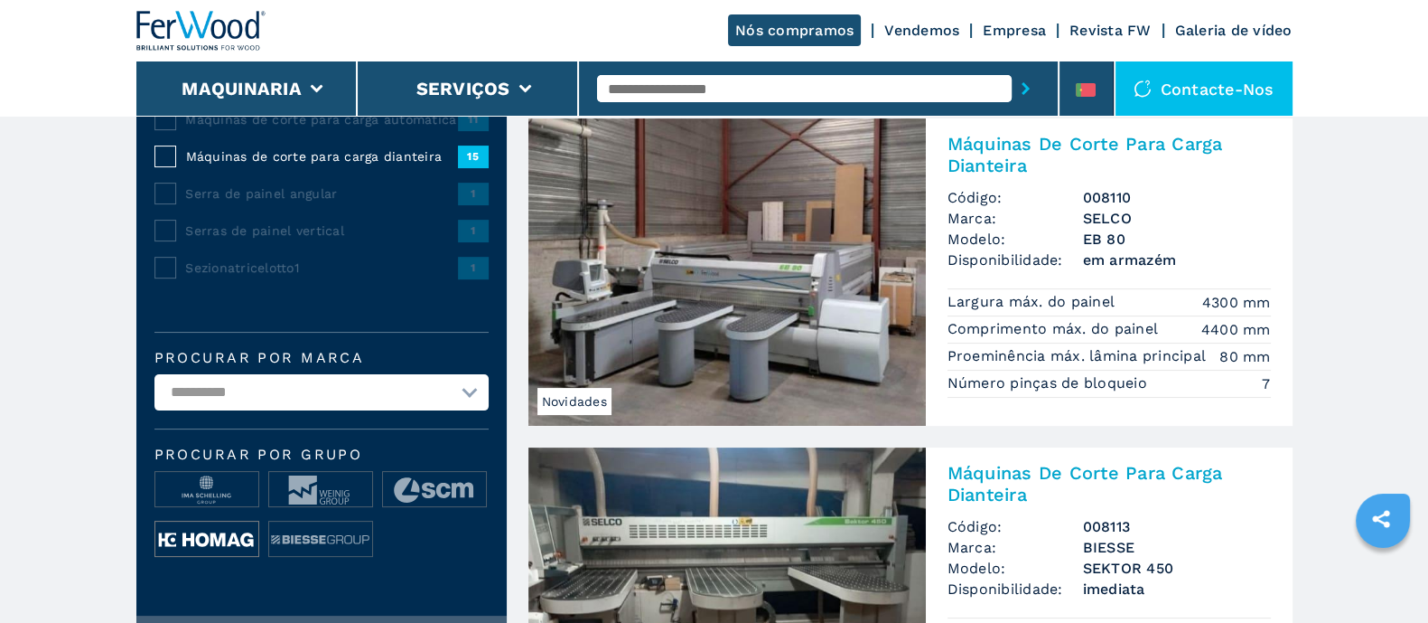
click at [180, 531] on img at bounding box center [206, 539] width 103 height 36
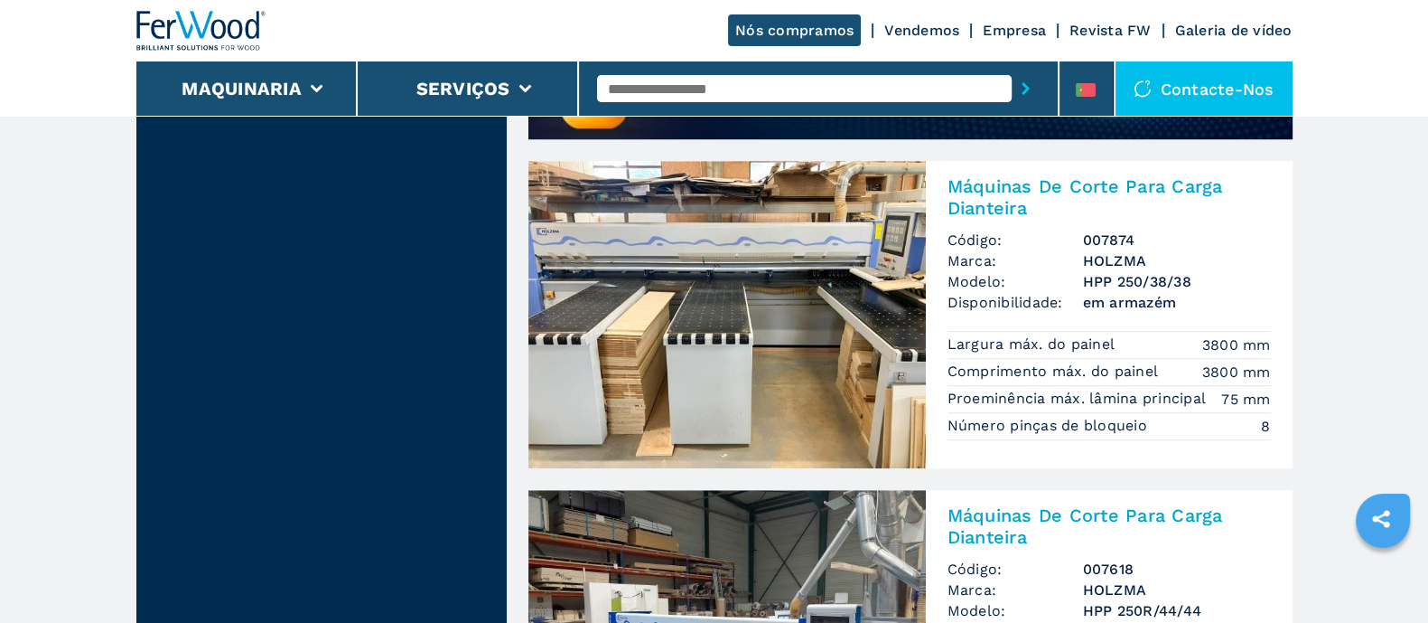
scroll to position [1580, 0]
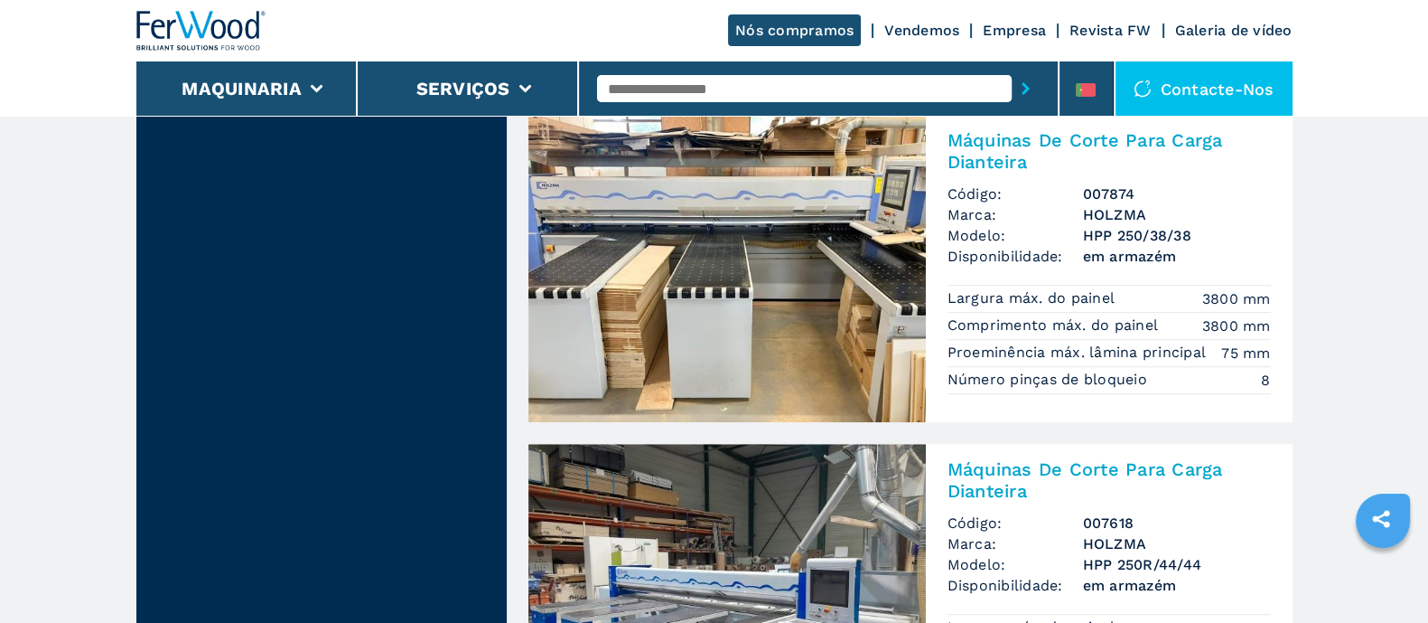
click at [707, 266] on img at bounding box center [728, 268] width 398 height 307
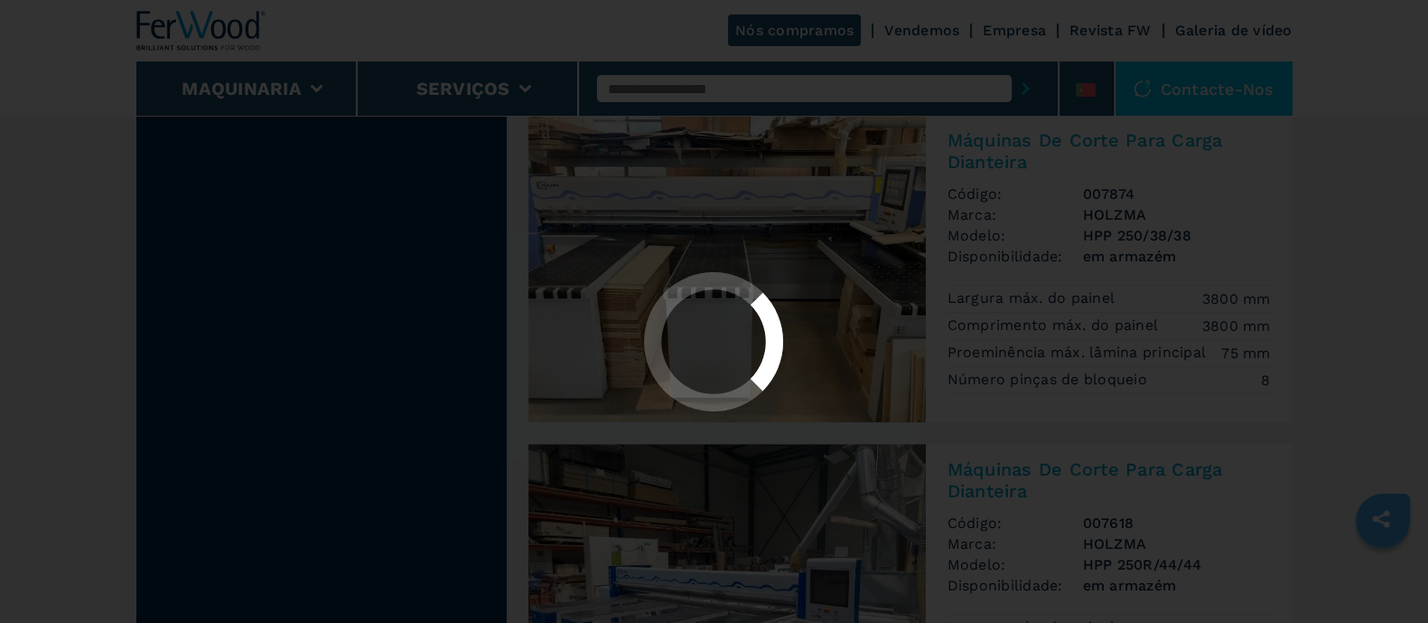
scroll to position [0, 0]
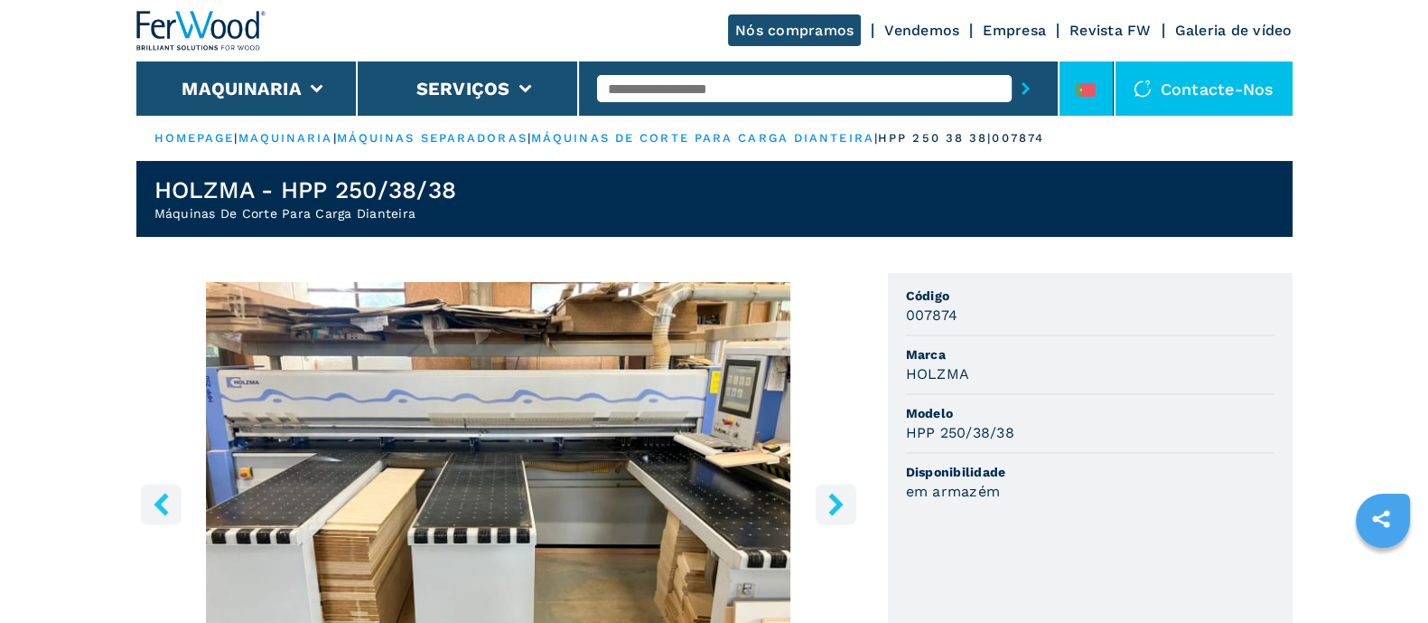
click at [1091, 98] on div at bounding box center [1086, 93] width 20 height 21
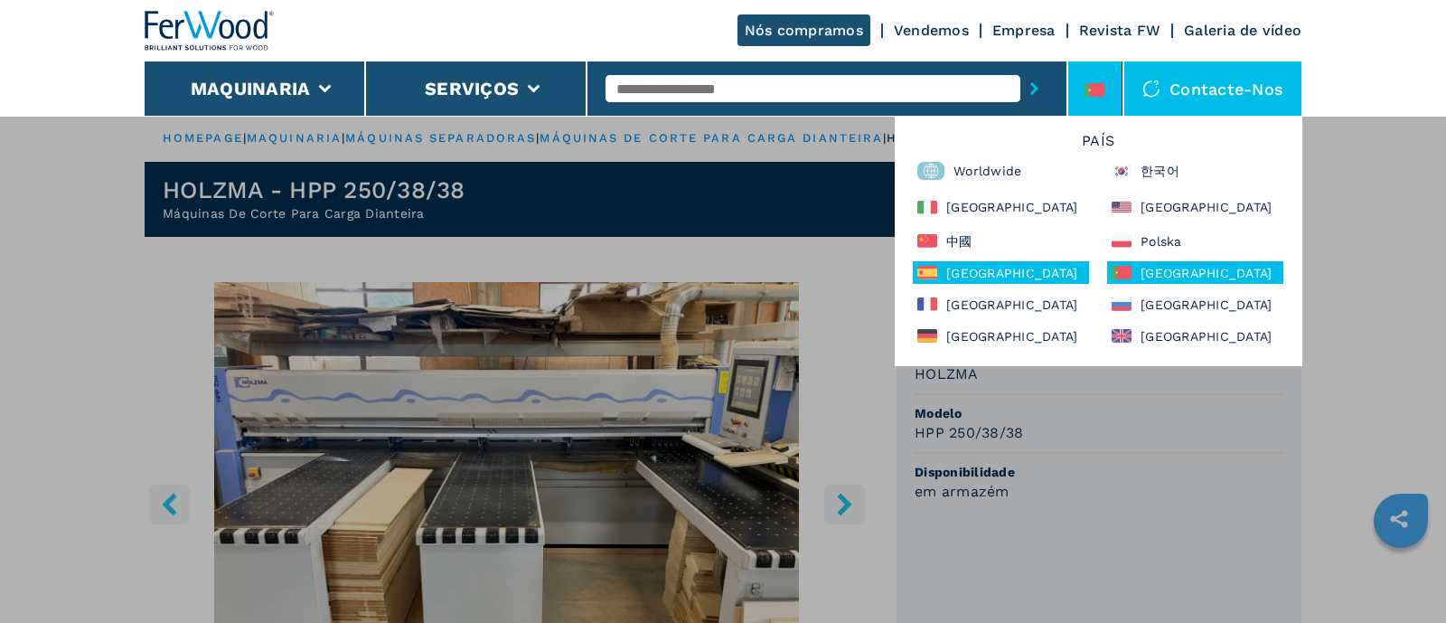
click at [1008, 265] on div "[GEOGRAPHIC_DATA]" at bounding box center [1001, 272] width 176 height 23
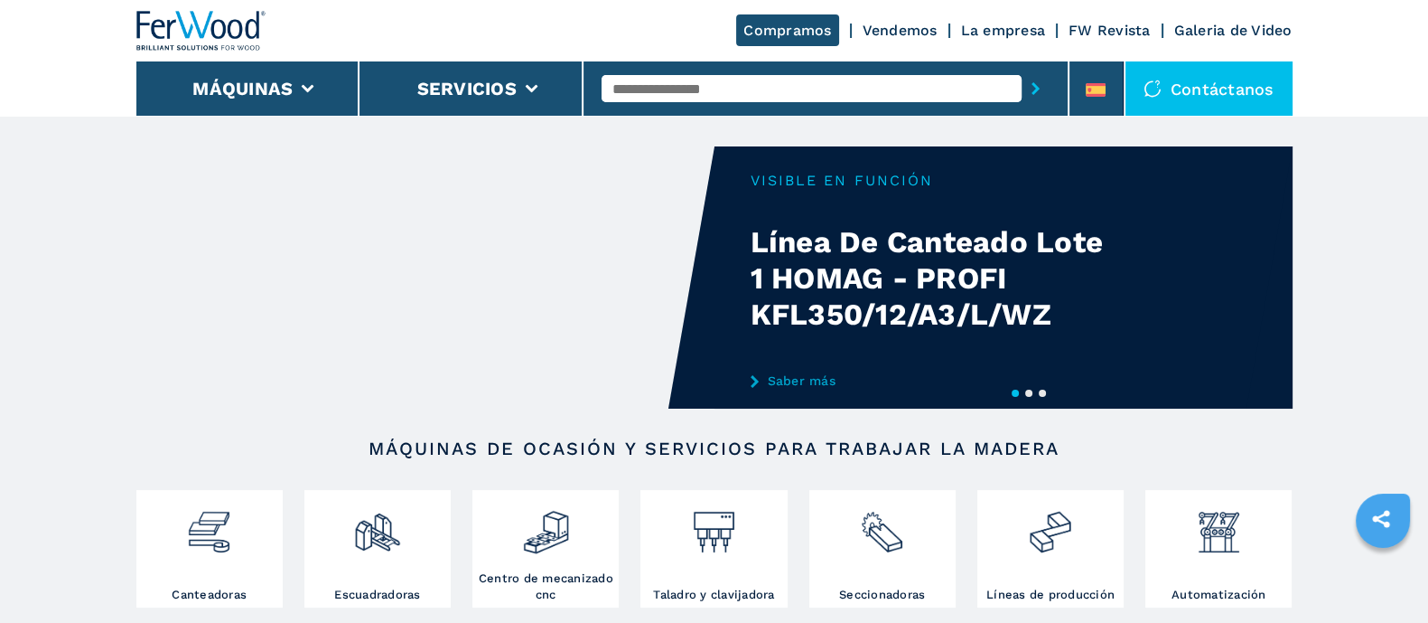
click at [656, 92] on input "text" at bounding box center [812, 88] width 420 height 27
type input "*****"
click at [1022, 68] on button "submit-button" at bounding box center [1036, 89] width 28 height 42
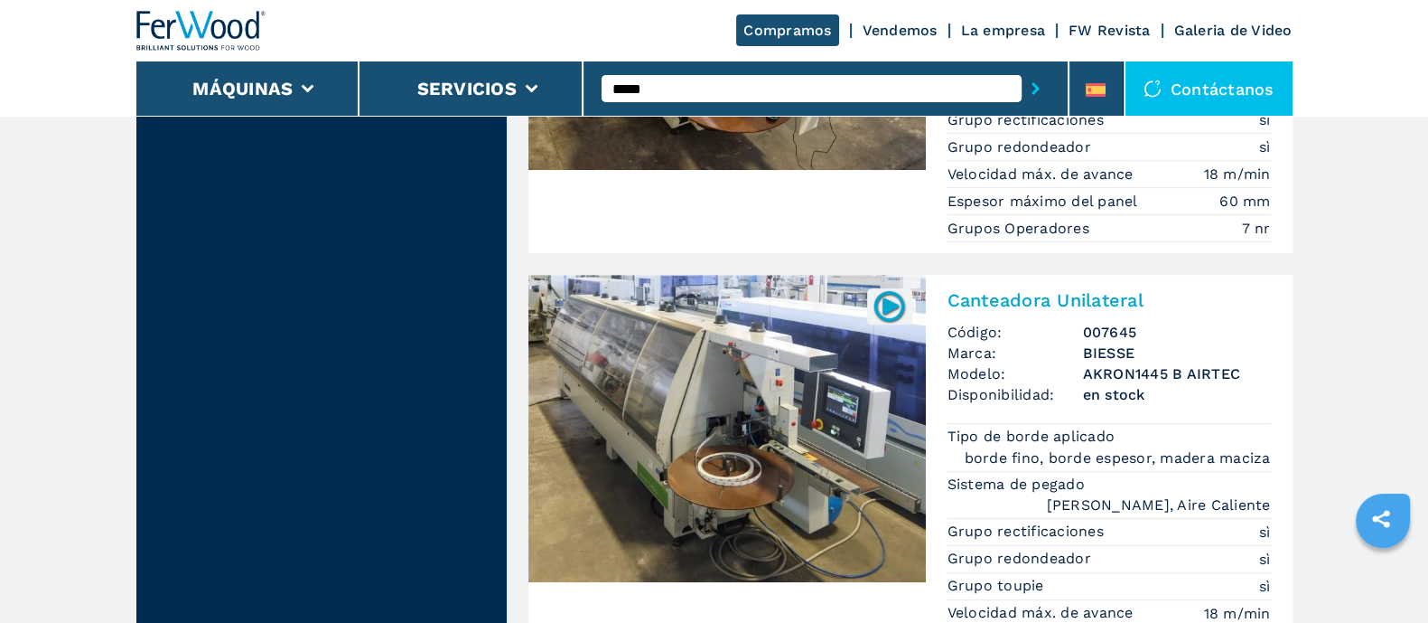
scroll to position [1129, 0]
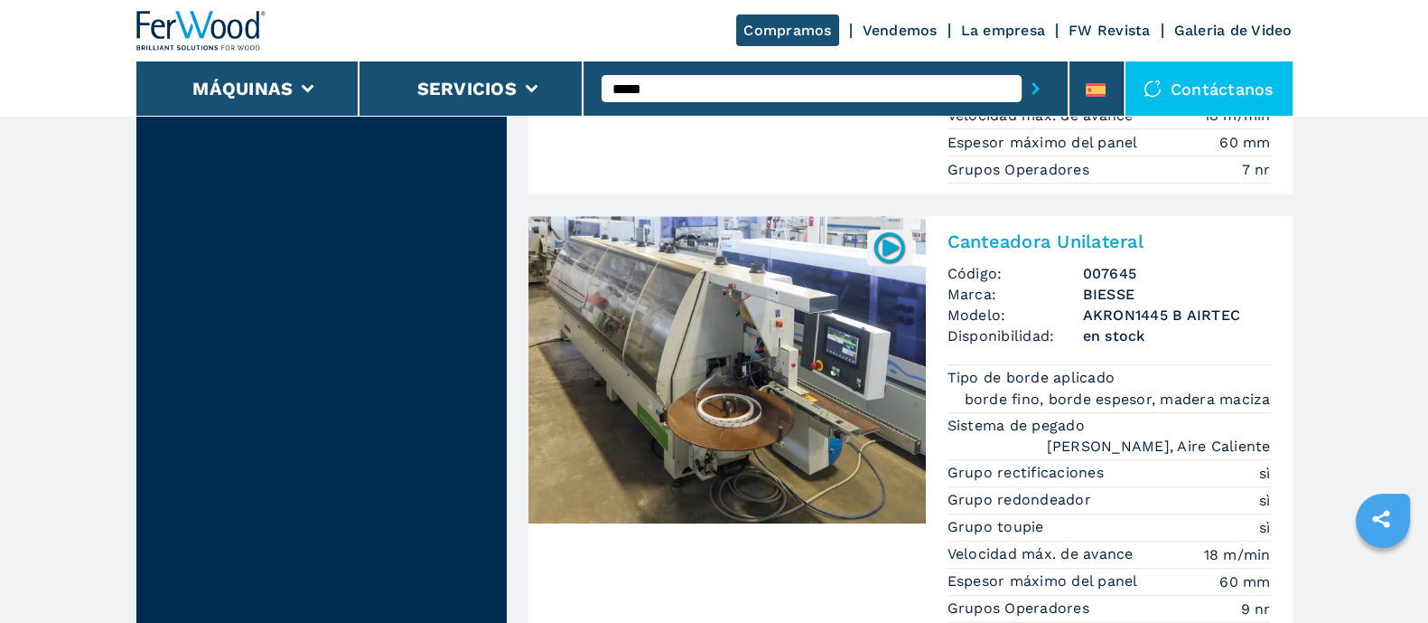
click at [828, 365] on img at bounding box center [728, 369] width 398 height 307
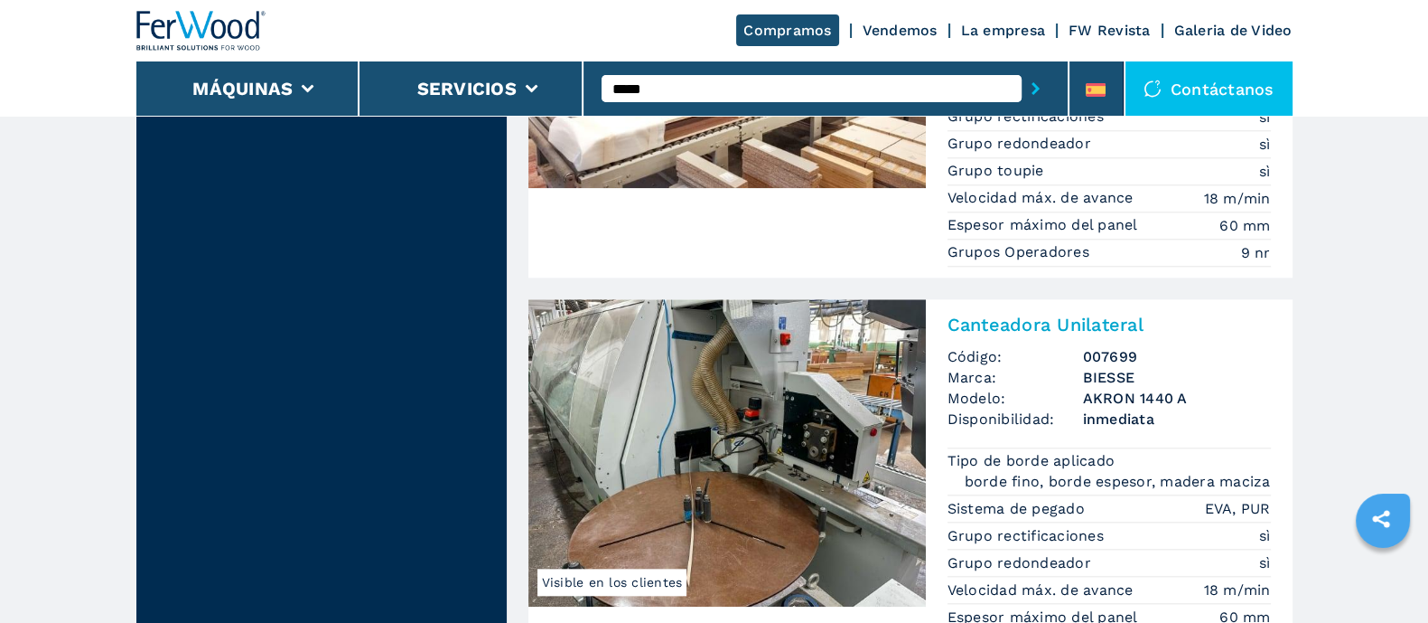
scroll to position [2372, 0]
click at [718, 347] on img at bounding box center [728, 452] width 398 height 307
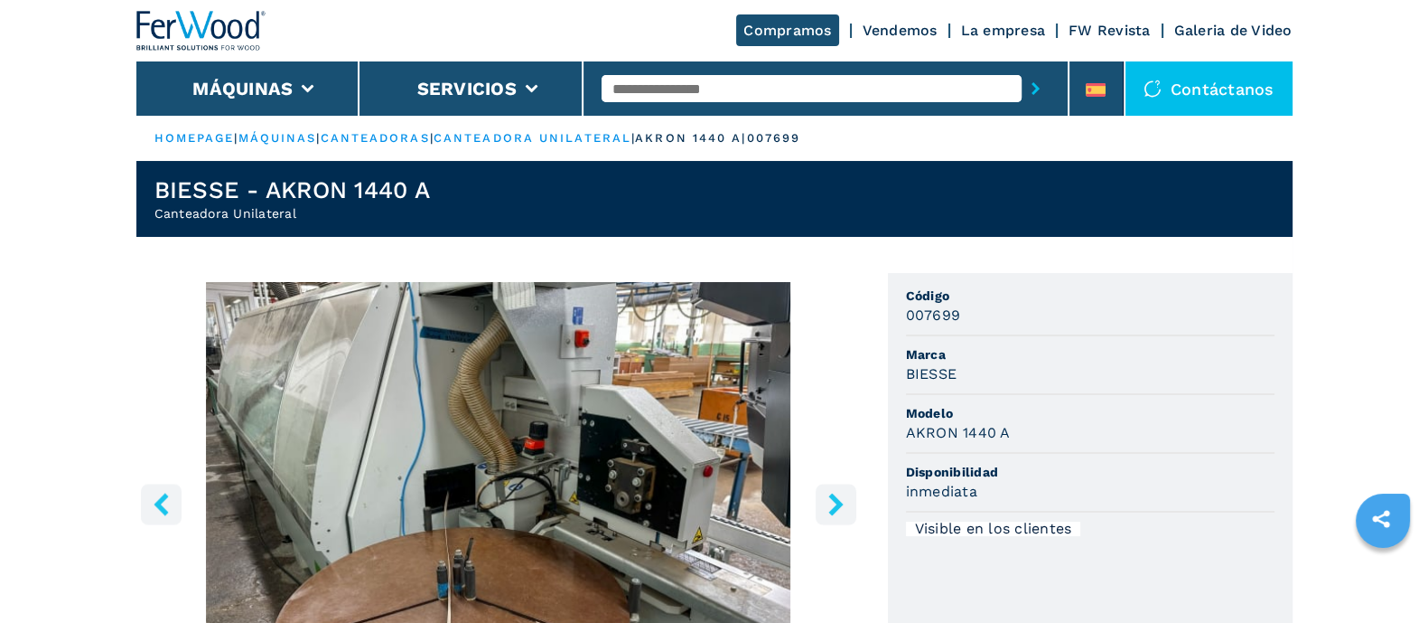
scroll to position [112, 0]
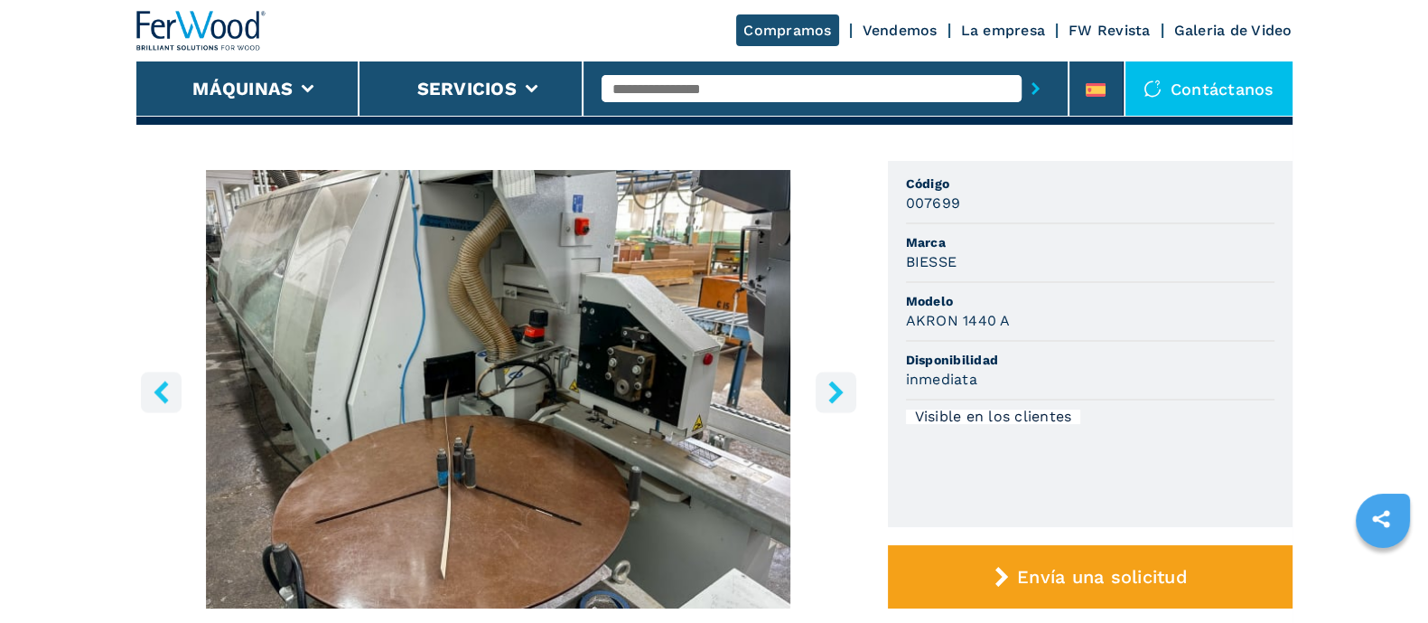
click at [840, 399] on icon "right-button" at bounding box center [836, 391] width 23 height 23
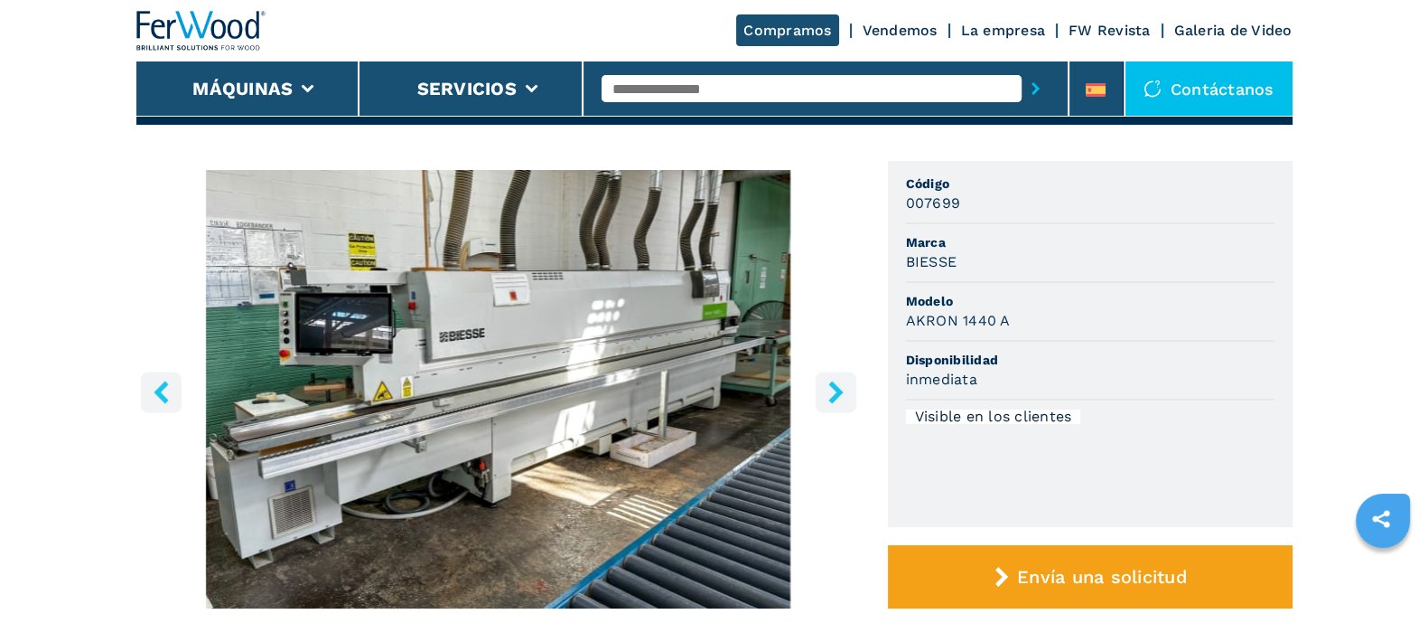
click at [839, 399] on icon "right-button" at bounding box center [836, 391] width 23 height 23
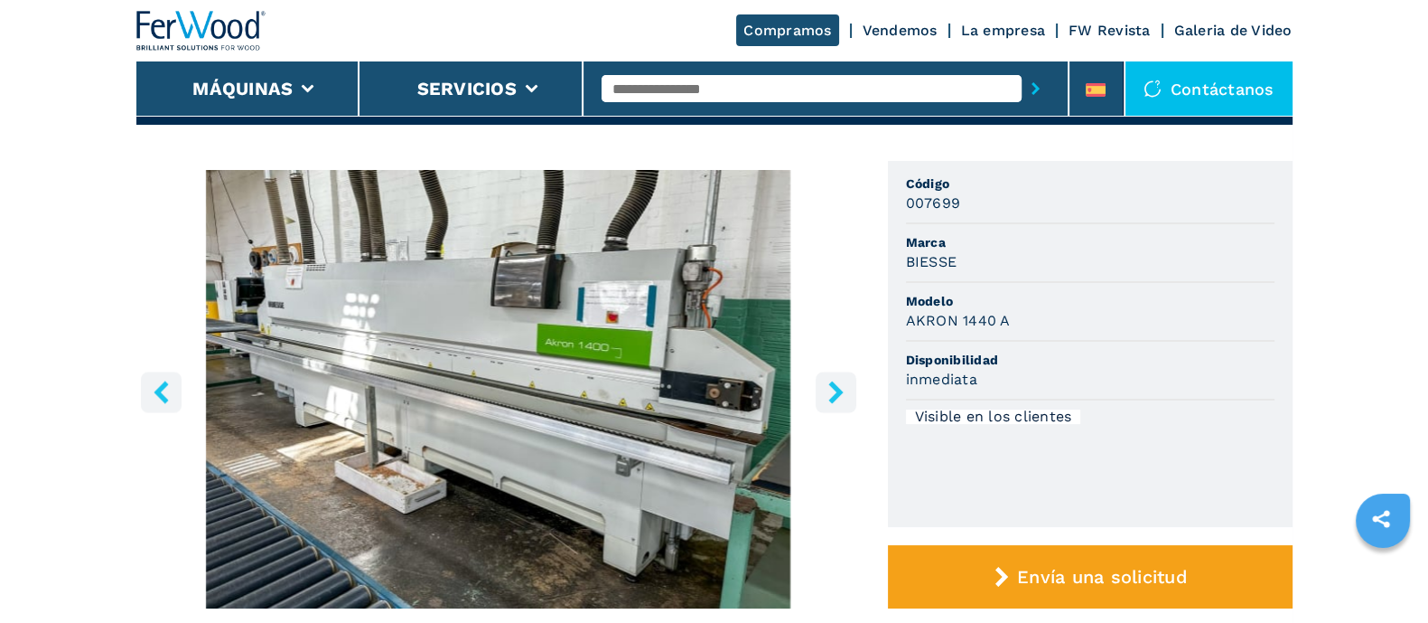
click at [839, 399] on icon "right-button" at bounding box center [836, 391] width 23 height 23
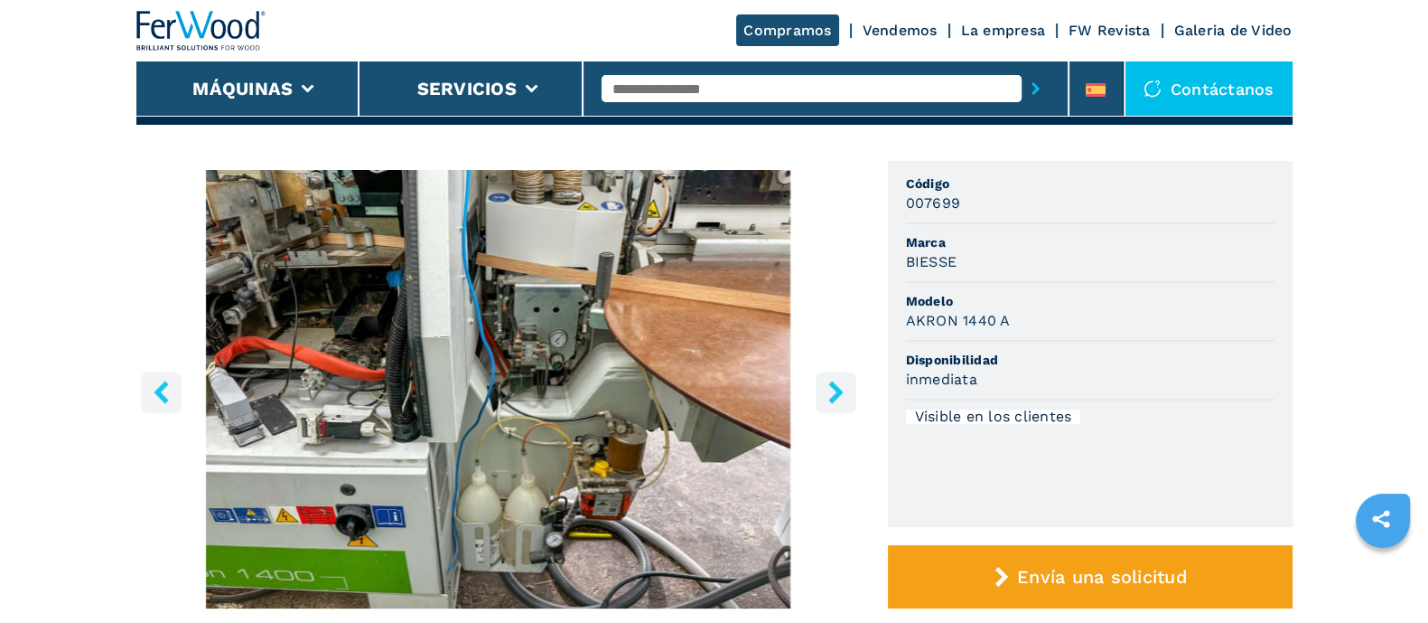
click at [839, 399] on icon "right-button" at bounding box center [836, 391] width 23 height 23
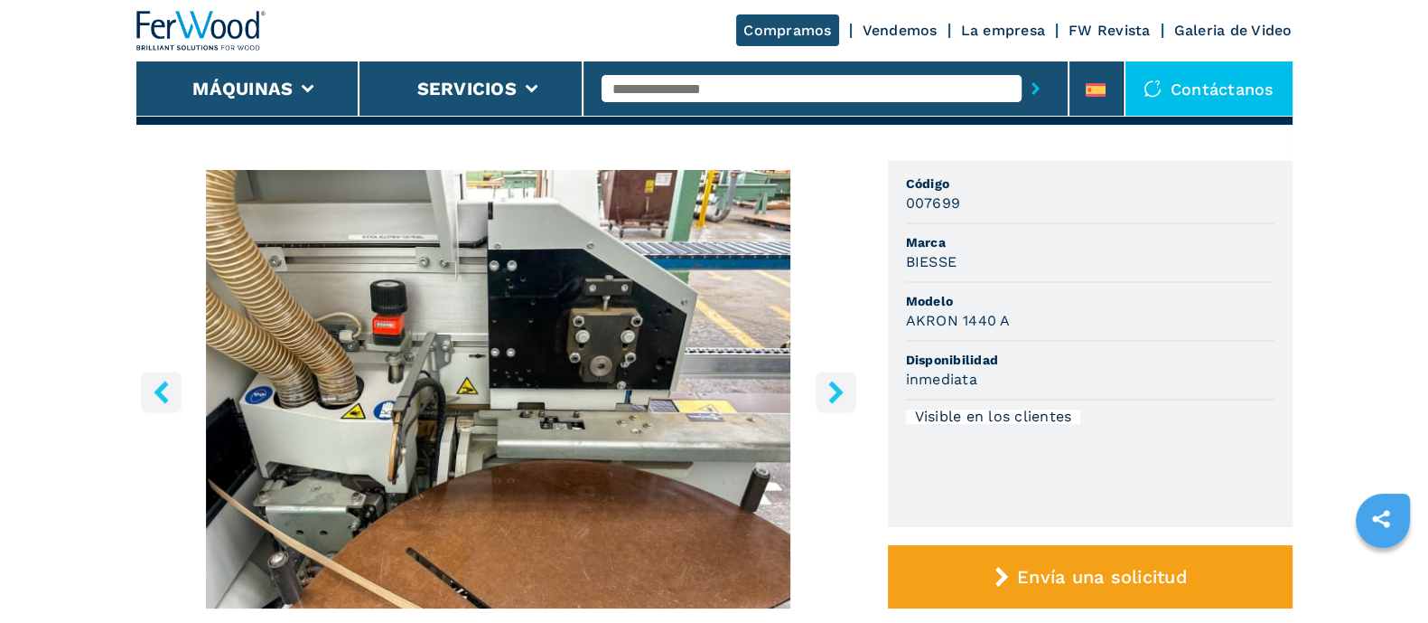
click at [840, 398] on icon "right-button" at bounding box center [836, 391] width 23 height 23
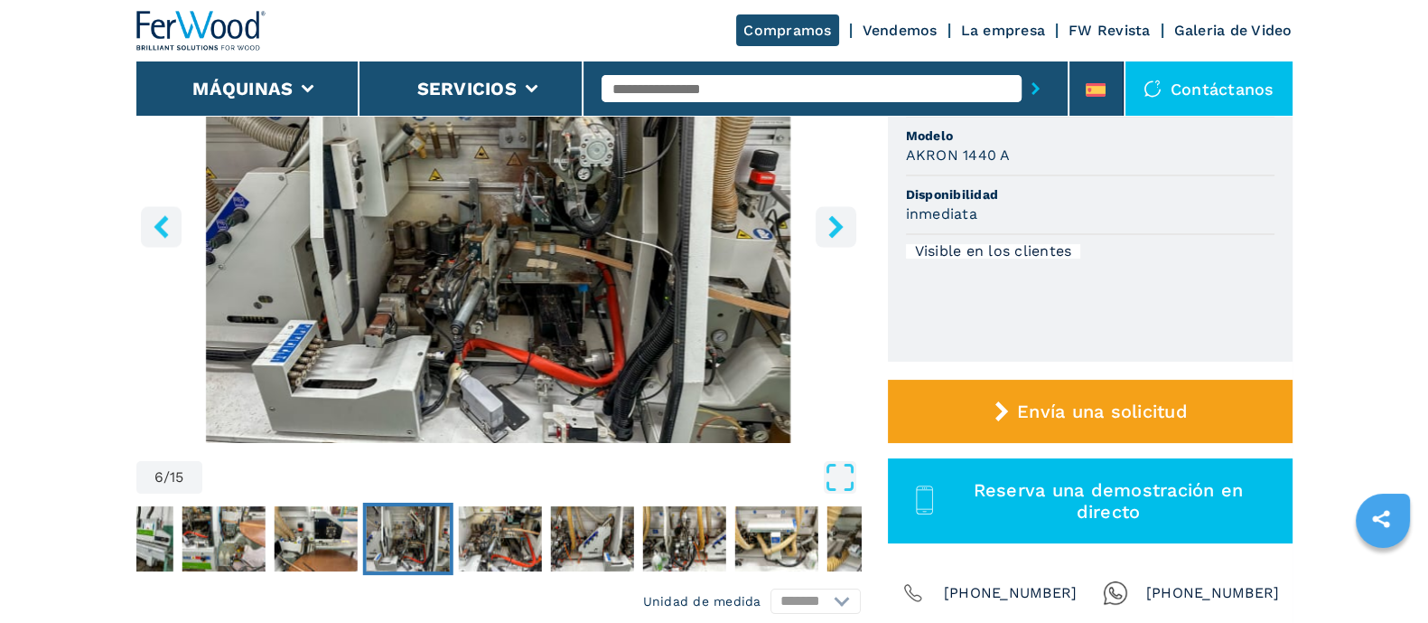
scroll to position [225, 0]
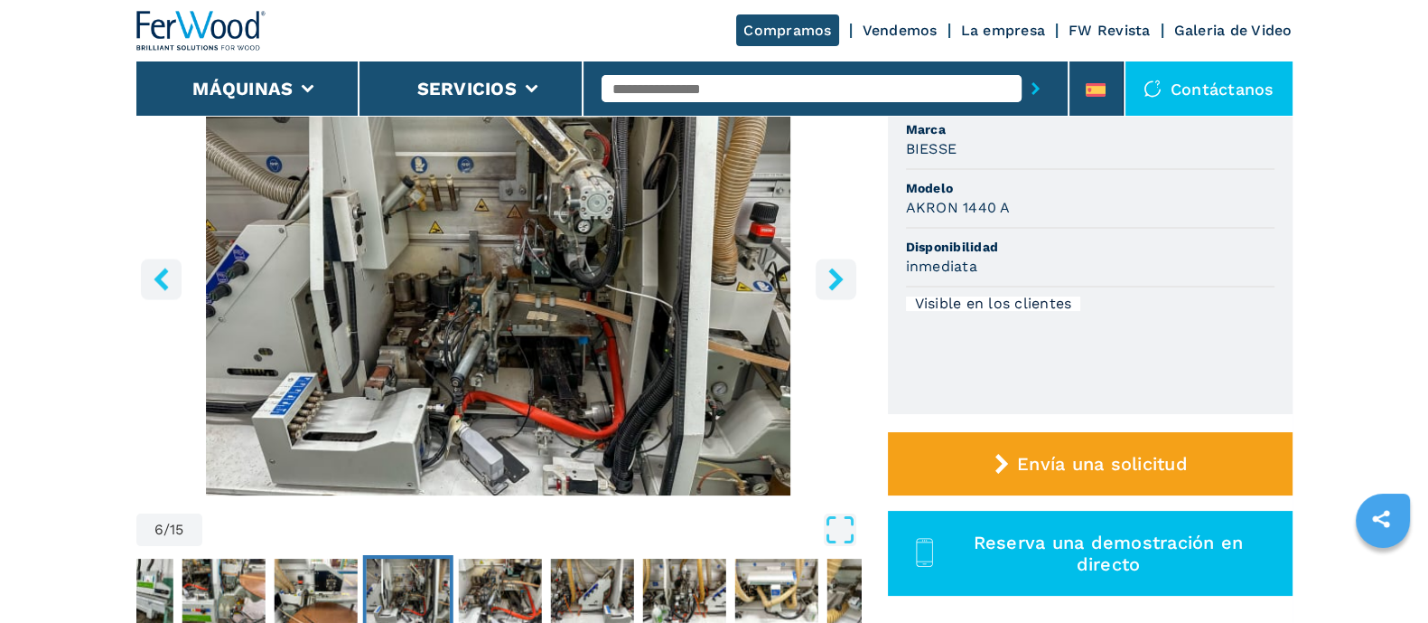
click at [841, 268] on icon "right-button" at bounding box center [836, 278] width 23 height 23
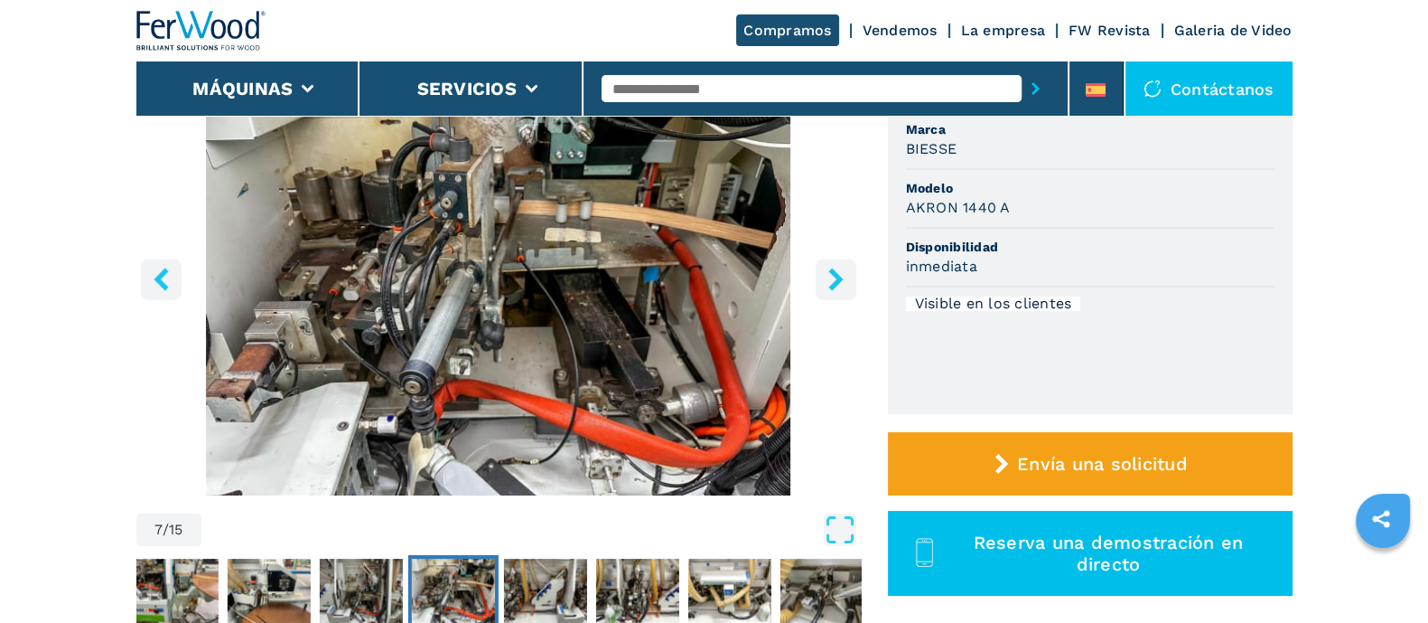
click at [841, 268] on icon "right-button" at bounding box center [836, 278] width 23 height 23
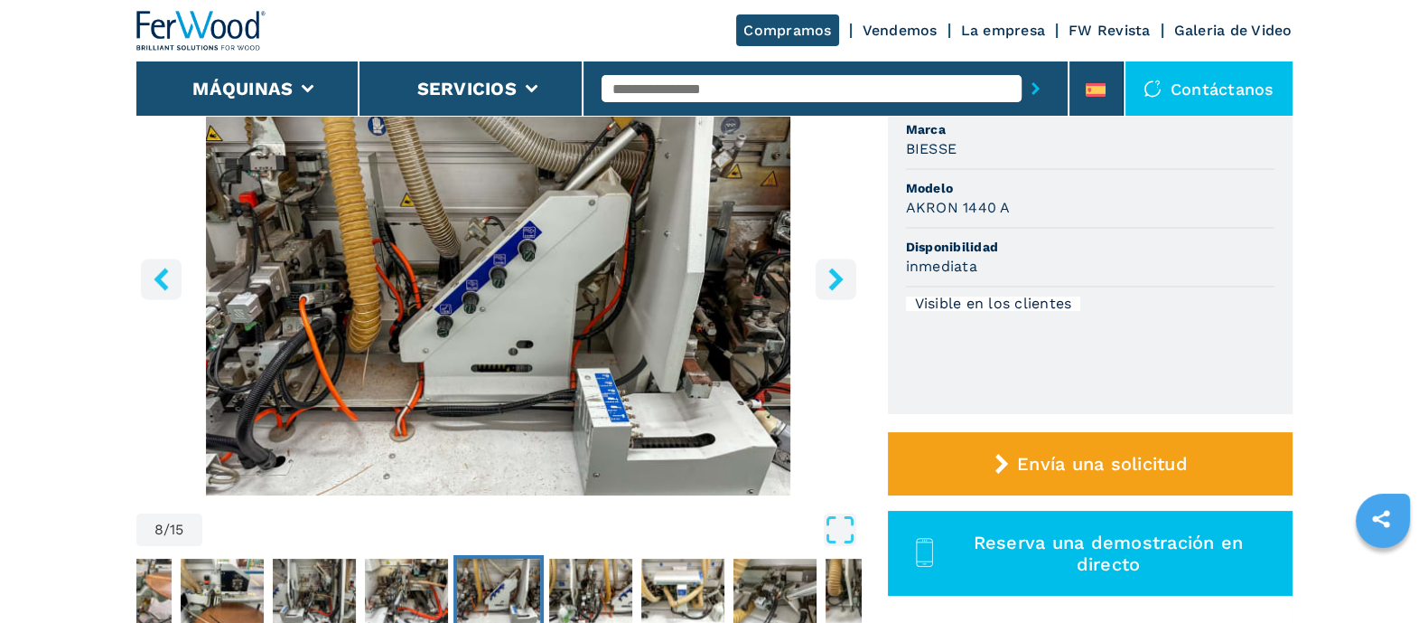
click at [841, 268] on icon "right-button" at bounding box center [836, 278] width 23 height 23
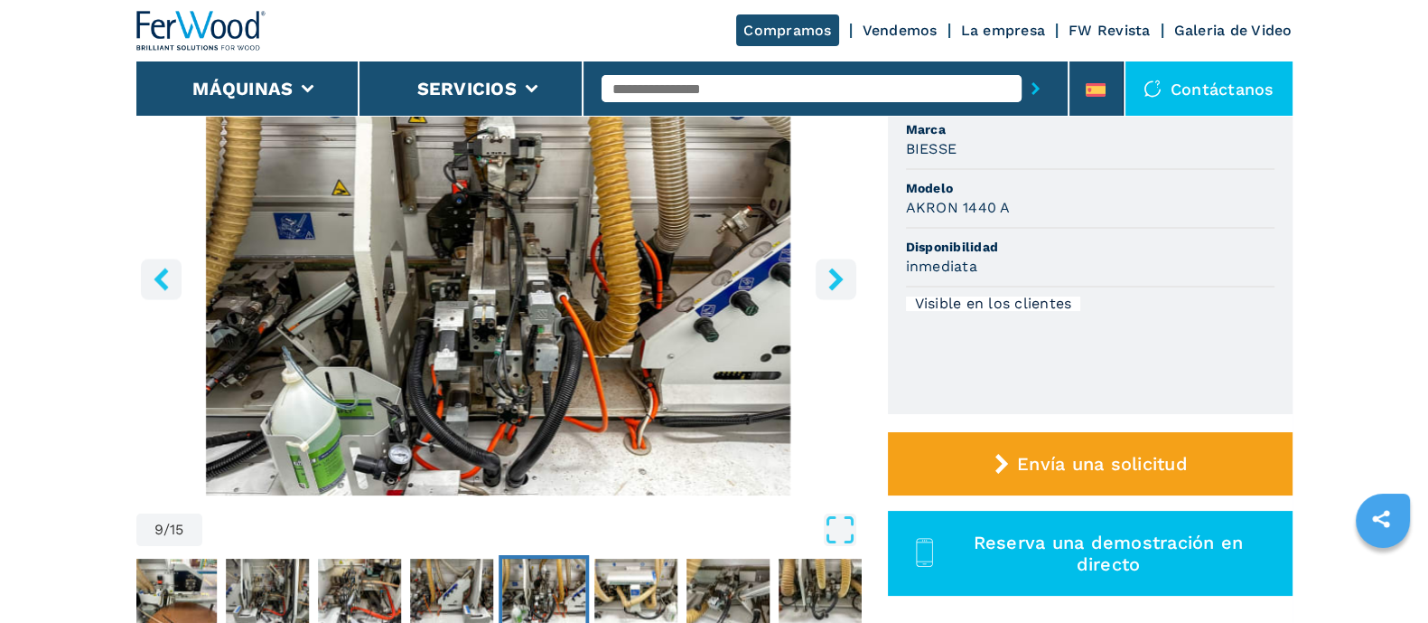
click at [841, 268] on icon "right-button" at bounding box center [836, 278] width 23 height 23
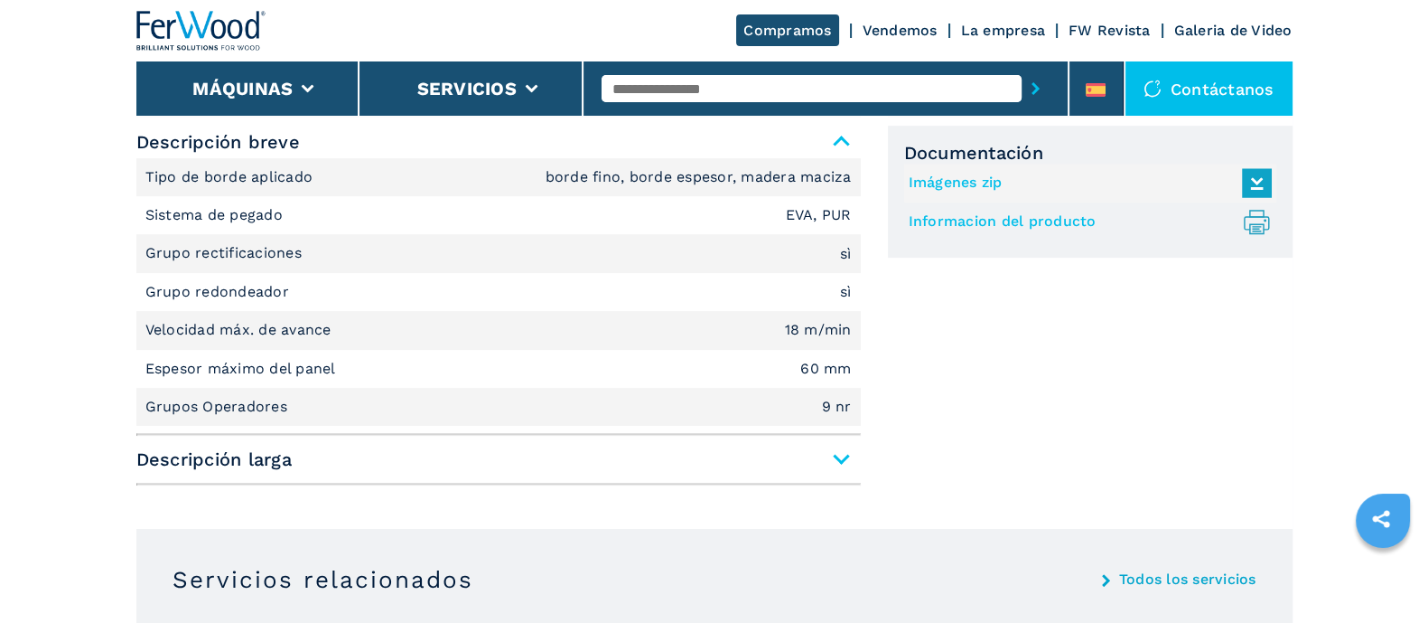
scroll to position [1016, 0]
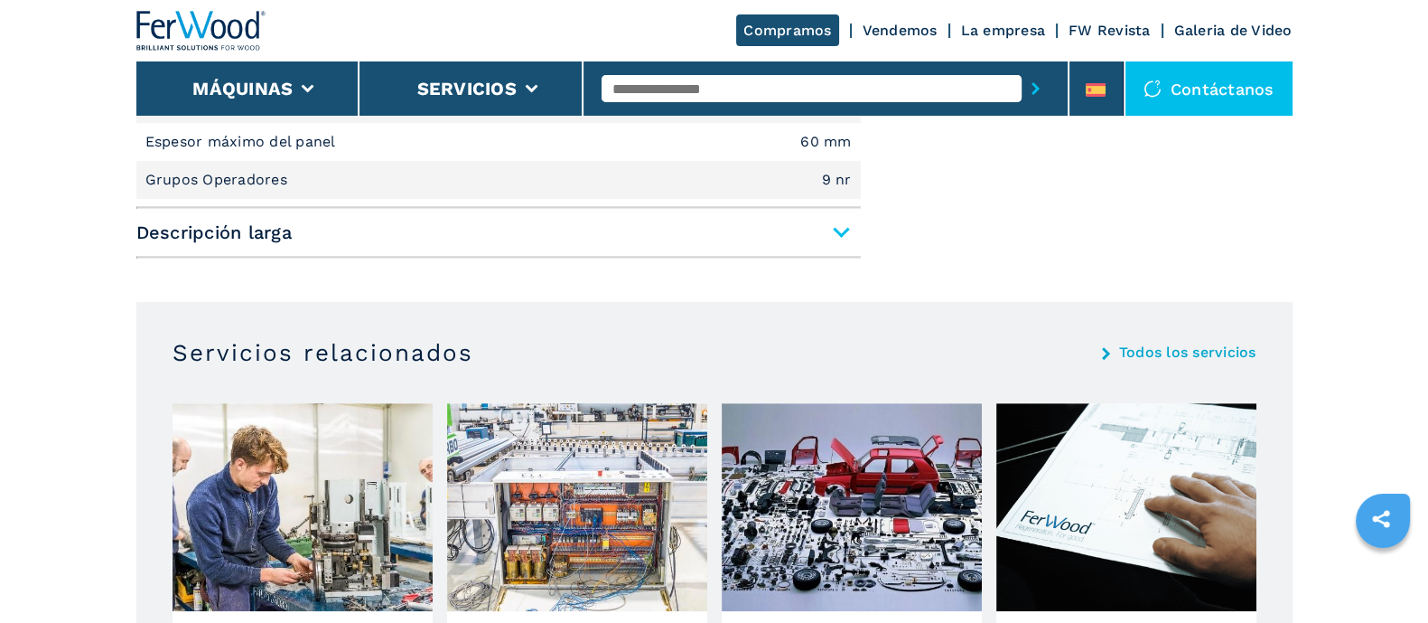
click at [838, 219] on span "Descripción larga" at bounding box center [498, 232] width 725 height 33
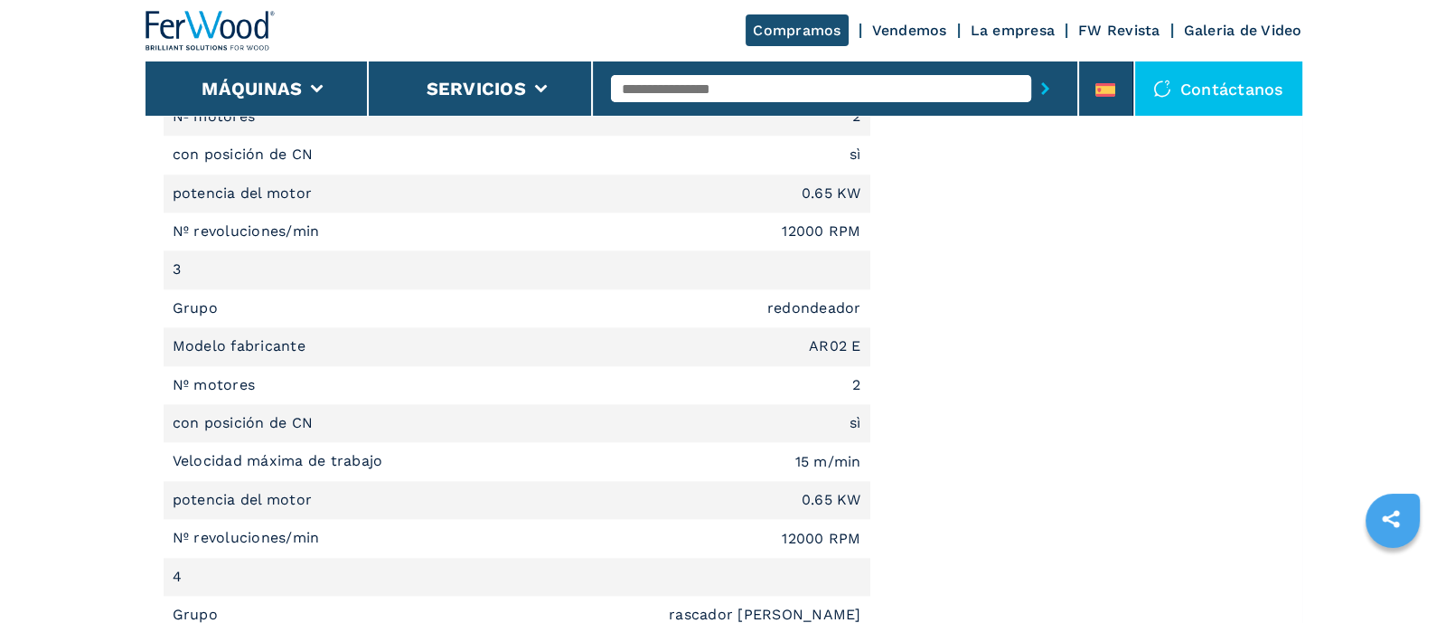
scroll to position [2710, 0]
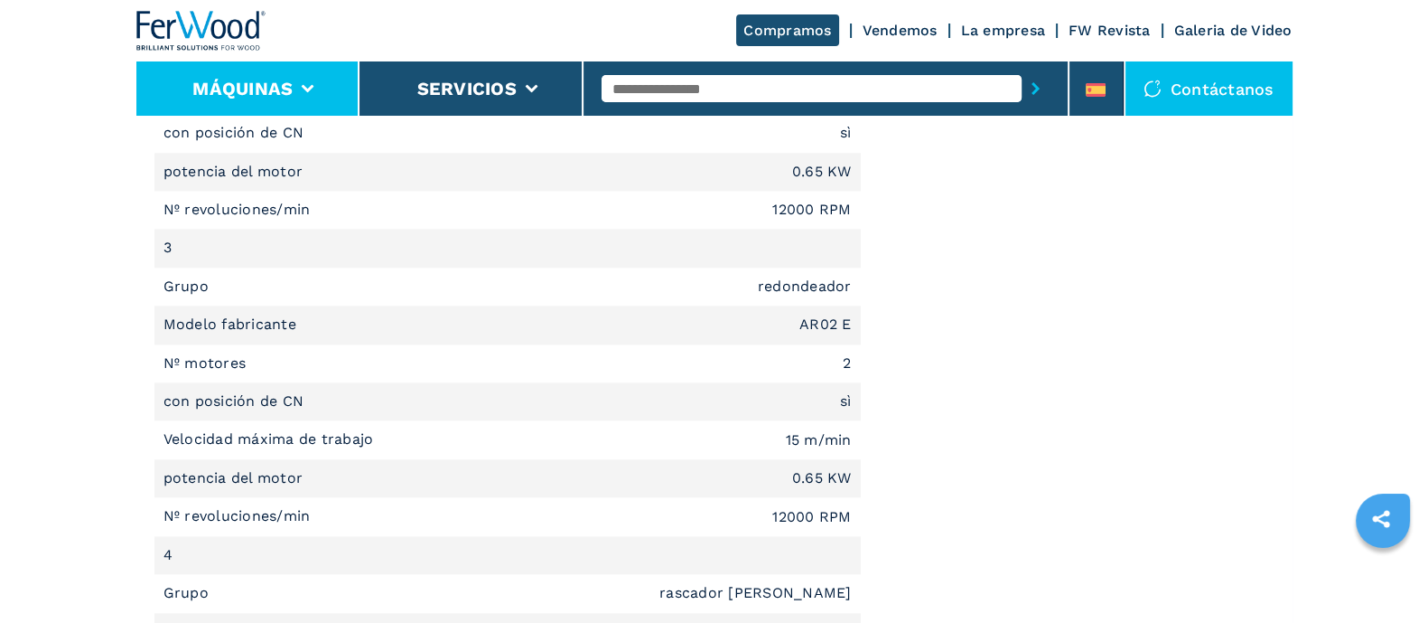
click at [324, 67] on li "Máquinas" at bounding box center [248, 88] width 224 height 54
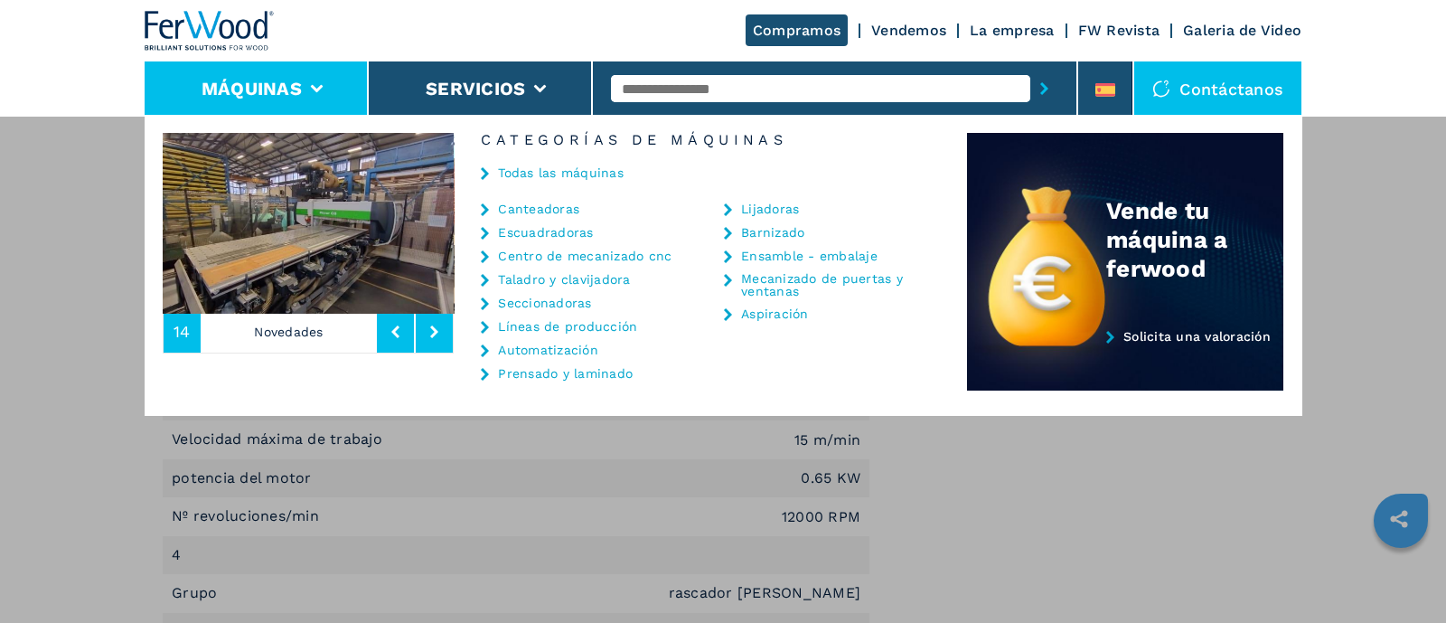
click at [556, 207] on link "Canteadoras" at bounding box center [538, 208] width 81 height 13
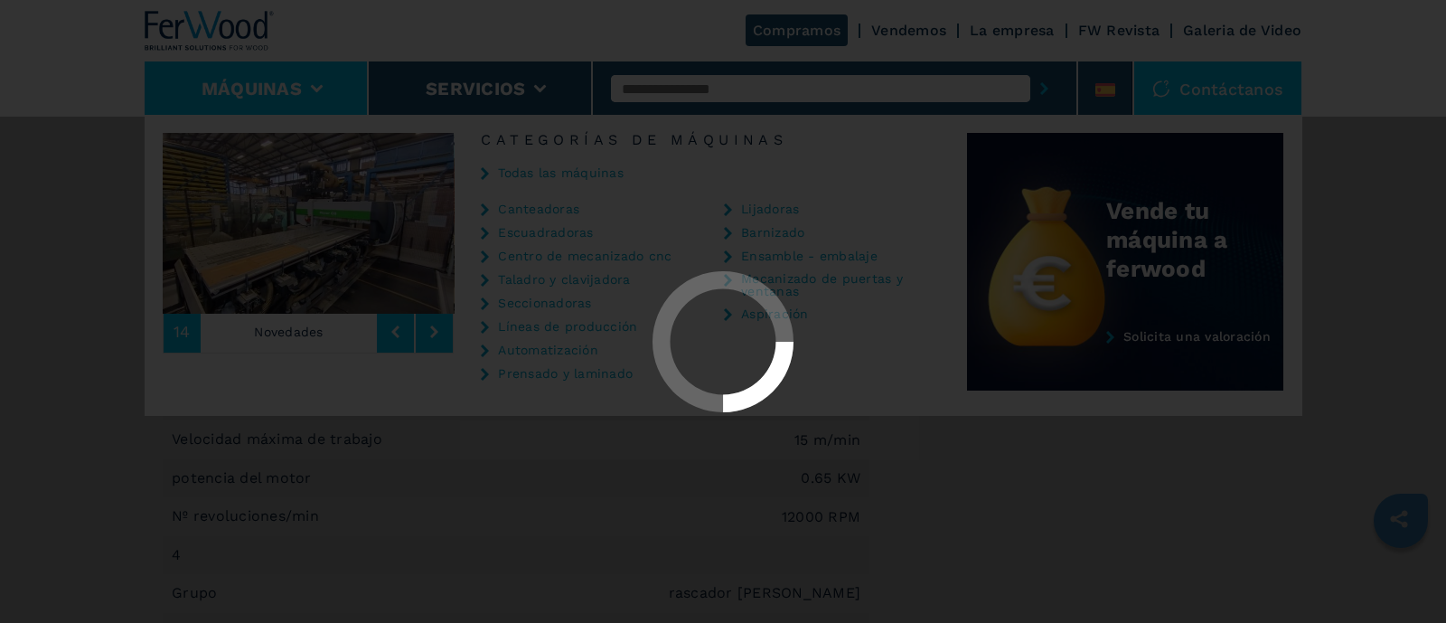
select select "**********"
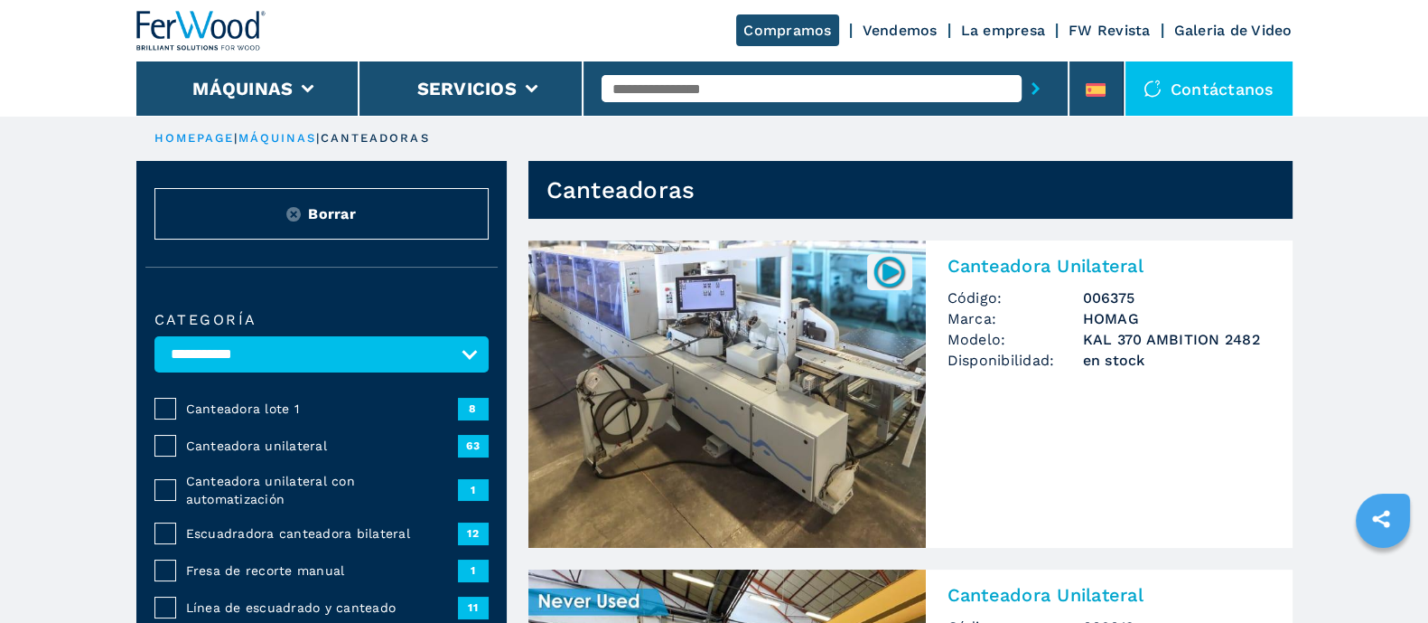
click at [265, 442] on span "Canteadora unilateral" at bounding box center [321, 445] width 272 height 18
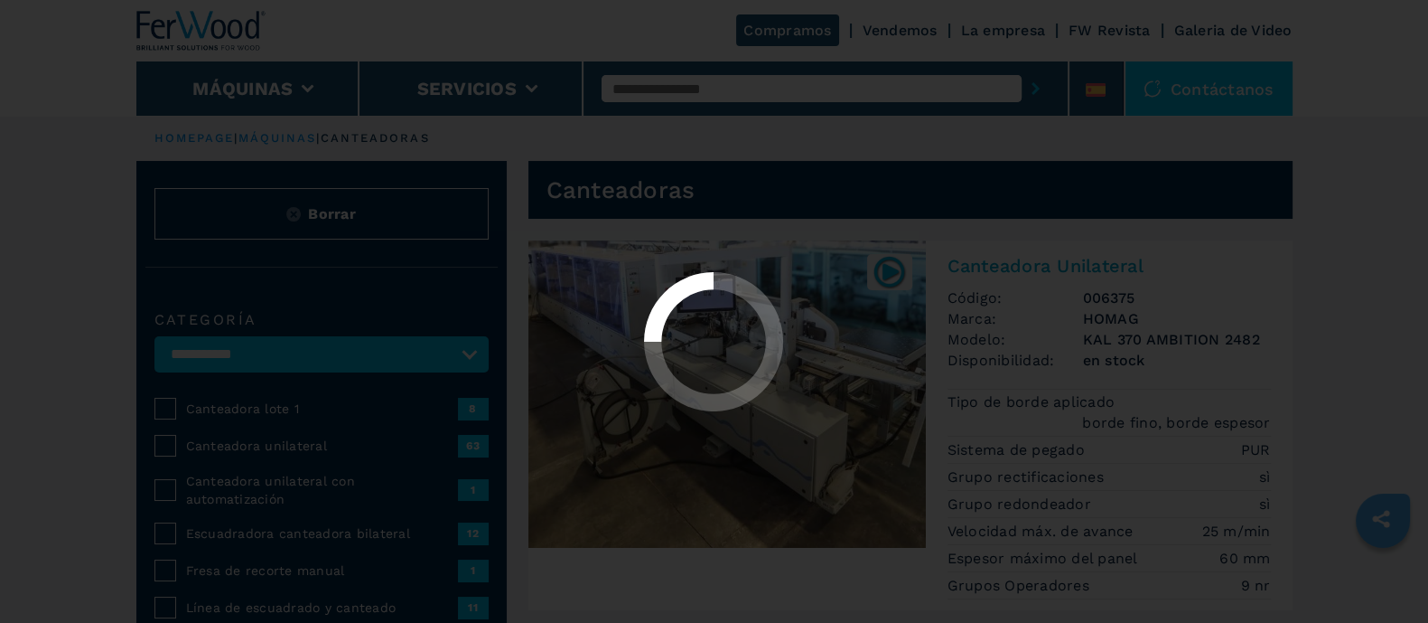
select select "**********"
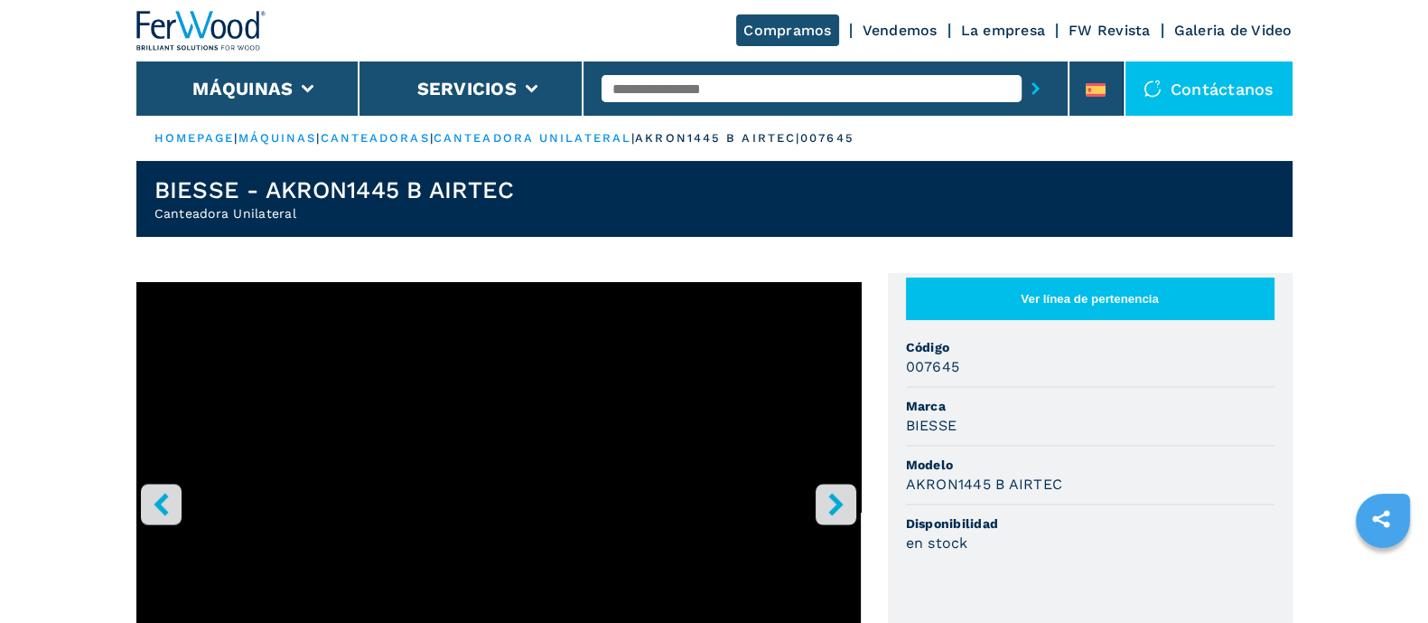
click at [829, 509] on icon "right-button" at bounding box center [836, 503] width 23 height 23
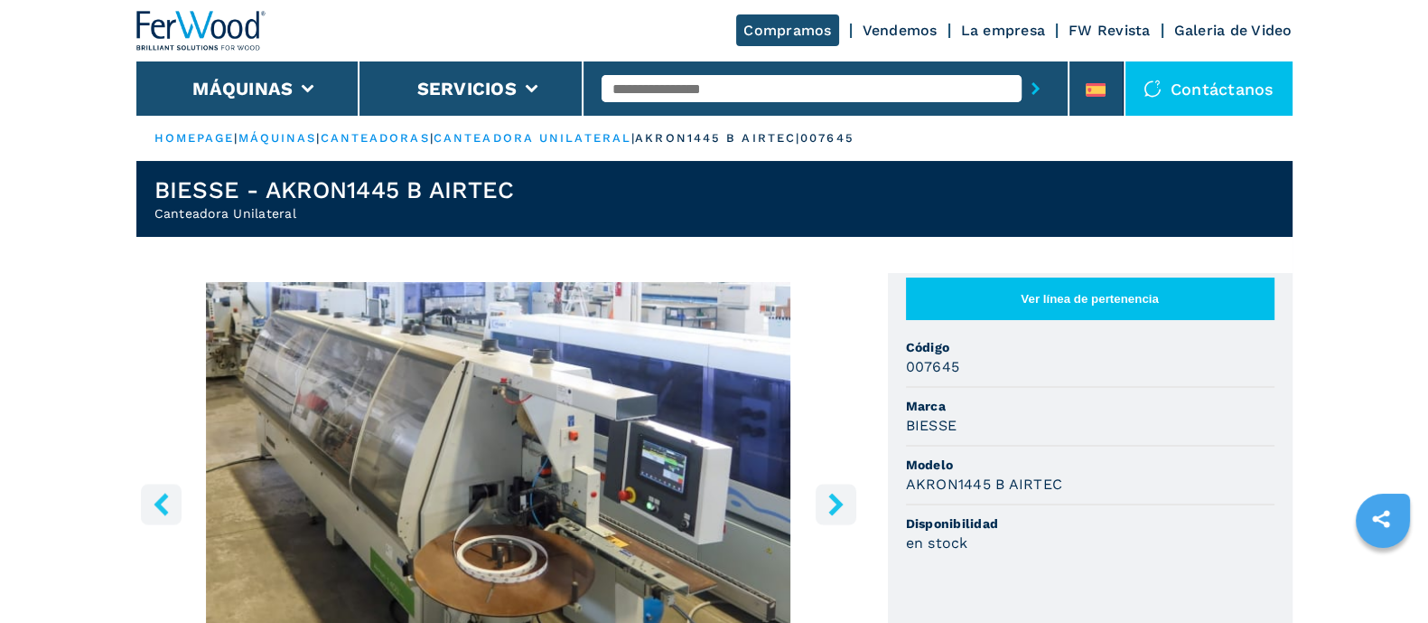
click at [829, 509] on icon "right-button" at bounding box center [836, 503] width 23 height 23
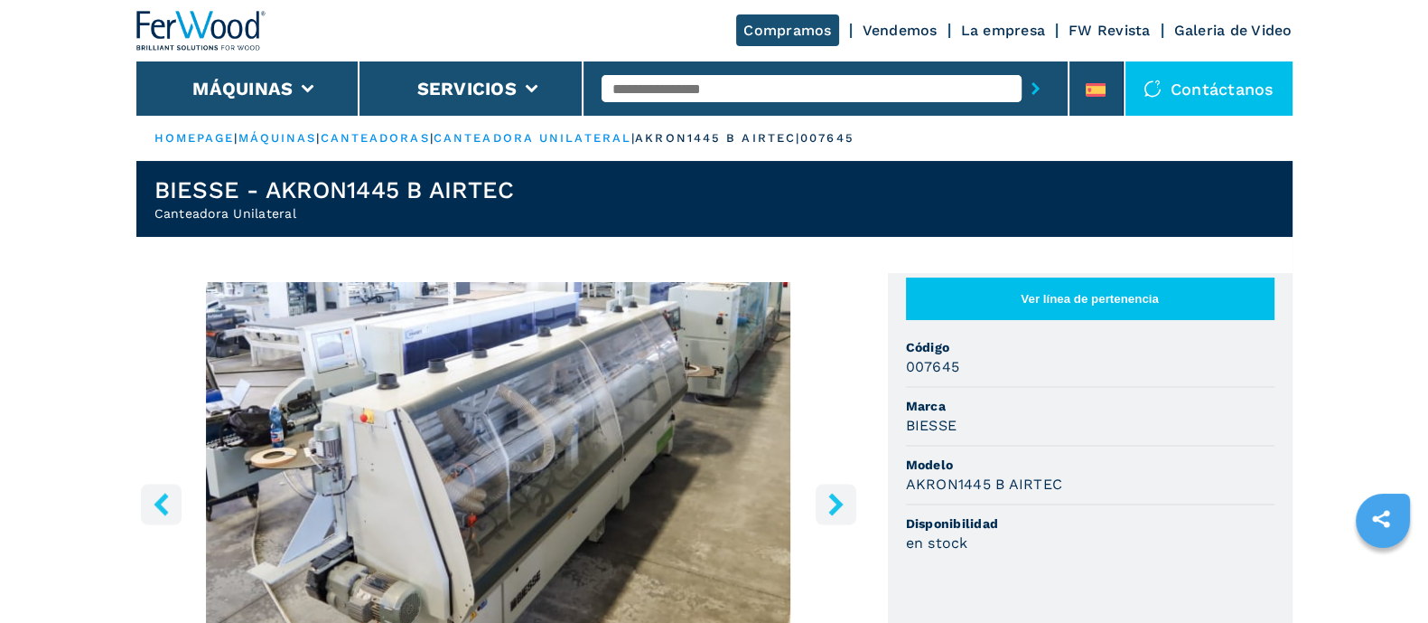
click at [829, 509] on icon "right-button" at bounding box center [836, 503] width 23 height 23
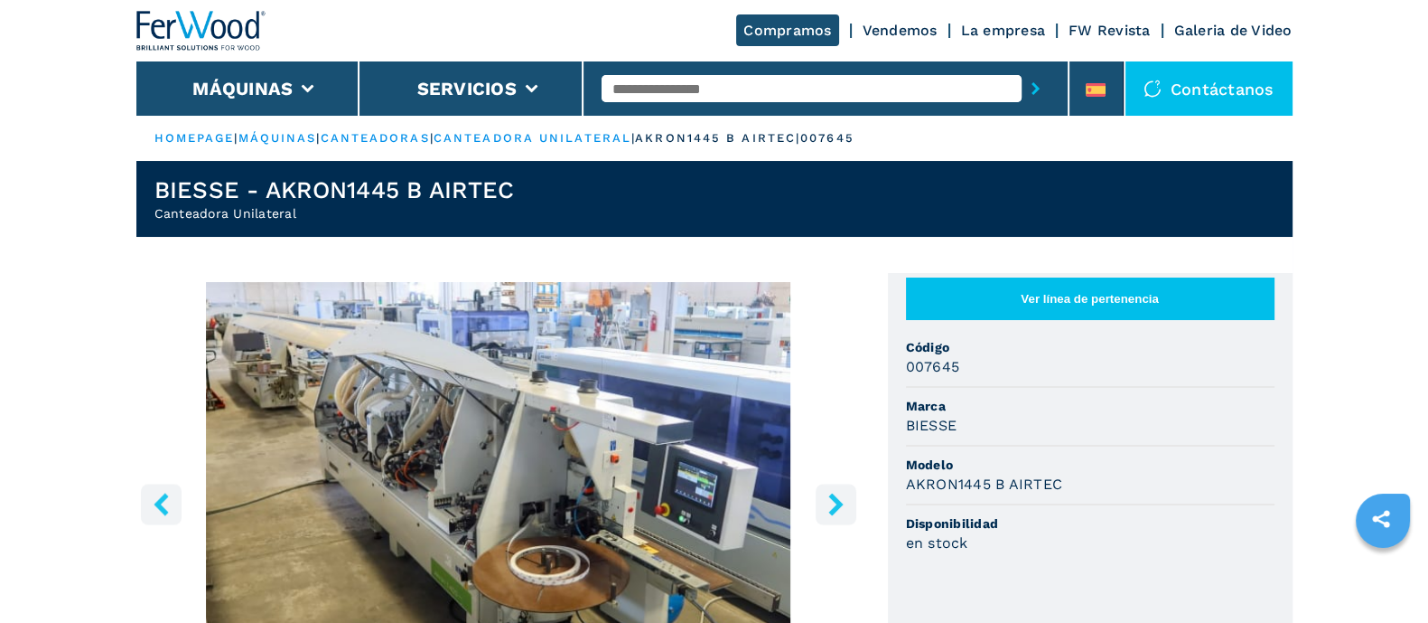
click at [829, 509] on icon "right-button" at bounding box center [836, 503] width 23 height 23
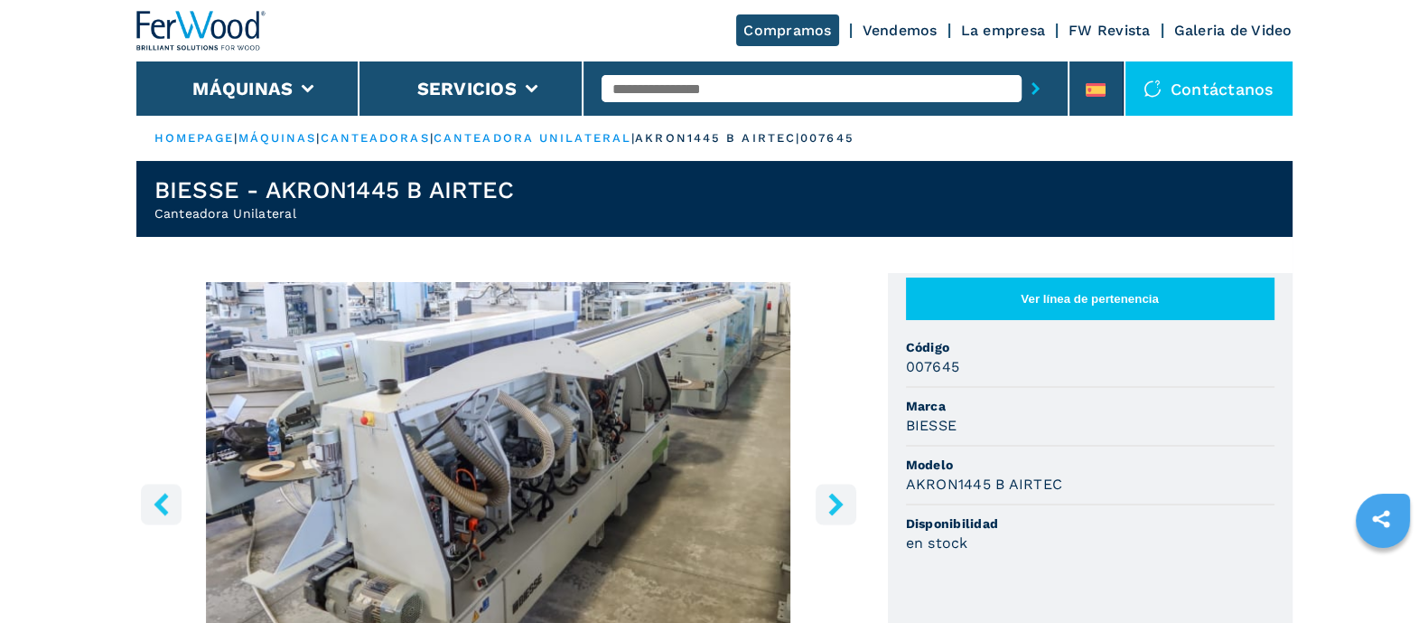
click at [829, 509] on icon "right-button" at bounding box center [836, 503] width 23 height 23
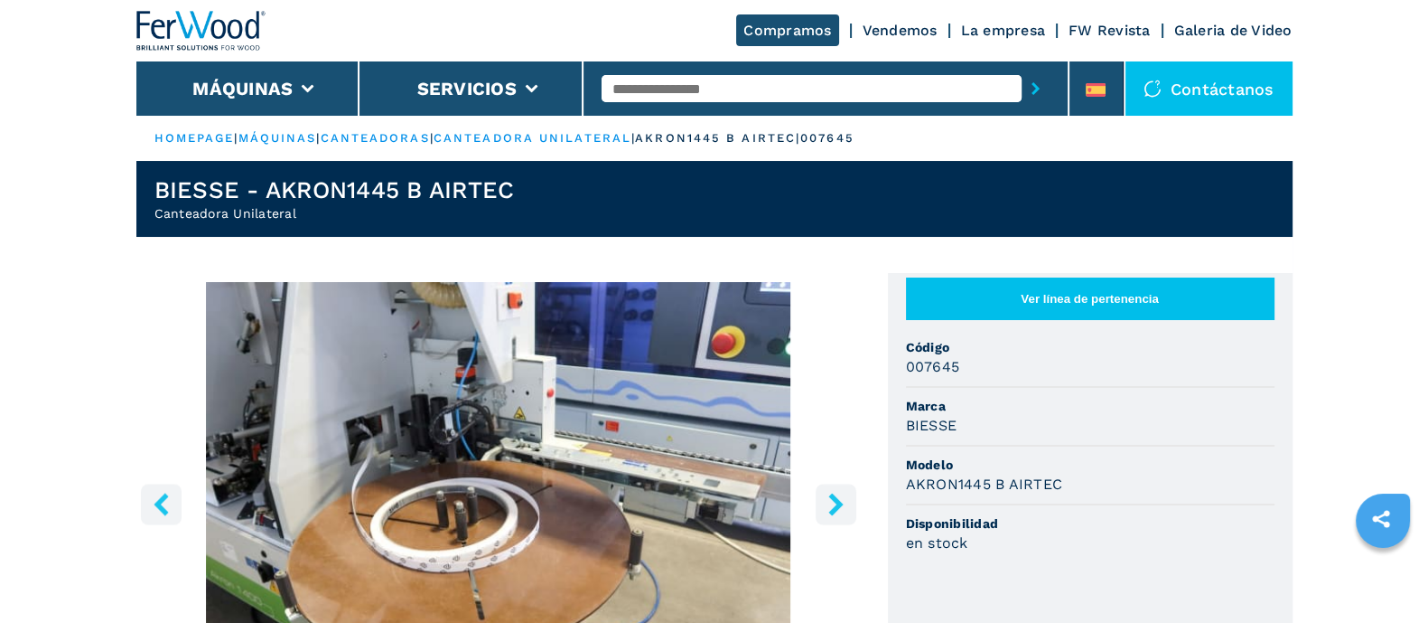
click at [829, 509] on icon "right-button" at bounding box center [836, 503] width 23 height 23
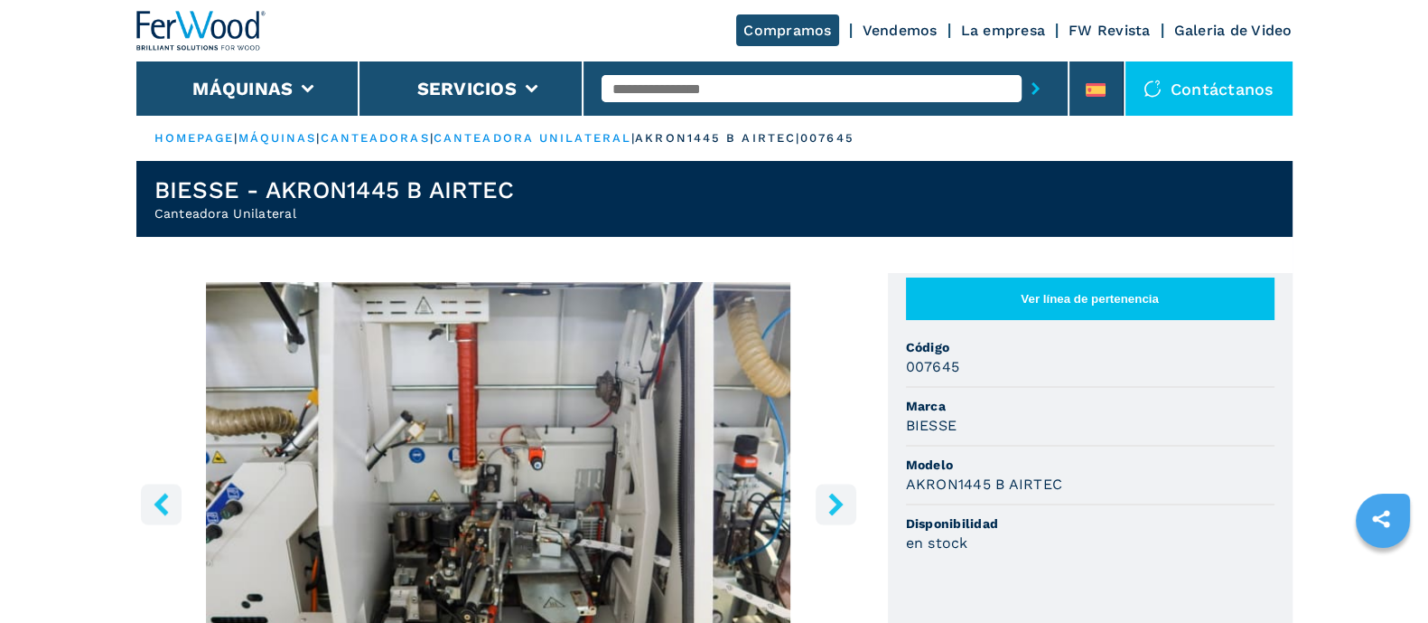
click at [830, 509] on icon "right-button" at bounding box center [836, 503] width 23 height 23
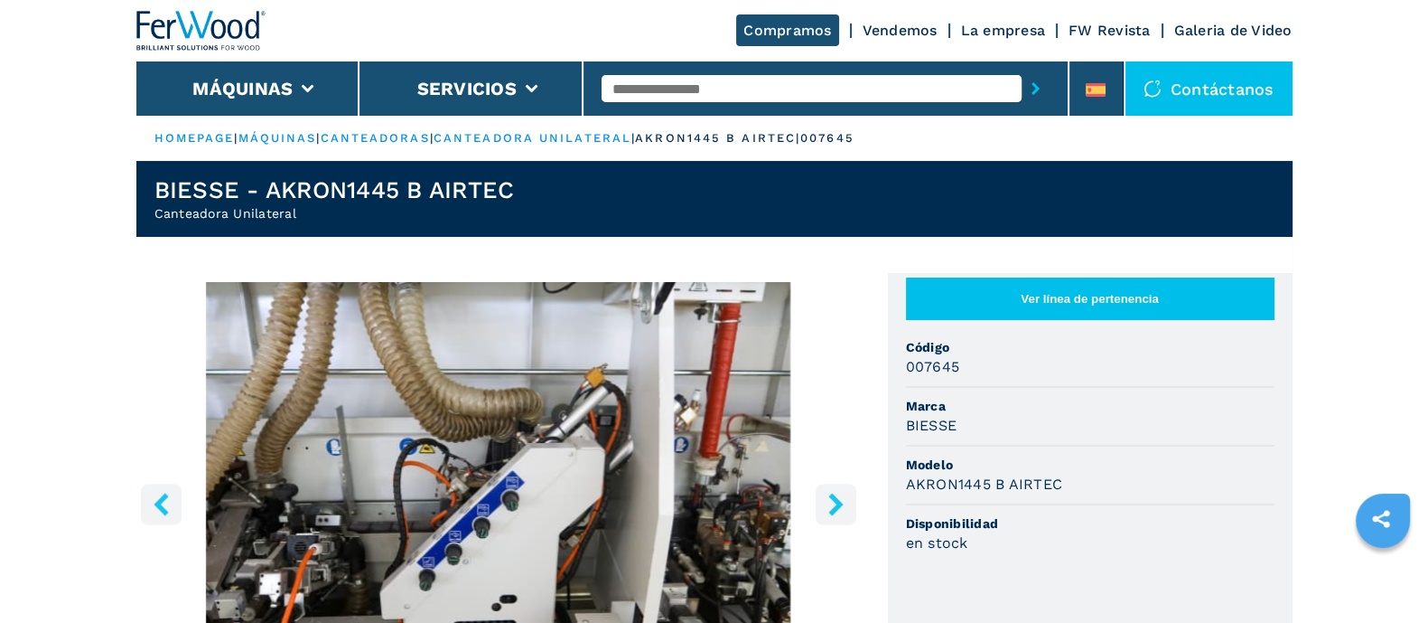
click at [830, 509] on icon "right-button" at bounding box center [836, 503] width 23 height 23
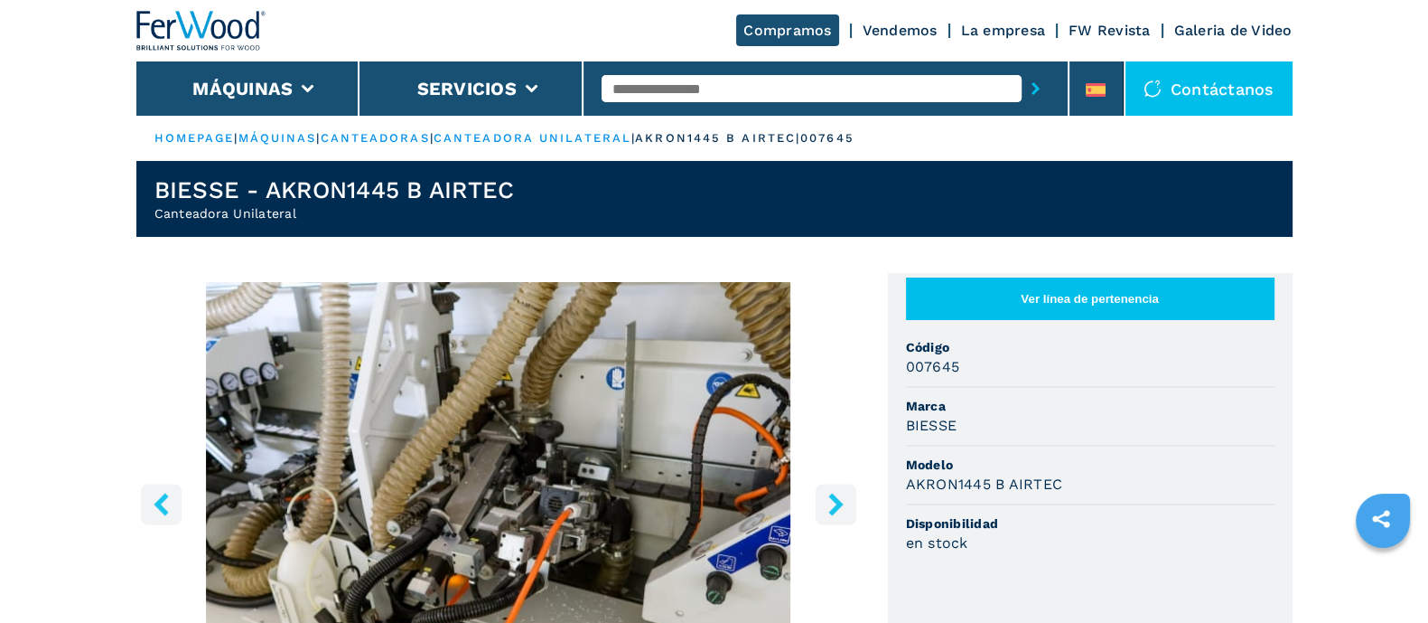
click at [830, 509] on icon "right-button" at bounding box center [836, 503] width 23 height 23
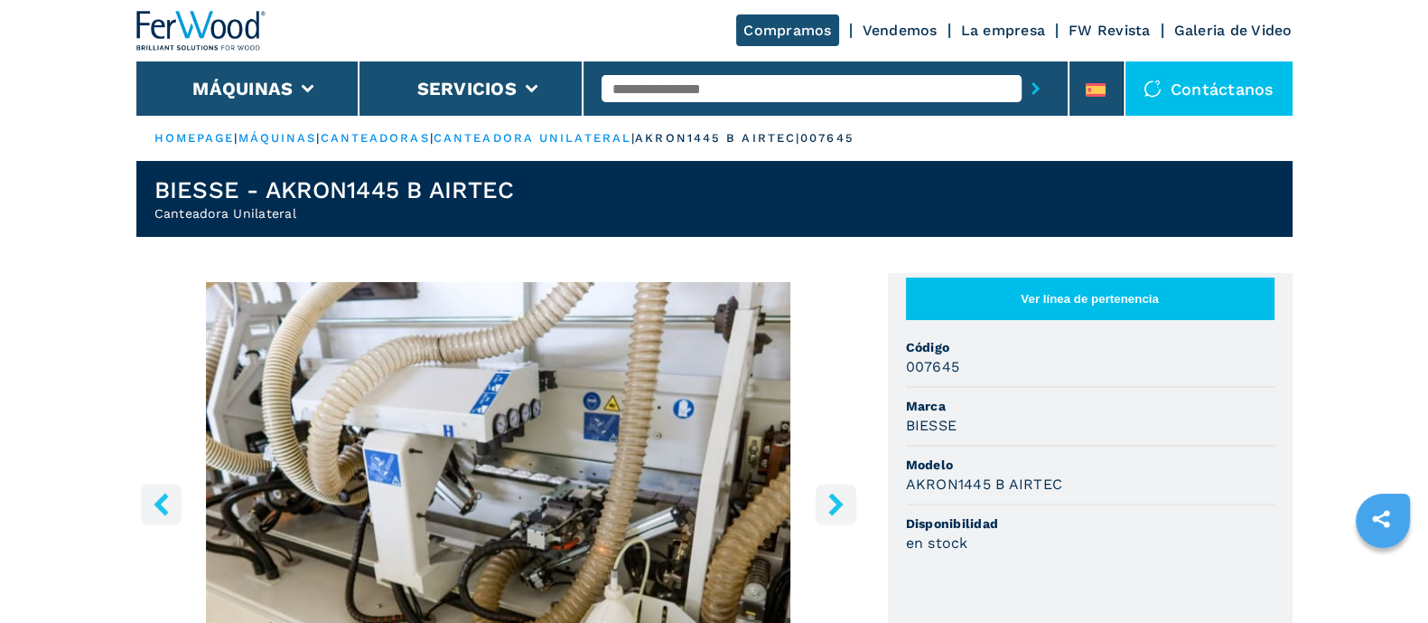
click at [830, 509] on icon "right-button" at bounding box center [836, 503] width 23 height 23
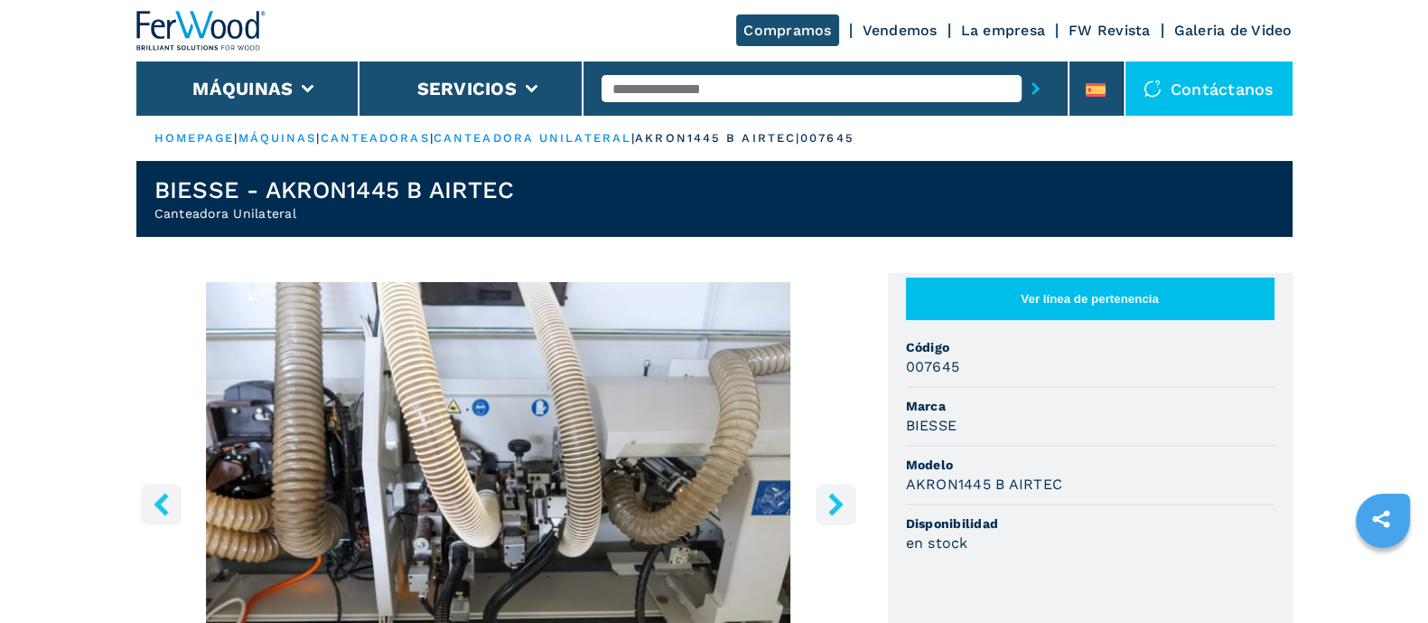
click at [830, 509] on icon "right-button" at bounding box center [836, 503] width 23 height 23
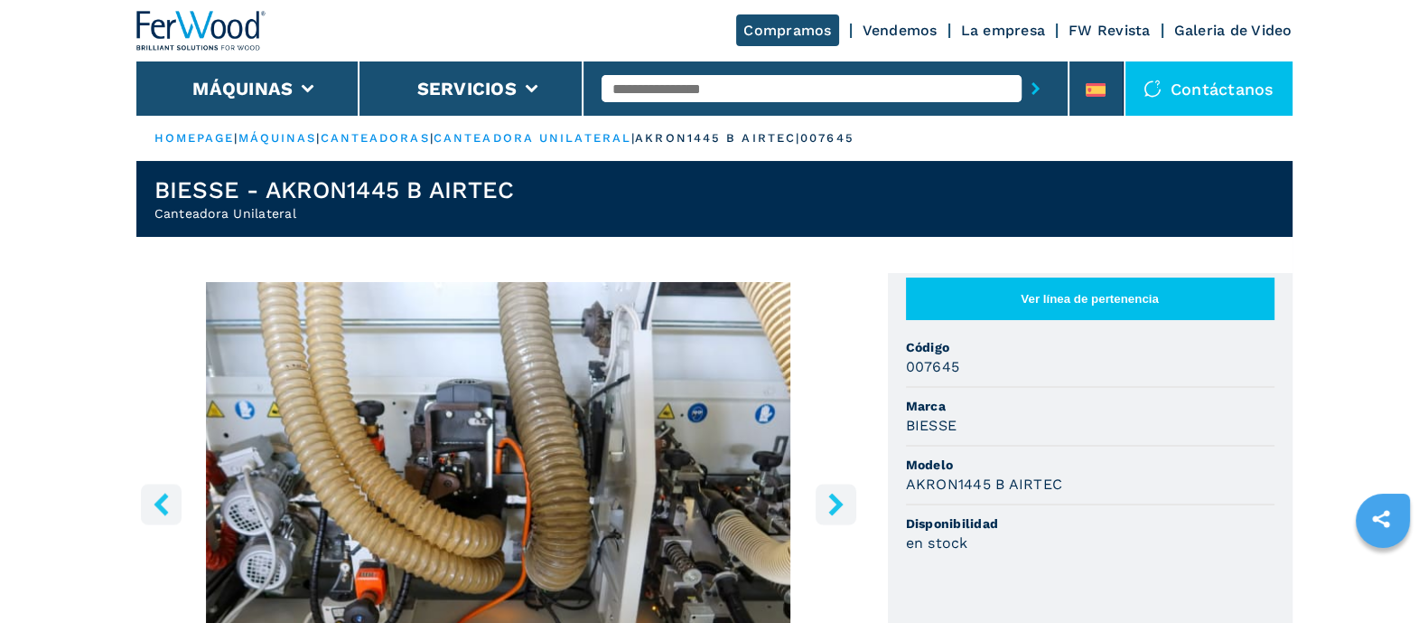
click at [830, 509] on icon "right-button" at bounding box center [836, 503] width 23 height 23
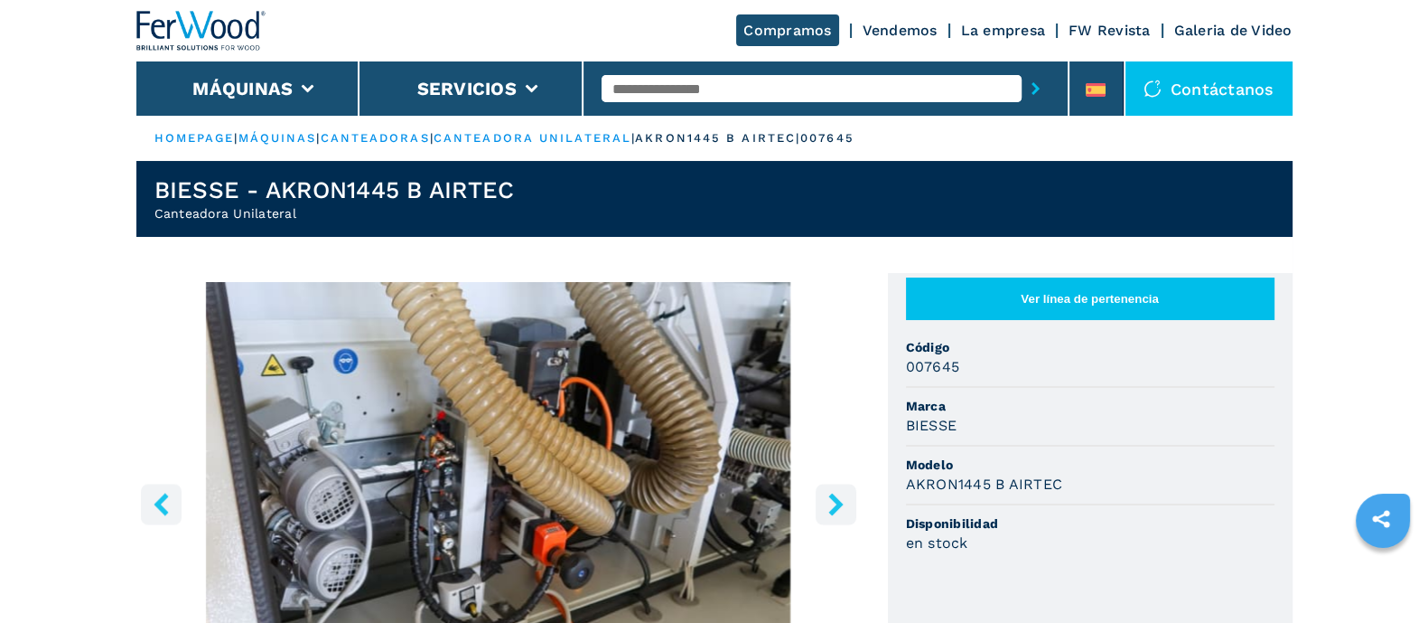
click at [830, 509] on icon "right-button" at bounding box center [836, 503] width 23 height 23
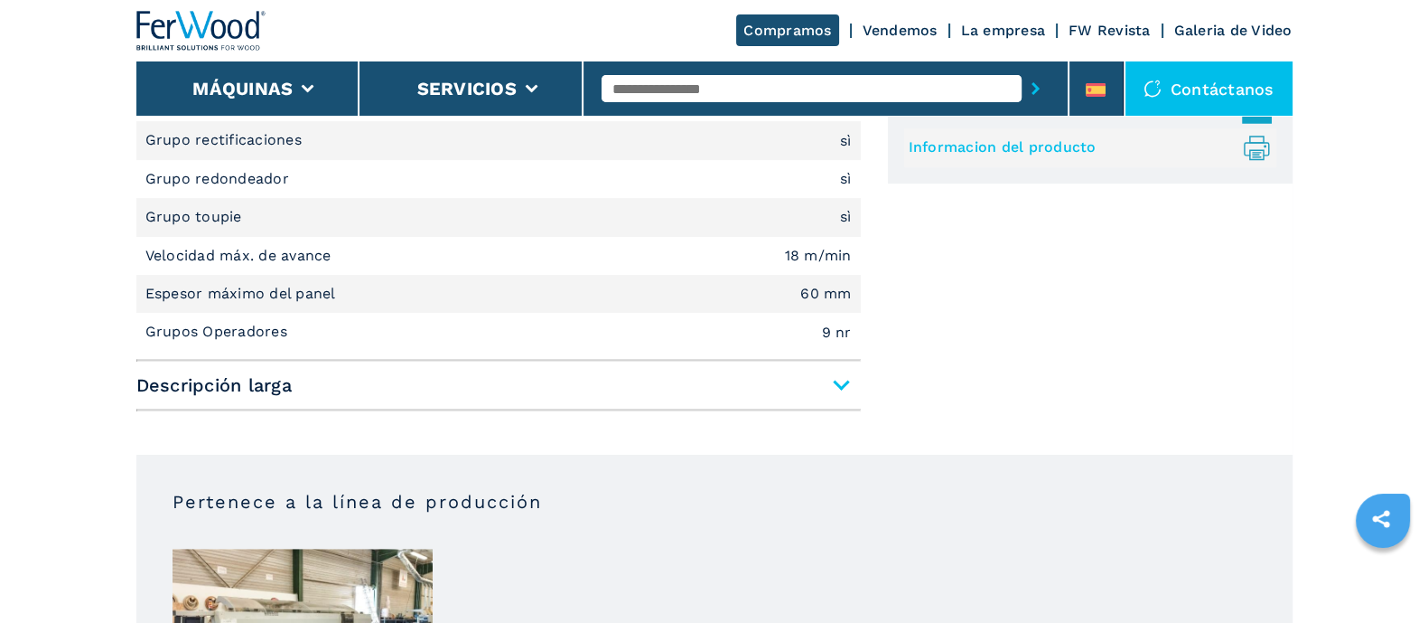
scroll to position [903, 0]
click at [839, 374] on span "Descripción larga" at bounding box center [498, 385] width 725 height 33
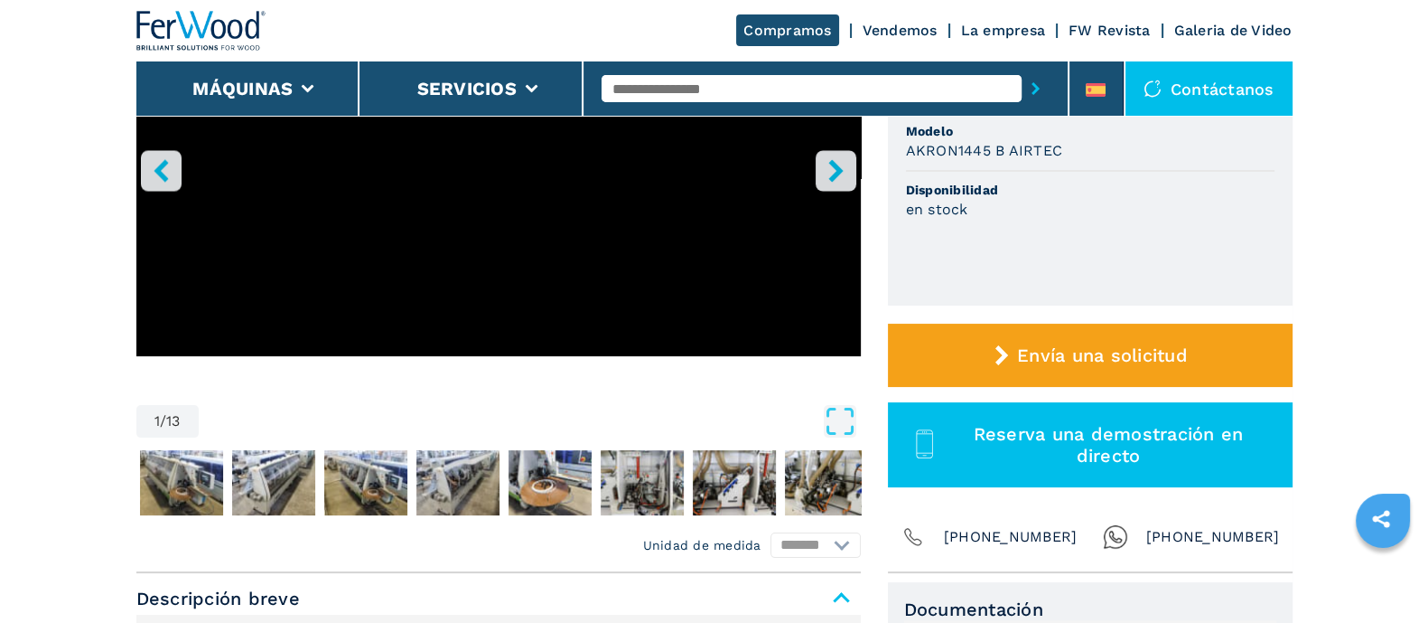
scroll to position [112, 0]
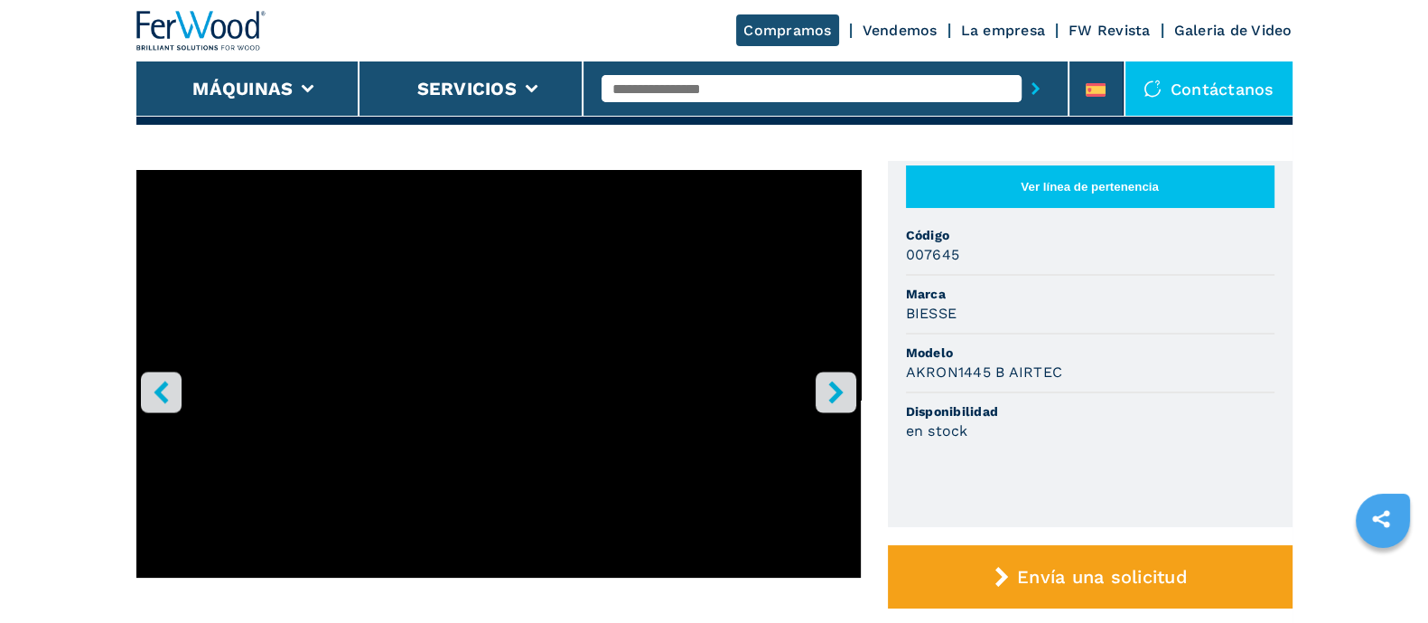
click at [854, 377] on button "right-button" at bounding box center [836, 391] width 41 height 41
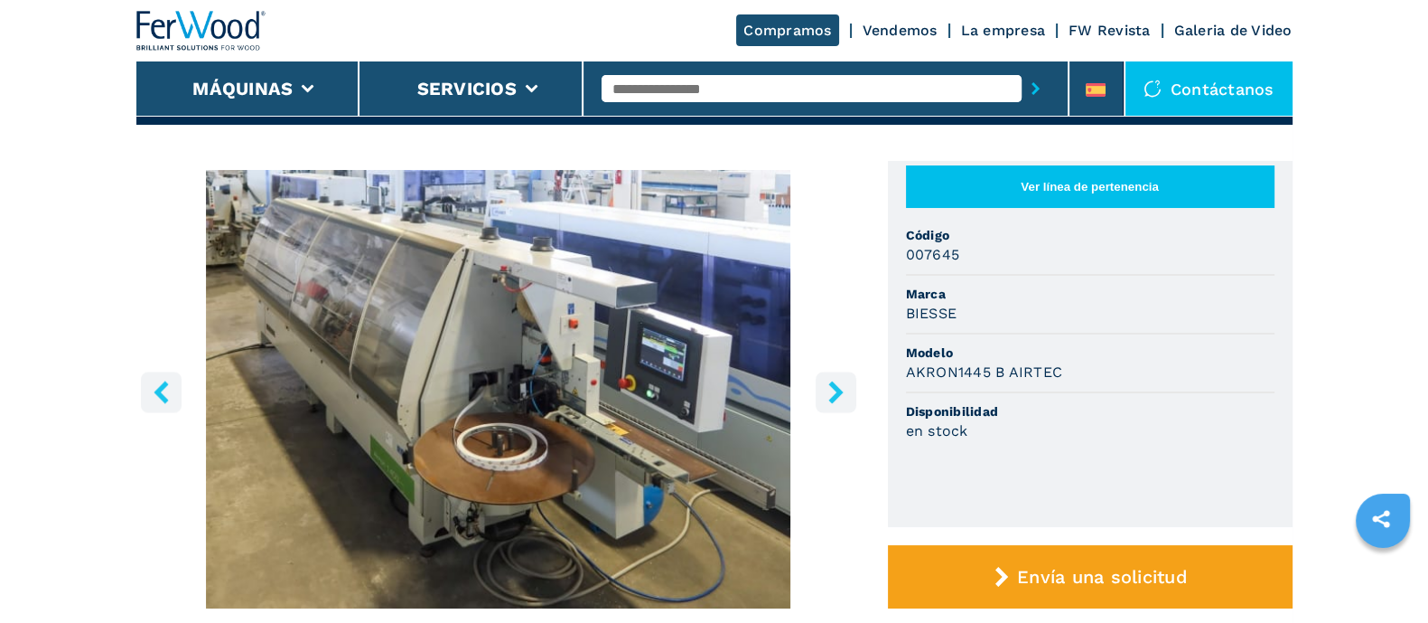
click at [845, 380] on icon "right-button" at bounding box center [836, 391] width 23 height 23
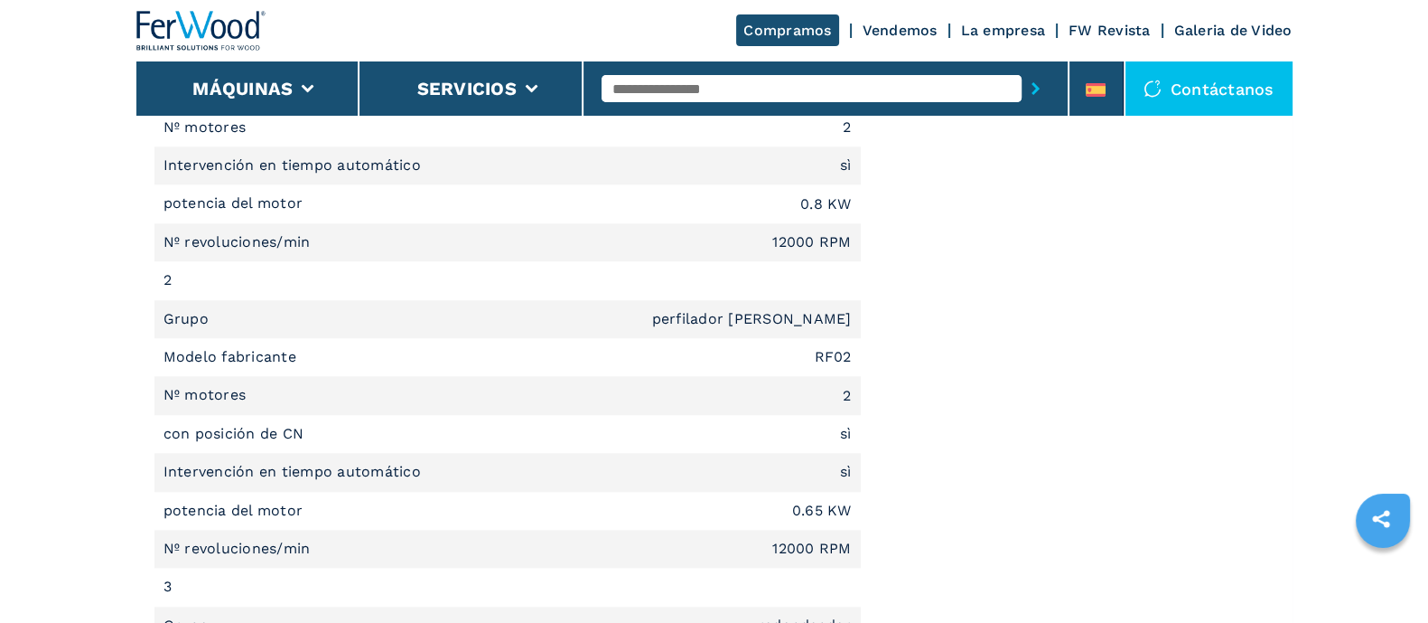
scroll to position [2598, 0]
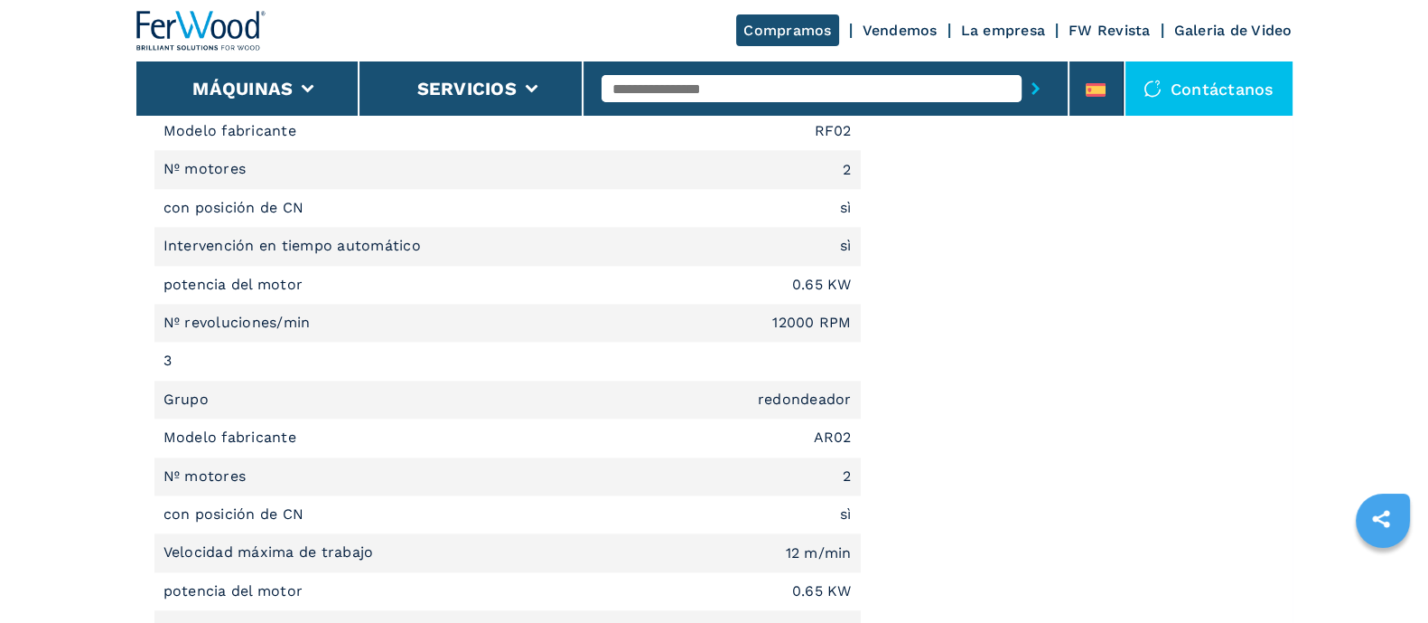
drag, startPoint x: 464, startPoint y: 109, endPoint x: 527, endPoint y: 153, distance: 75.9
